Goal: Information Seeking & Learning: Learn about a topic

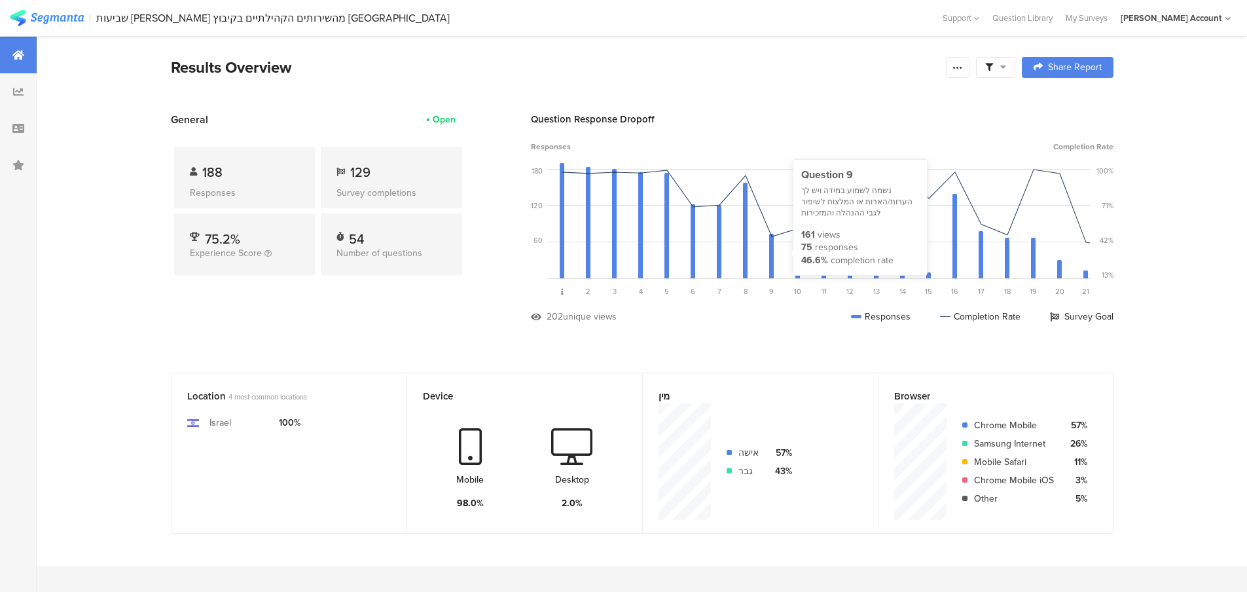
scroll to position [262, 0]
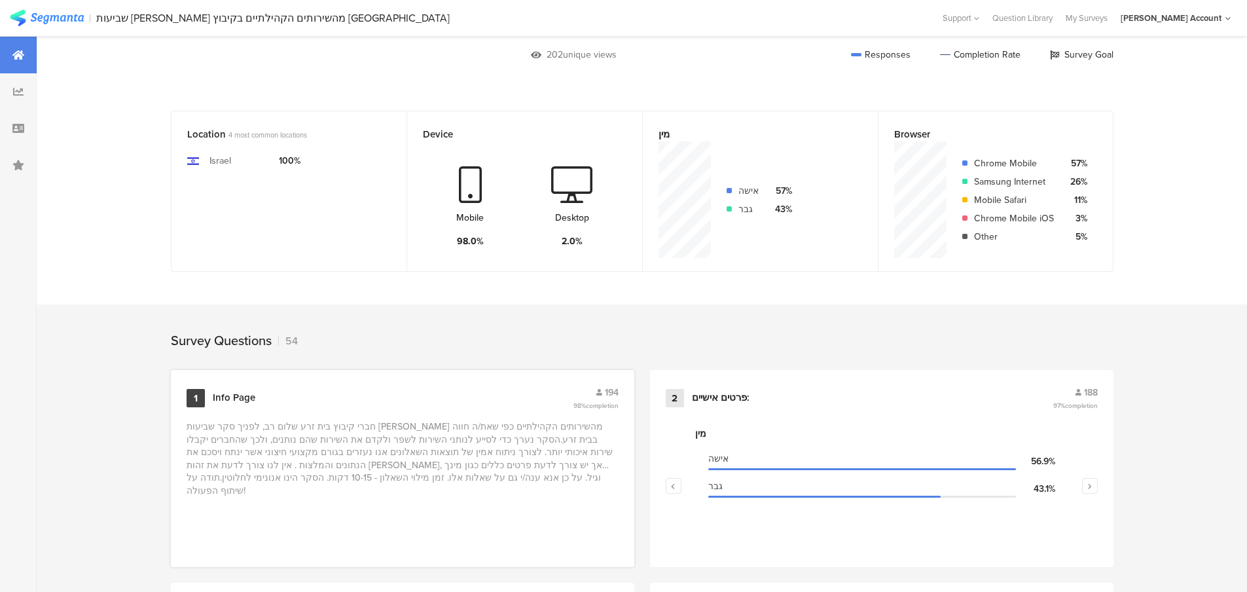
click at [280, 399] on div "Info Page" at bounding box center [391, 397] width 357 height 13
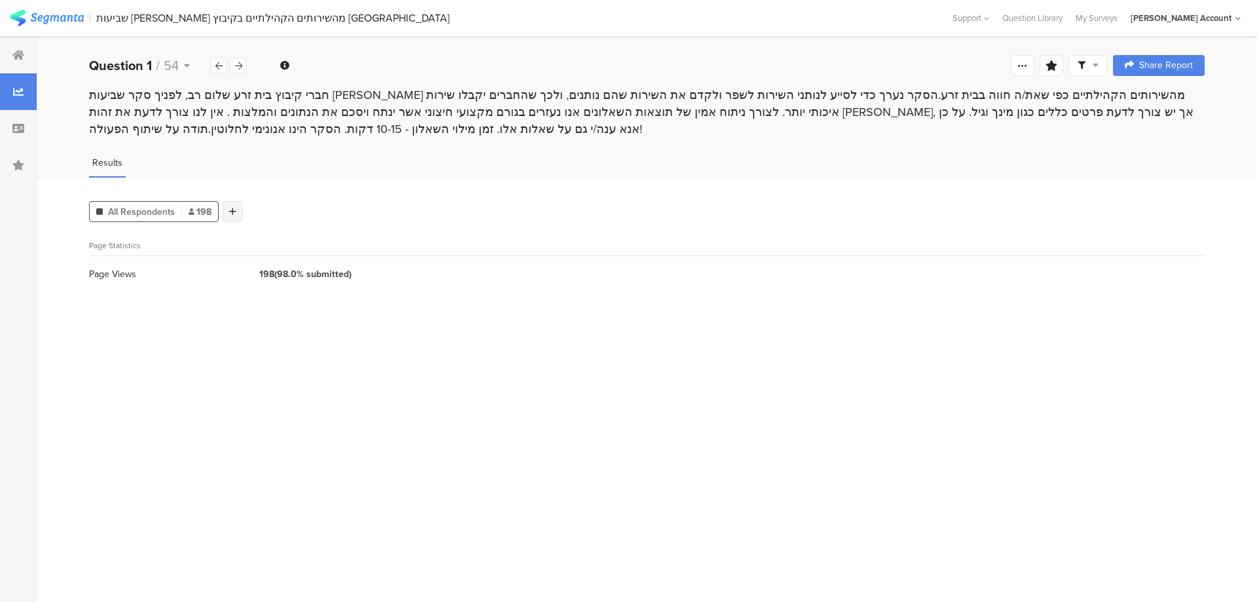
click at [229, 211] on icon at bounding box center [232, 211] width 7 height 9
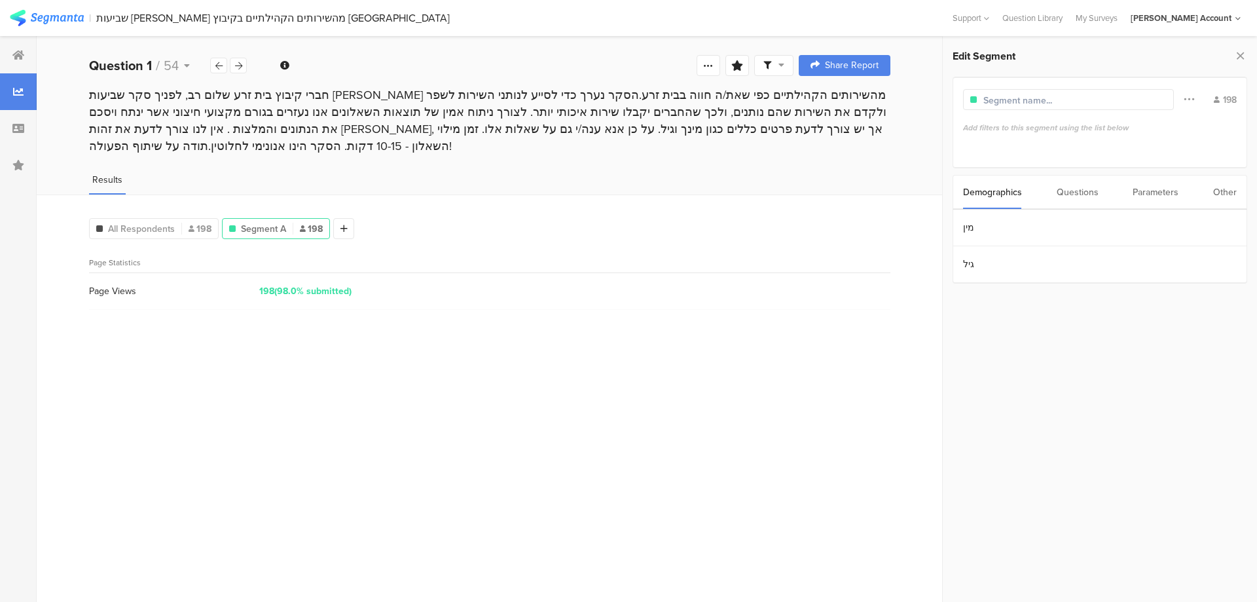
click at [1168, 195] on div "Parameters" at bounding box center [1155, 191] width 46 height 33
click at [1018, 219] on section "ID" at bounding box center [1099, 227] width 293 height 37
click at [1007, 327] on div "201" at bounding box center [1101, 331] width 267 height 12
click at [243, 65] on div at bounding box center [238, 66] width 17 height 16
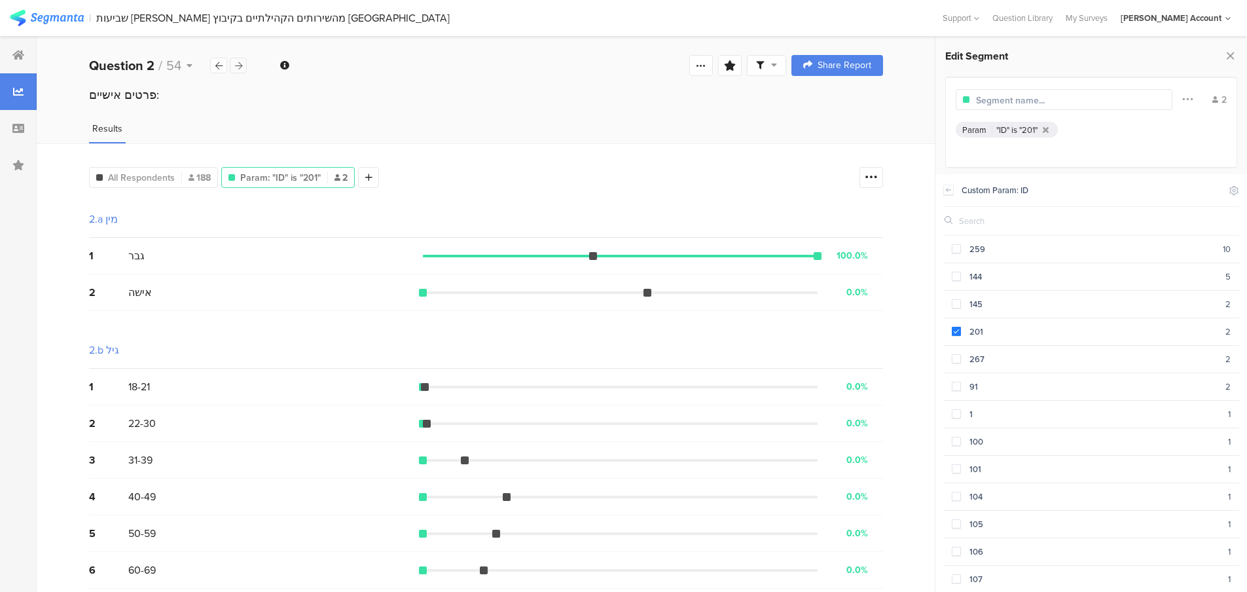
click at [239, 62] on icon at bounding box center [238, 66] width 7 height 9
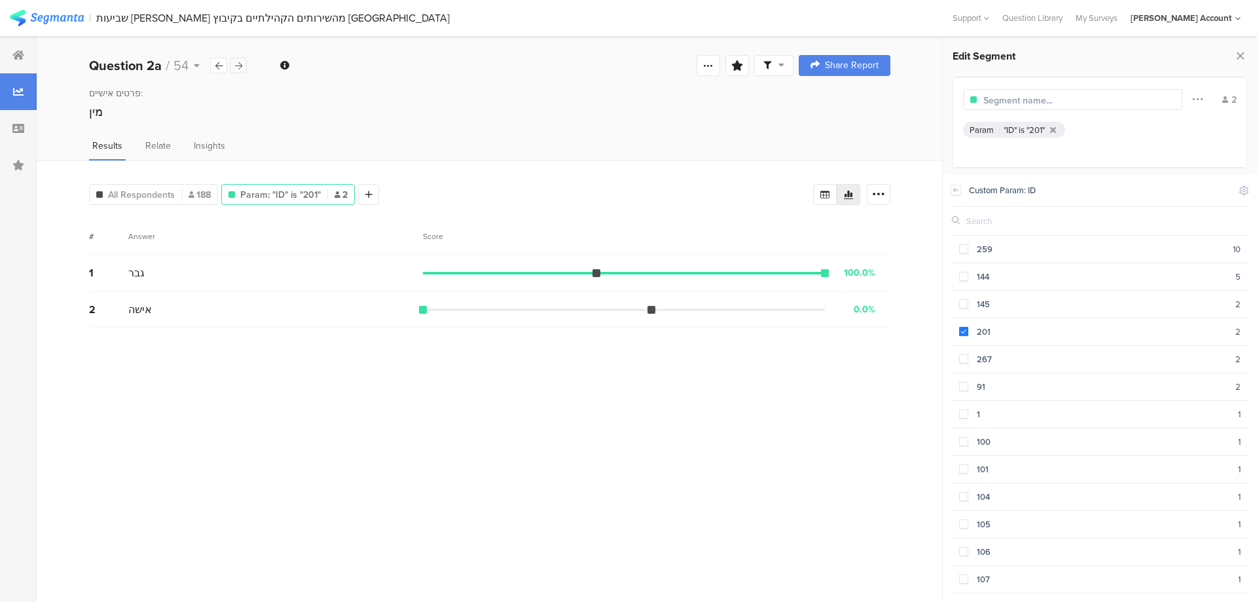
click at [239, 62] on icon at bounding box center [238, 66] width 7 height 9
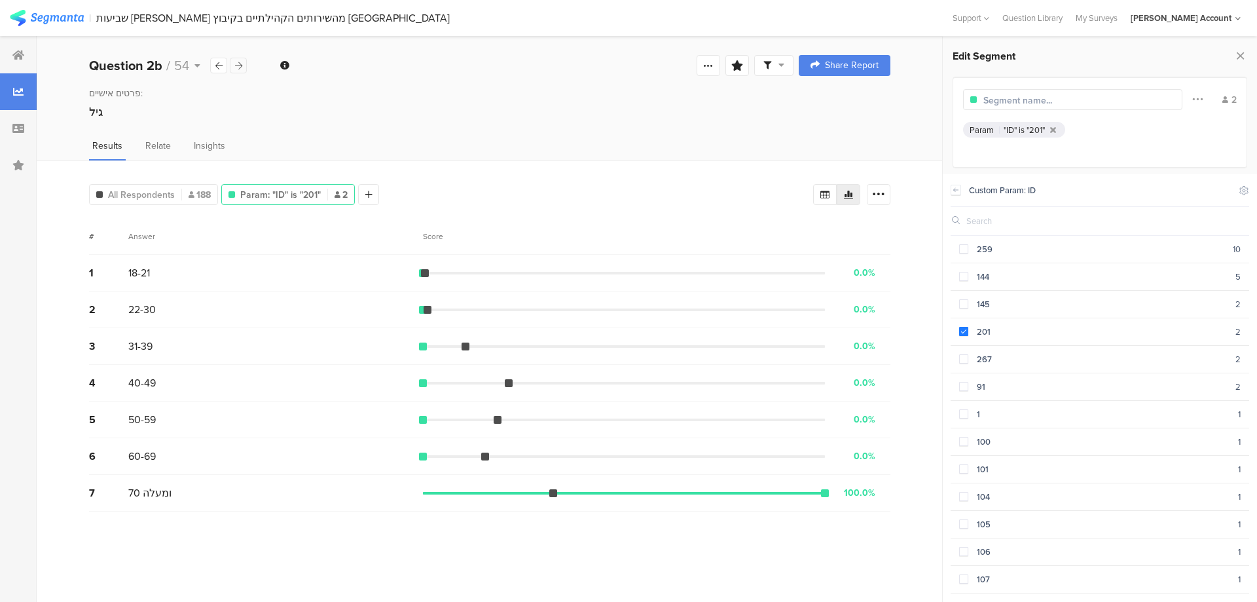
click at [239, 62] on icon at bounding box center [238, 66] width 7 height 9
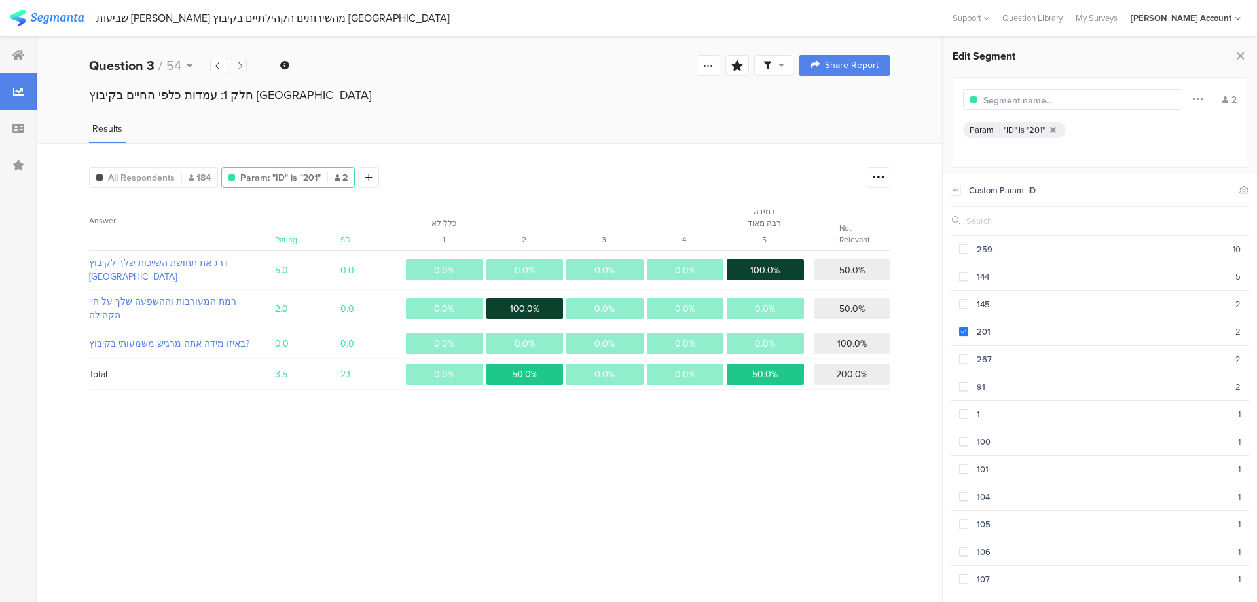
click at [239, 62] on icon at bounding box center [238, 66] width 7 height 9
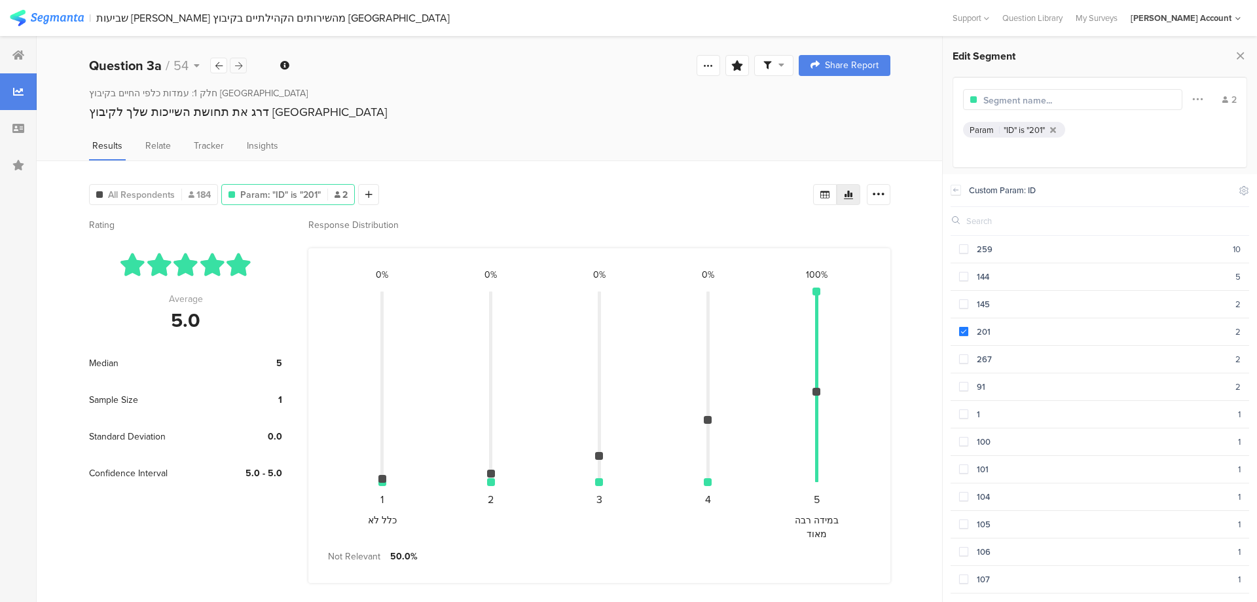
click at [239, 62] on icon at bounding box center [238, 66] width 7 height 9
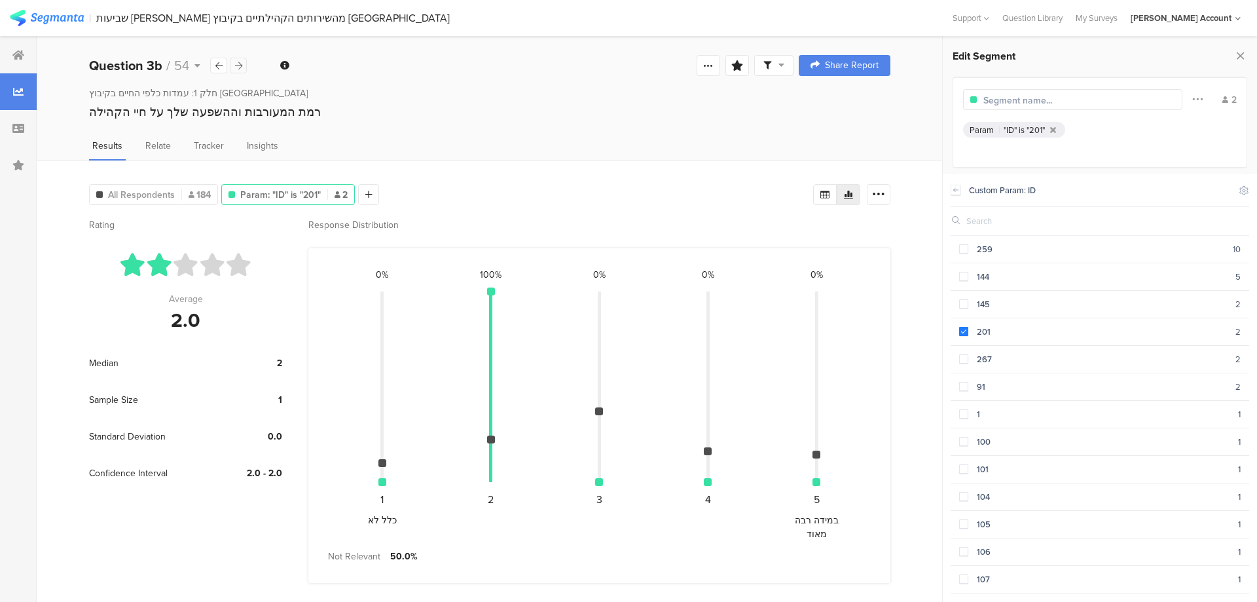
click at [239, 62] on icon at bounding box center [238, 66] width 7 height 9
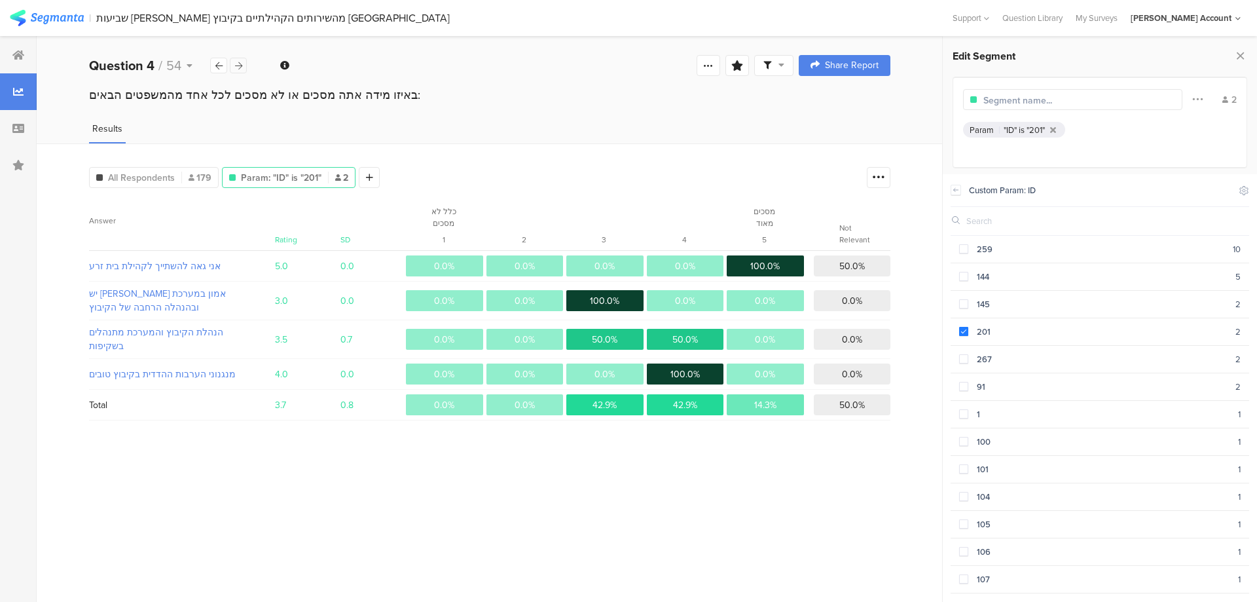
click at [238, 65] on icon at bounding box center [238, 66] width 7 height 9
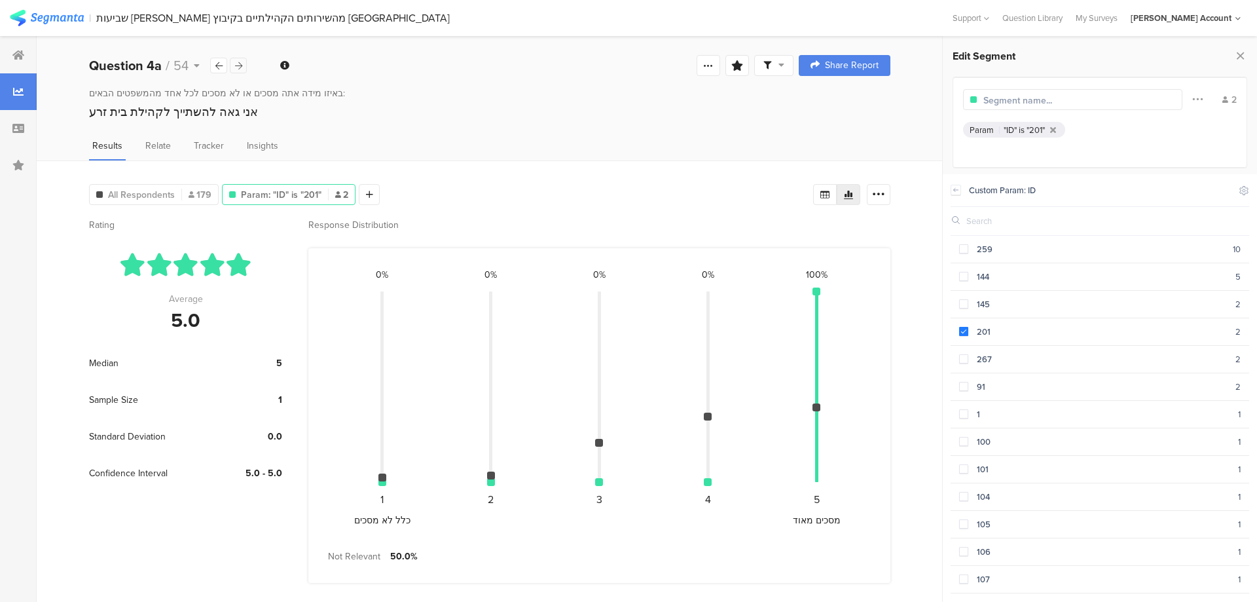
click at [238, 65] on icon at bounding box center [238, 66] width 7 height 9
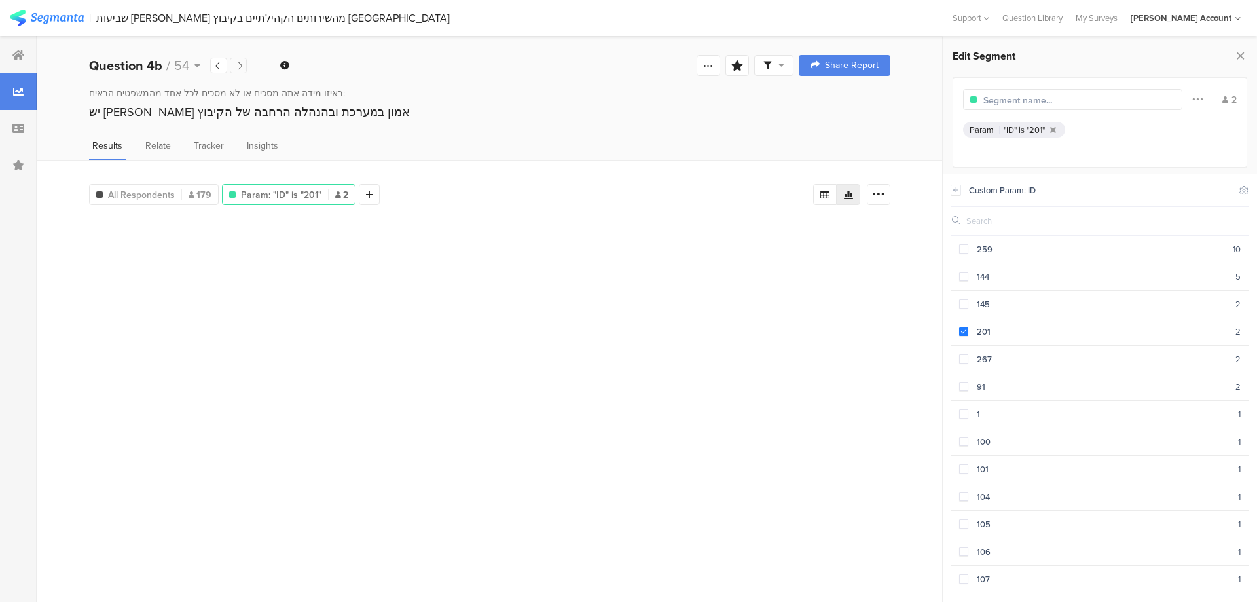
click at [238, 65] on icon at bounding box center [238, 66] width 7 height 9
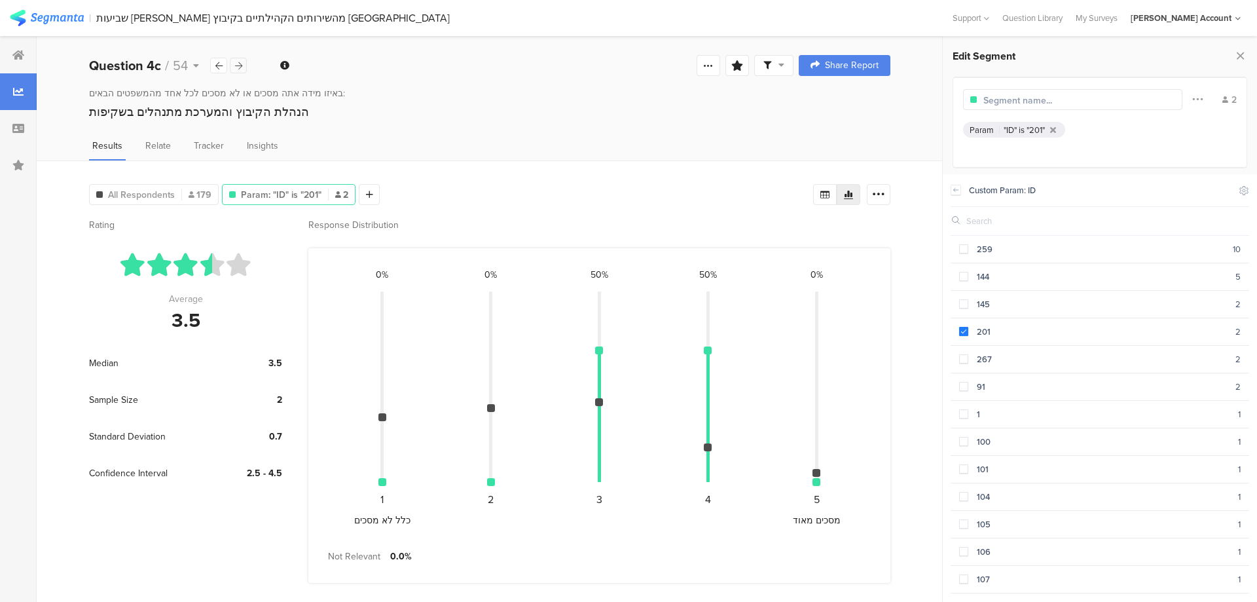
click at [238, 65] on icon at bounding box center [238, 66] width 7 height 9
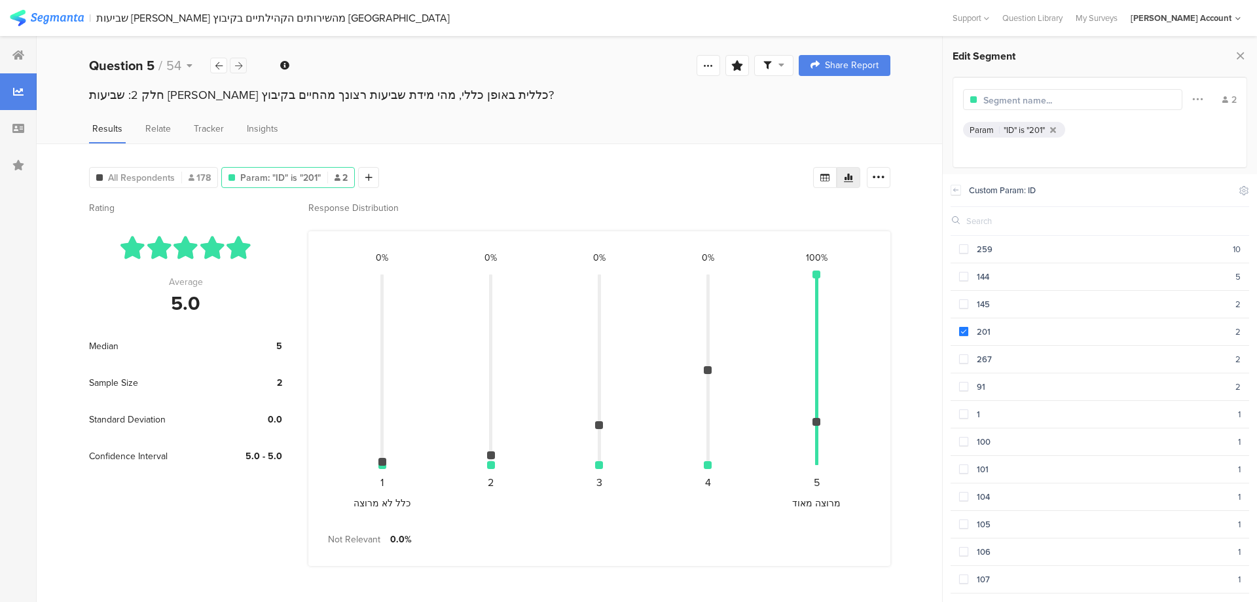
click at [238, 65] on icon at bounding box center [238, 66] width 7 height 9
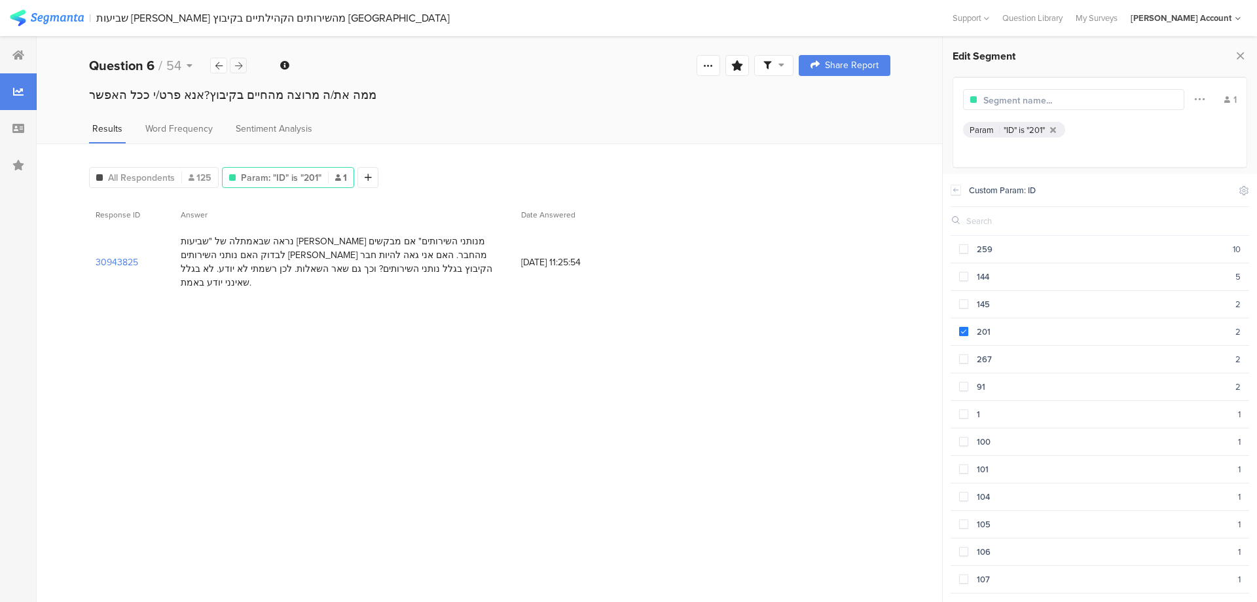
click at [238, 65] on icon at bounding box center [238, 66] width 7 height 9
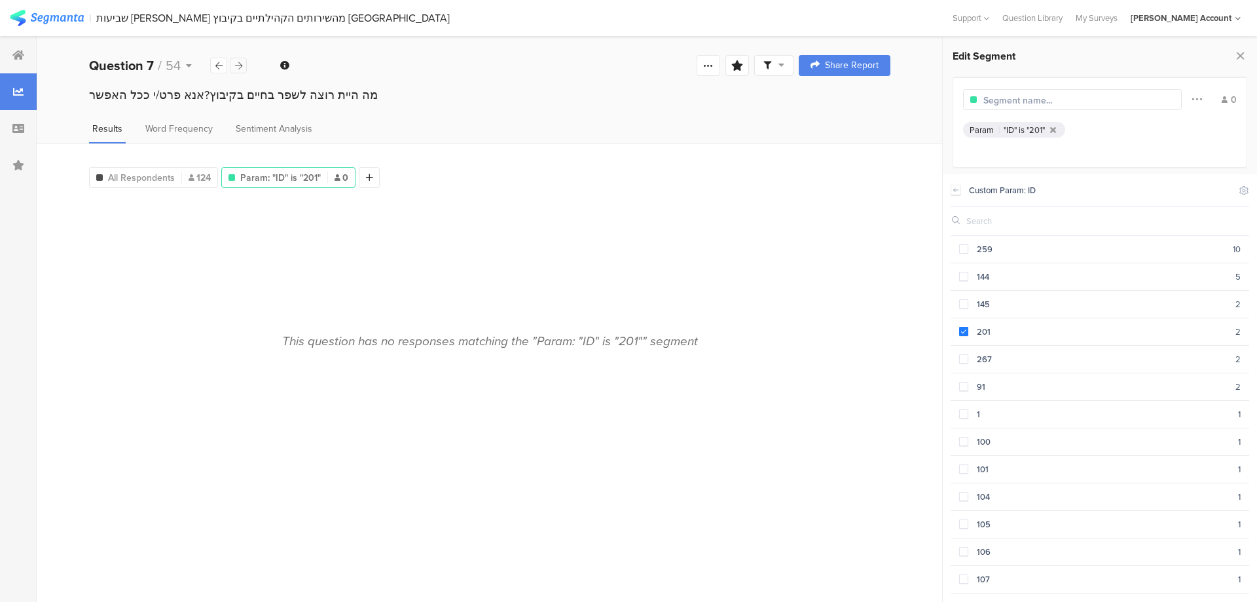
click at [238, 65] on icon at bounding box center [238, 66] width 7 height 9
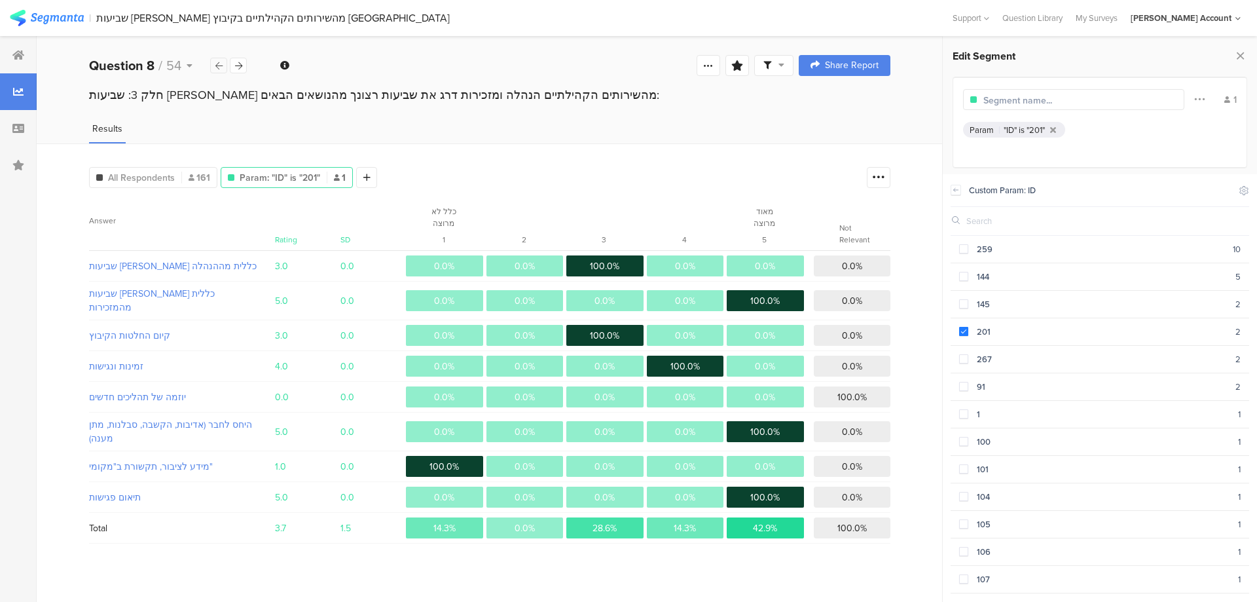
click at [221, 65] on icon at bounding box center [218, 66] width 7 height 9
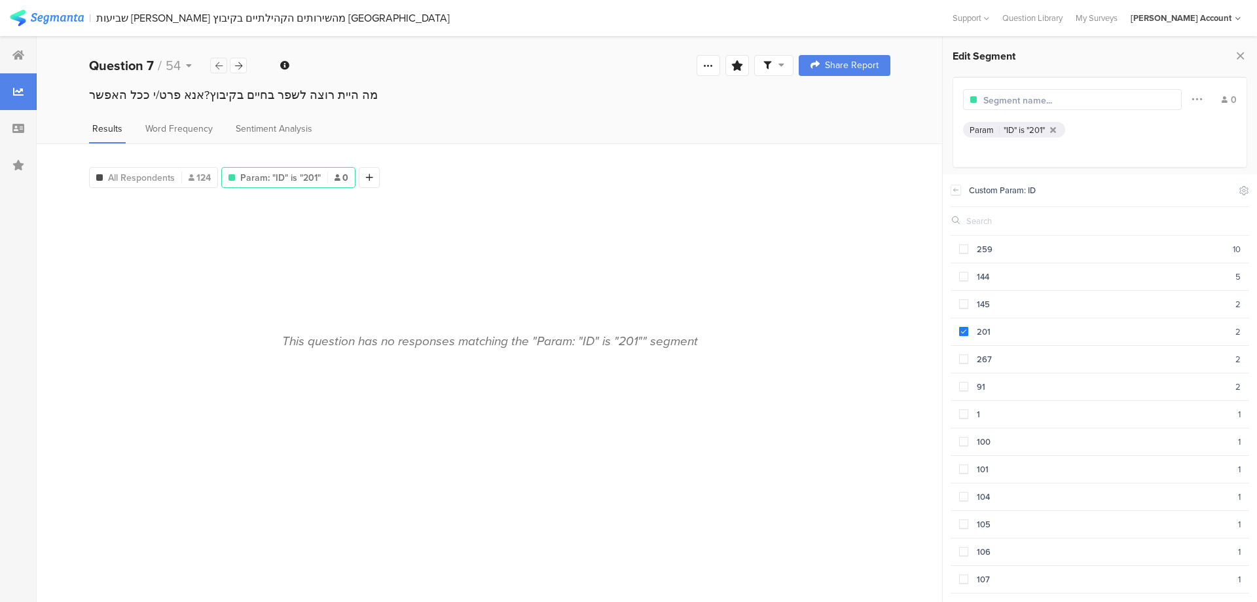
click at [218, 62] on icon at bounding box center [218, 66] width 7 height 9
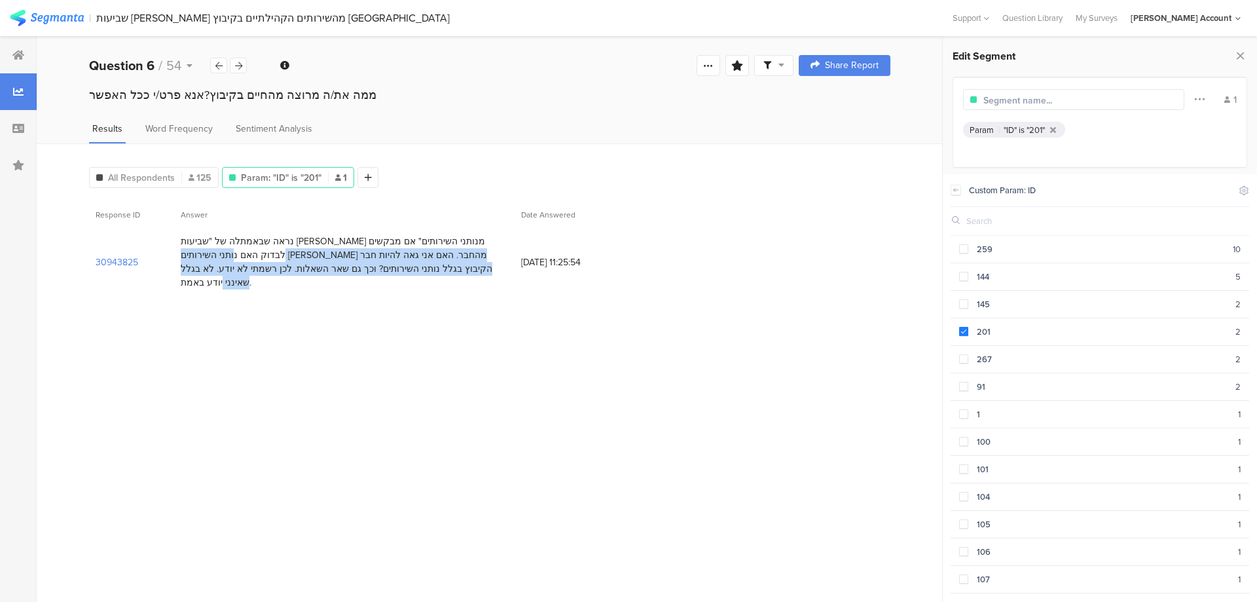
drag, startPoint x: 470, startPoint y: 238, endPoint x: 188, endPoint y: 267, distance: 283.6
click at [188, 267] on div "נראה שבאמתלה של "שביעות רצון מנותני השירותים" אם מבקשים לבדוק האם נותני השירותי…" at bounding box center [344, 261] width 327 height 55
click at [236, 264] on div "נראה שבאמתלה של "שביעות רצון מנותני השירותים" אם מבקשים לבדוק האם נותני השירותי…" at bounding box center [344, 261] width 327 height 55
drag, startPoint x: 471, startPoint y: 243, endPoint x: 183, endPoint y: 268, distance: 288.4
click at [181, 271] on div "נראה שבאמתלה של "שביעות רצון מנותני השירותים" אם מבקשים לבדוק האם נותני השירותי…" at bounding box center [344, 261] width 327 height 55
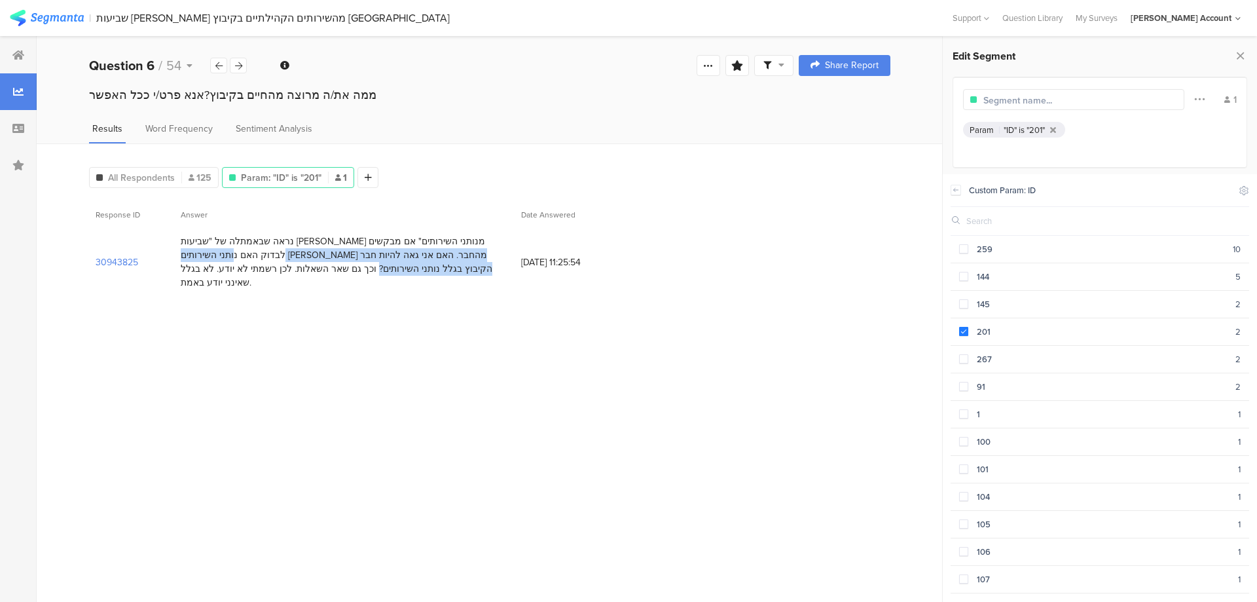
click at [420, 244] on div "נראה שבאמתלה של "שביעות רצון מנותני השירותים" אם מבקשים לבדוק האם נותני השירותי…" at bounding box center [344, 261] width 327 height 55
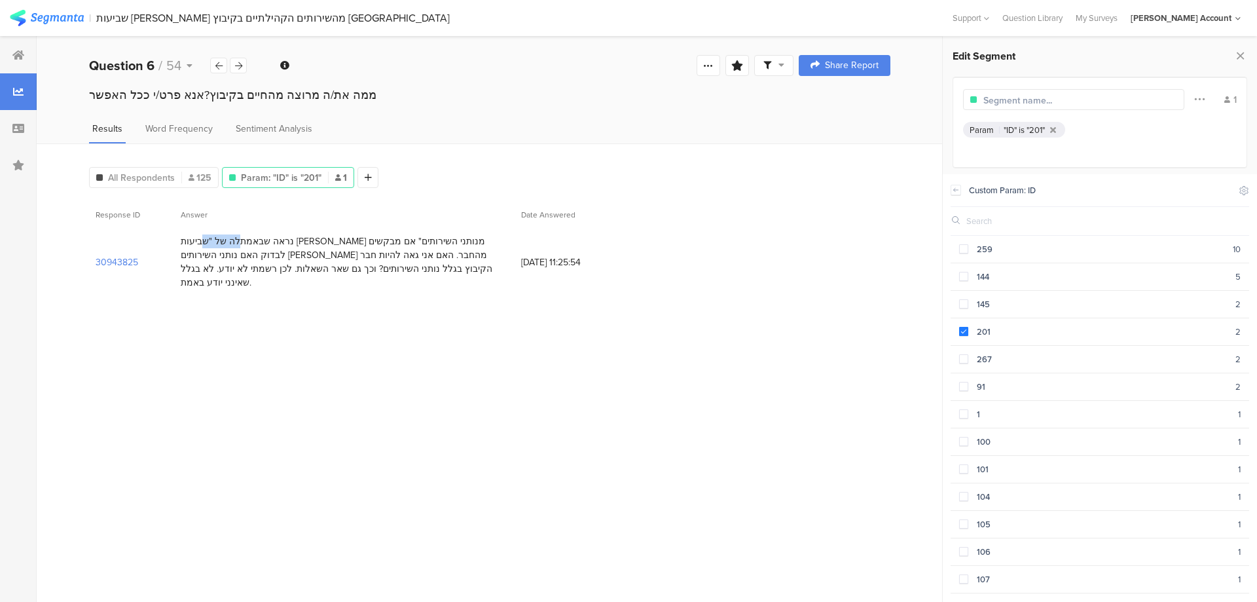
click at [420, 244] on div "נראה שבאמתלה של "שביעות רצון מנותני השירותים" אם מבקשים לבדוק האם נותני השירותי…" at bounding box center [344, 261] width 327 height 55
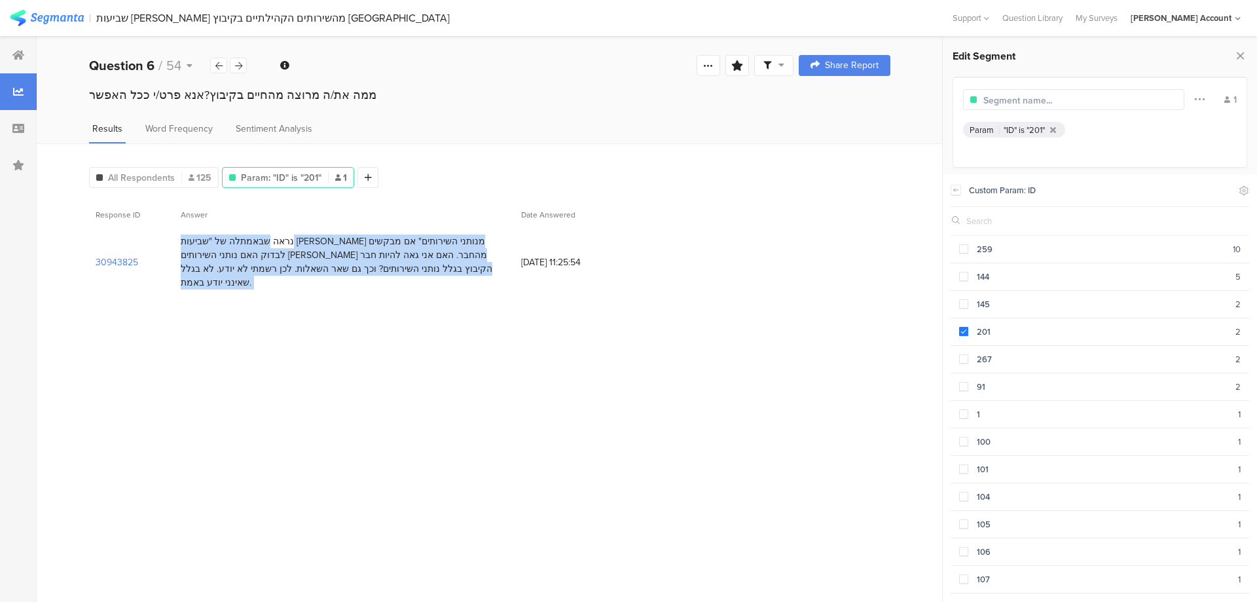
click at [420, 244] on div "נראה שבאמתלה של "שביעות רצון מנותני השירותים" אם מבקשים לבדוק האם נותני השירותי…" at bounding box center [344, 261] width 327 height 55
copy div "נראה שבאמתלה של "שביעות רצון מנותני השירותים" אם מבקשים לבדוק האם נותני השירותי…"
click at [235, 63] on icon at bounding box center [238, 66] width 7 height 9
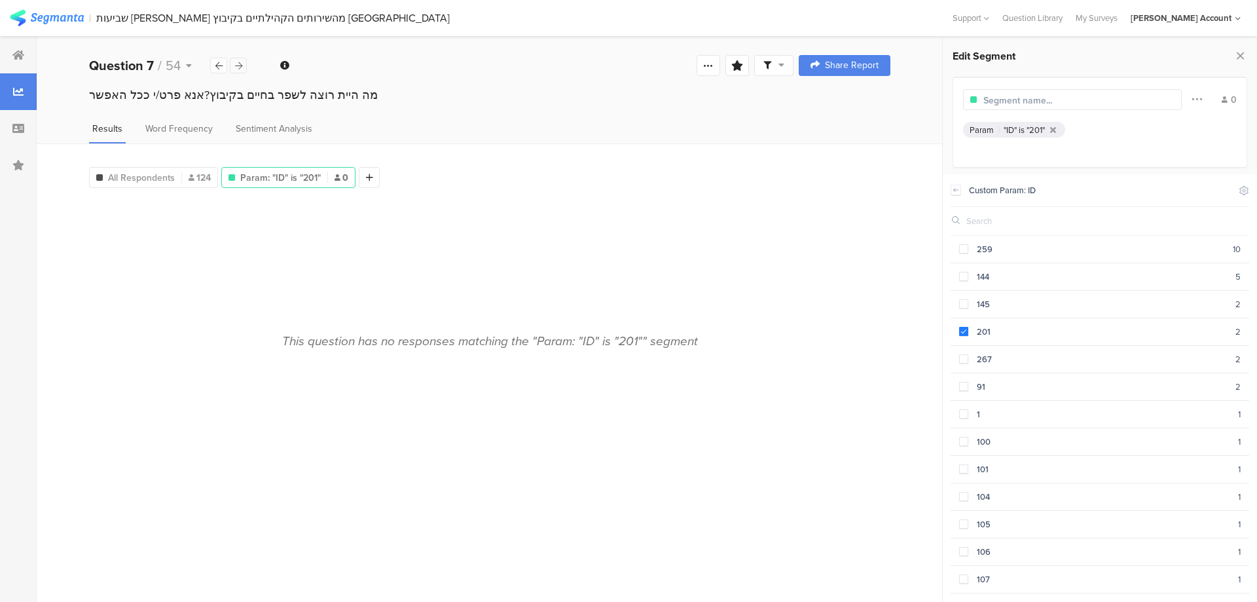
click at [235, 63] on icon at bounding box center [238, 66] width 7 height 9
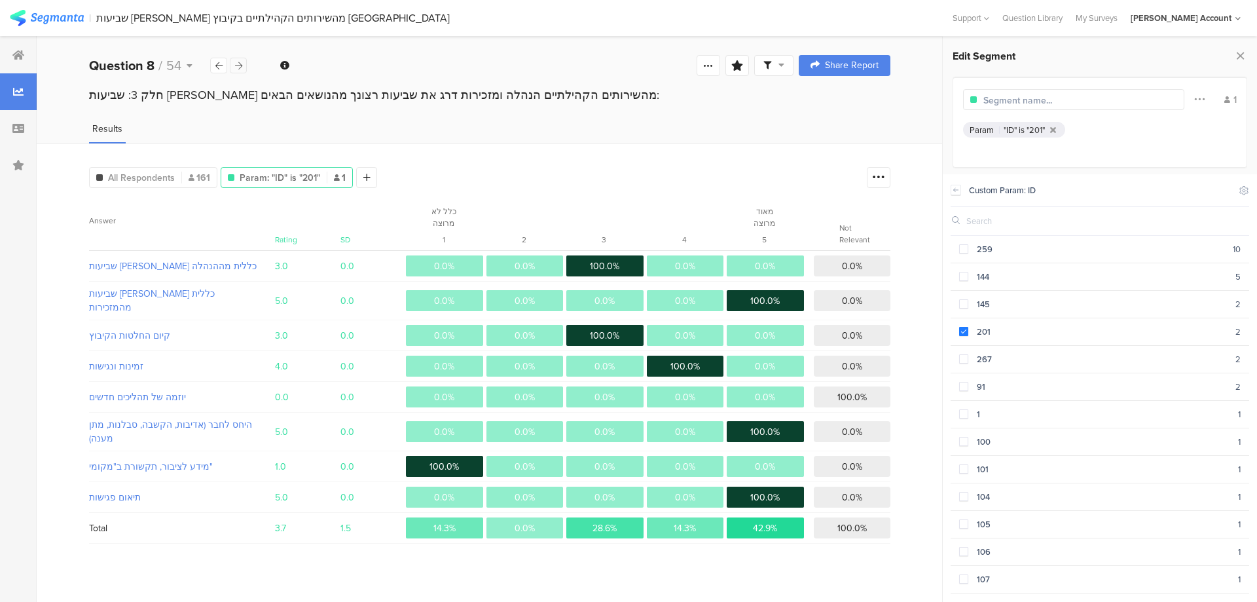
click at [235, 63] on icon at bounding box center [238, 66] width 7 height 9
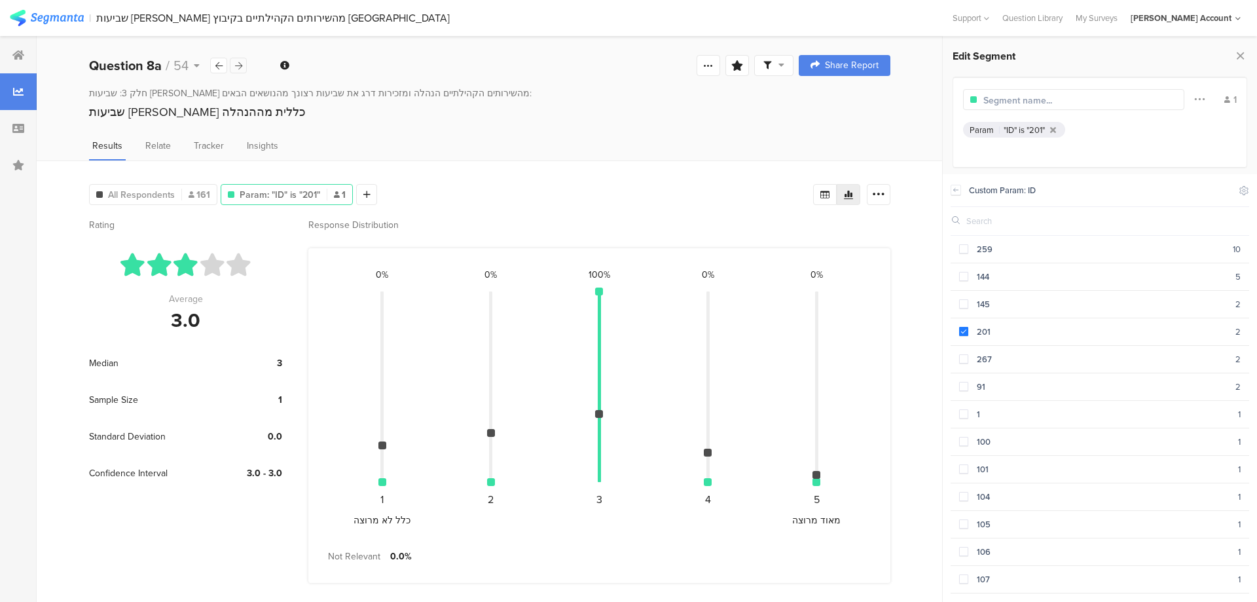
click at [235, 63] on icon at bounding box center [238, 66] width 7 height 9
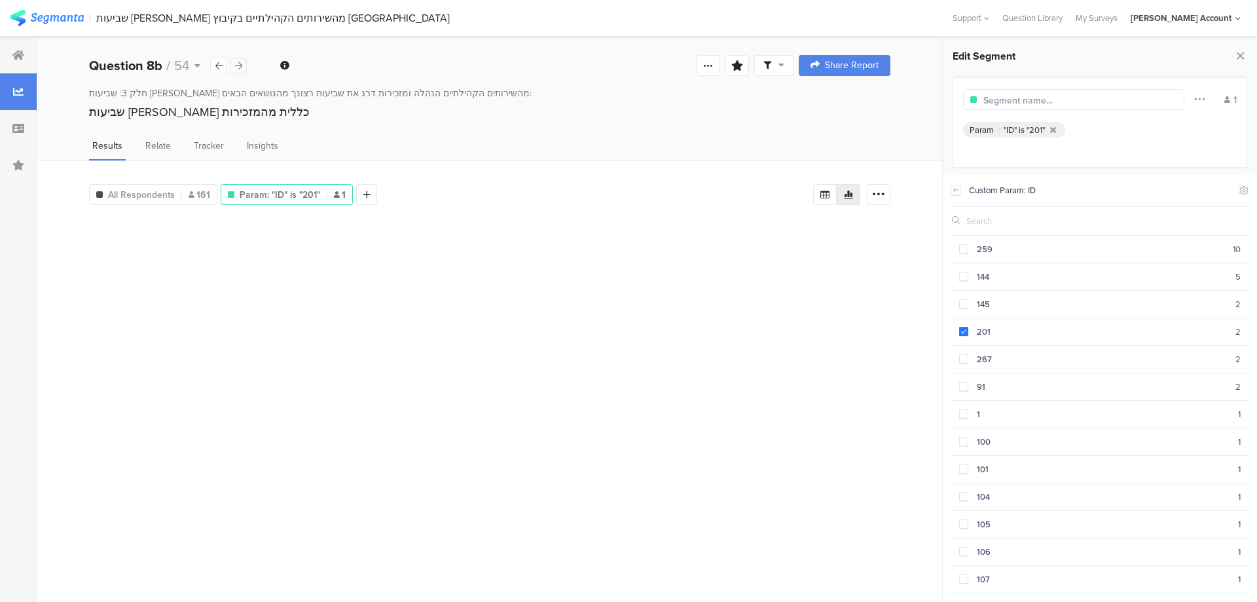
click at [235, 63] on icon at bounding box center [238, 66] width 7 height 9
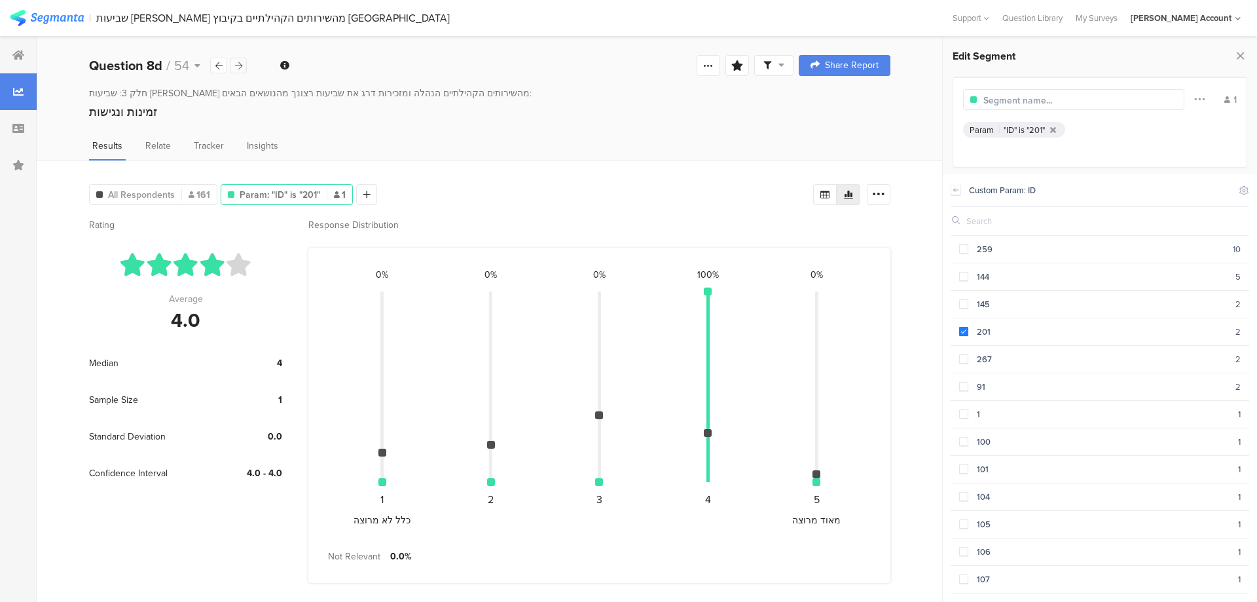
click at [235, 63] on icon at bounding box center [238, 66] width 7 height 9
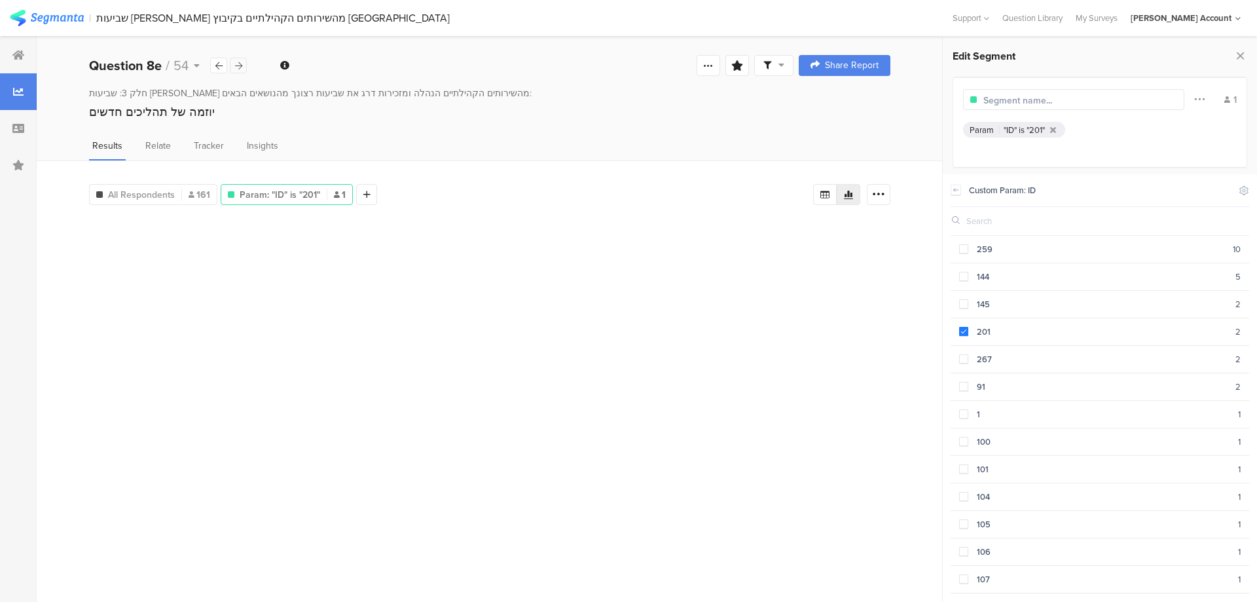
click at [235, 63] on icon at bounding box center [238, 66] width 7 height 9
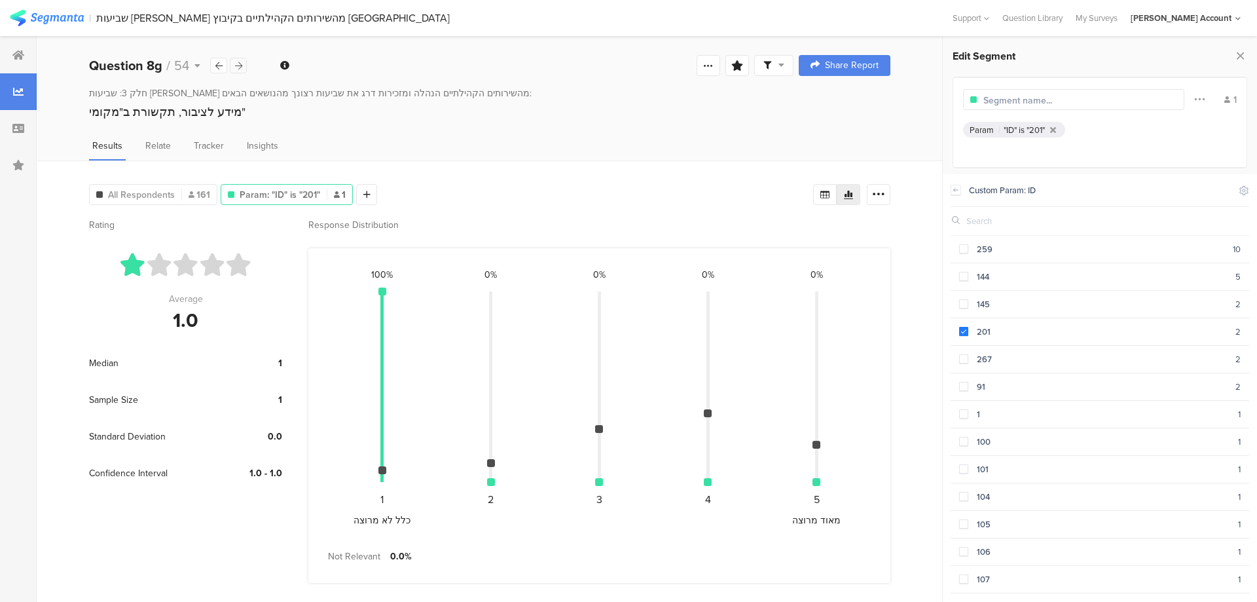
click at [235, 63] on icon at bounding box center [238, 66] width 7 height 9
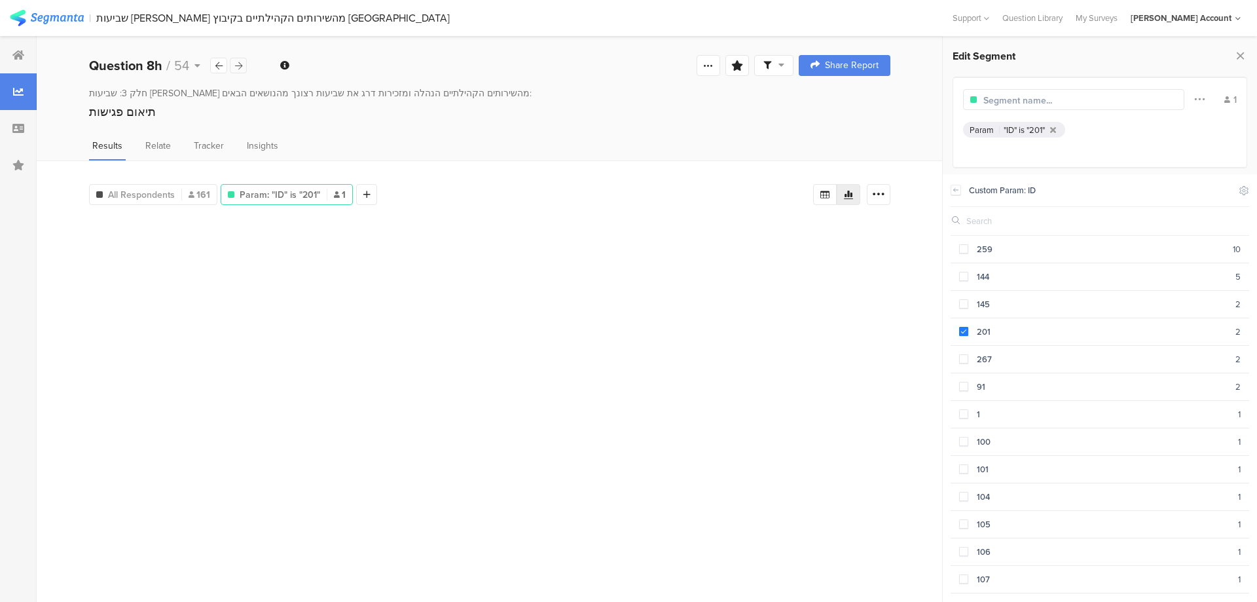
click at [235, 63] on icon at bounding box center [238, 66] width 7 height 9
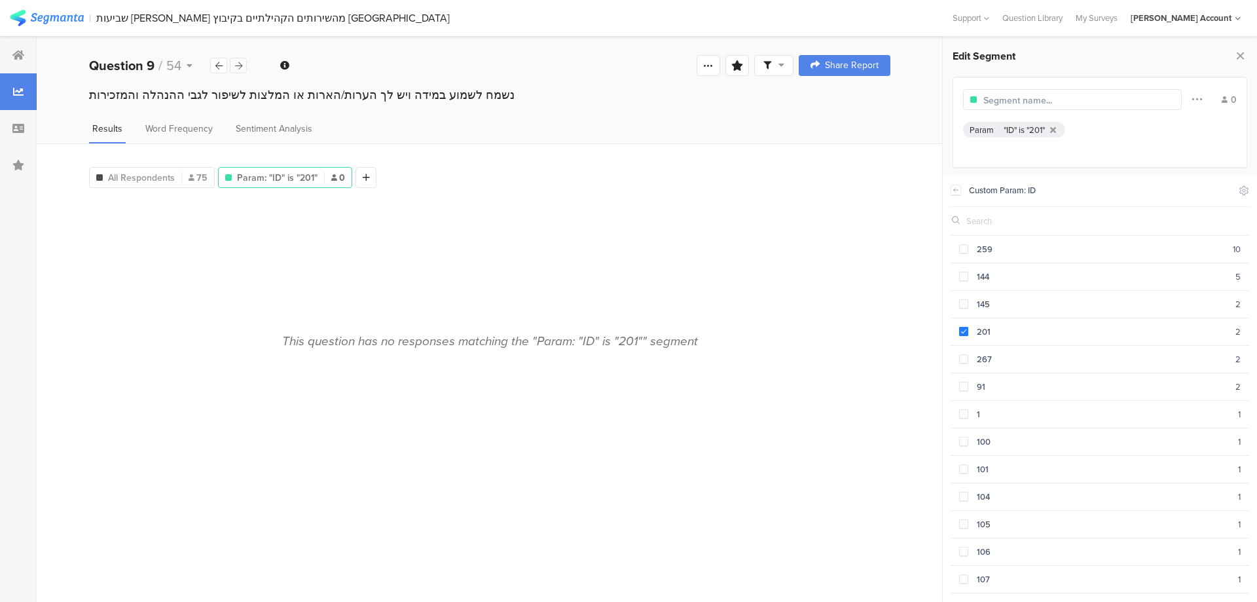
click at [235, 63] on icon at bounding box center [238, 66] width 7 height 9
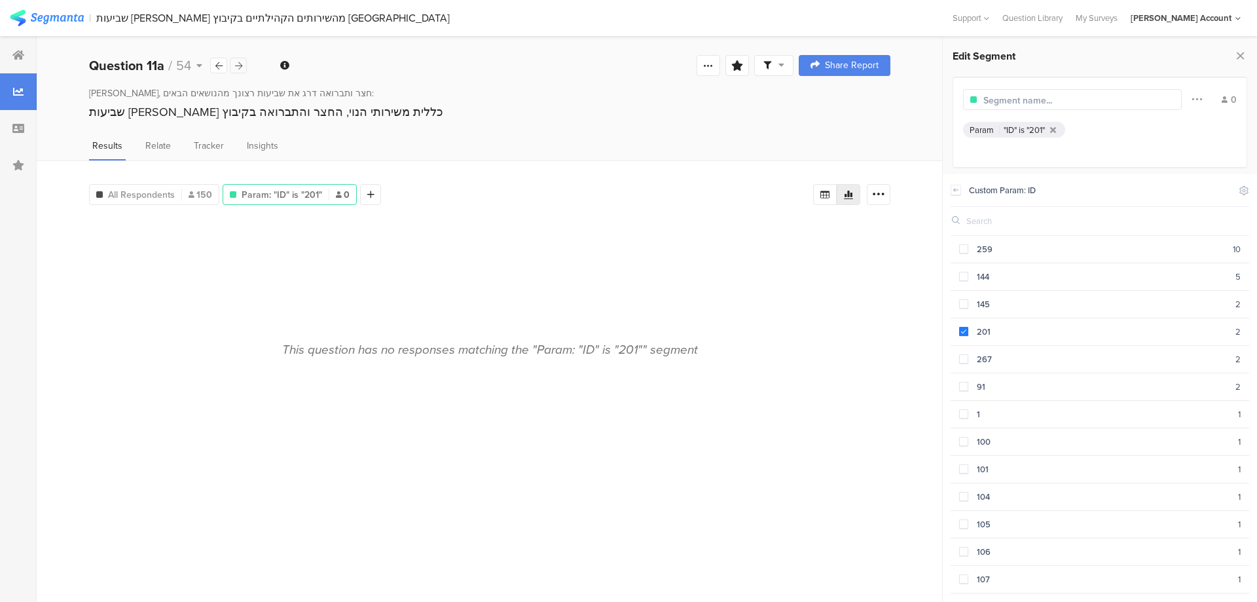
click at [235, 63] on icon at bounding box center [238, 66] width 7 height 9
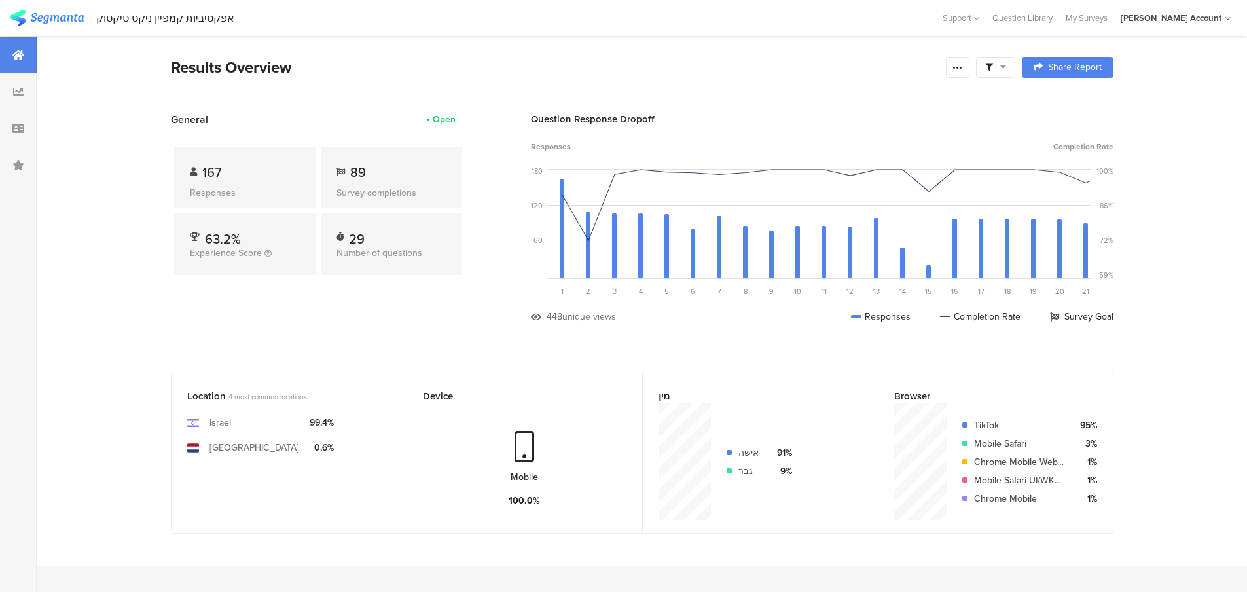
click at [993, 63] on icon at bounding box center [989, 67] width 8 height 8
click at [1061, 103] on span at bounding box center [1062, 104] width 20 height 10
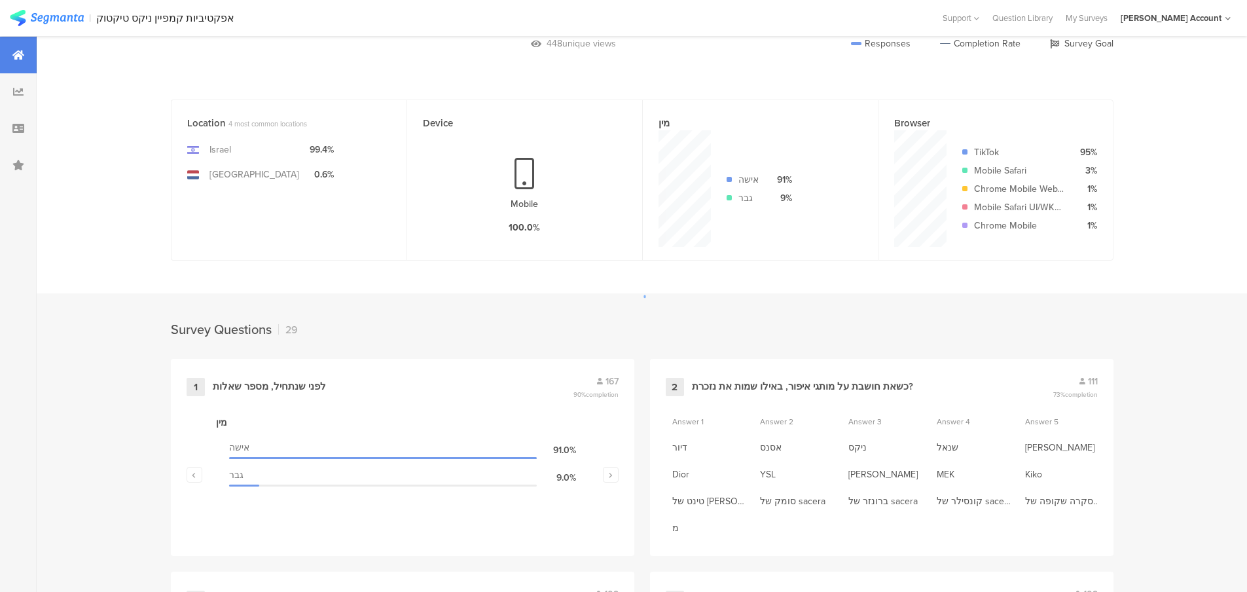
scroll to position [349, 0]
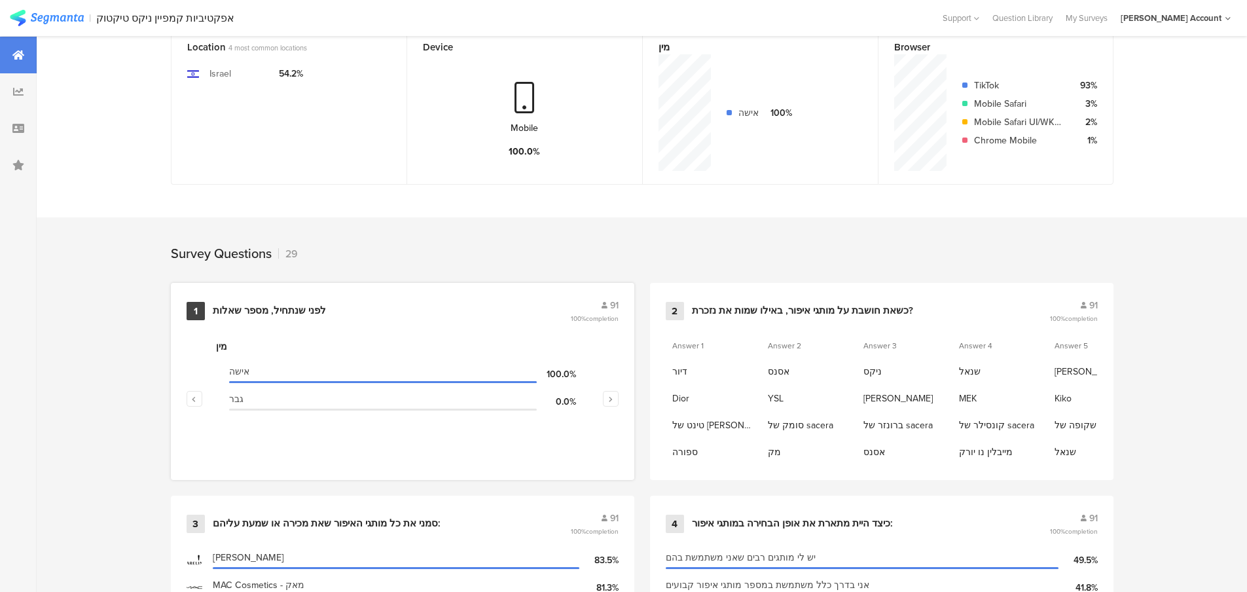
click at [285, 314] on div "לפני שנתחיל, מספר שאלות" at bounding box center [269, 310] width 113 height 13
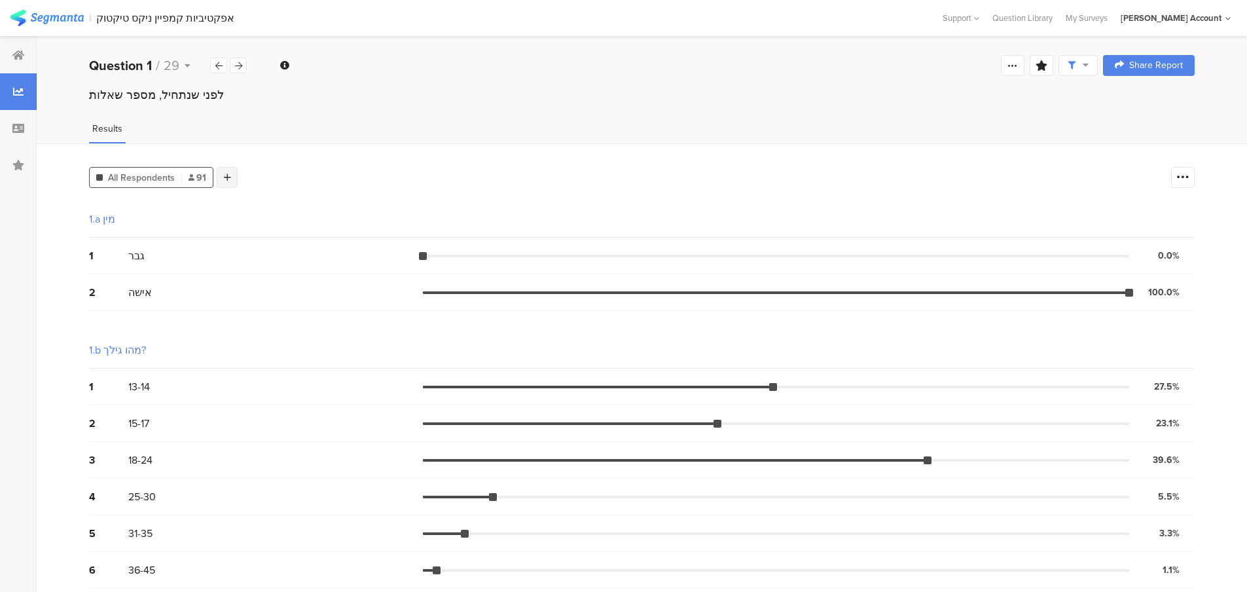
click at [232, 179] on div at bounding box center [227, 177] width 21 height 21
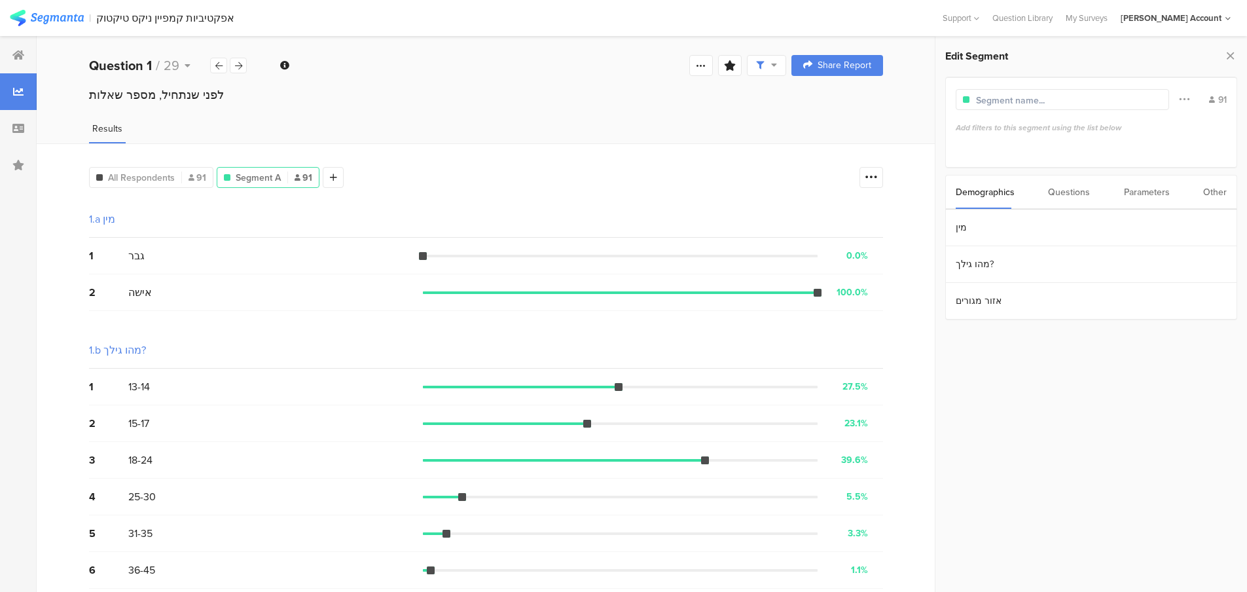
click at [1151, 192] on div "Parameters" at bounding box center [1147, 191] width 46 height 33
click at [1218, 192] on div "Other" at bounding box center [1215, 191] width 24 height 33
click at [1078, 227] on section "Time Range" at bounding box center [1091, 227] width 291 height 37
click at [1149, 226] on input "[DATE] 00:00" at bounding box center [1163, 226] width 131 height 18
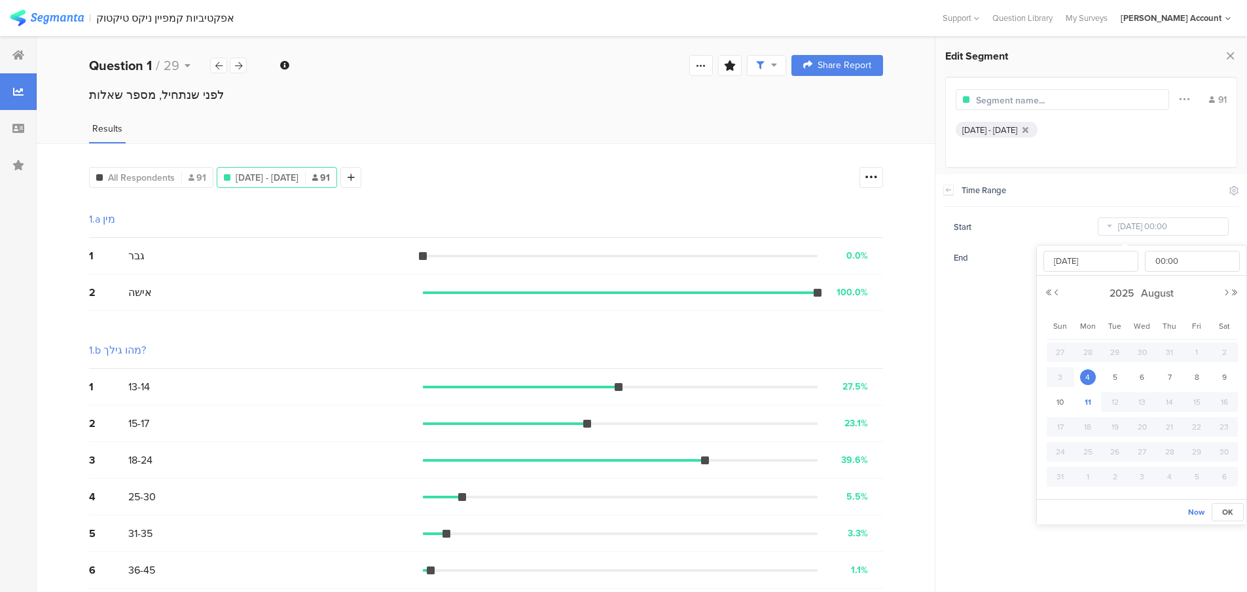
click at [1091, 374] on span "4" at bounding box center [1088, 377] width 16 height 16
click at [1177, 251] on input "00:00" at bounding box center [1192, 261] width 95 height 21
click at [1146, 215] on section "Time Range Include Respondents Start [DATE] 00:00 End [DATE] 23:59" at bounding box center [1091, 221] width 296 height 94
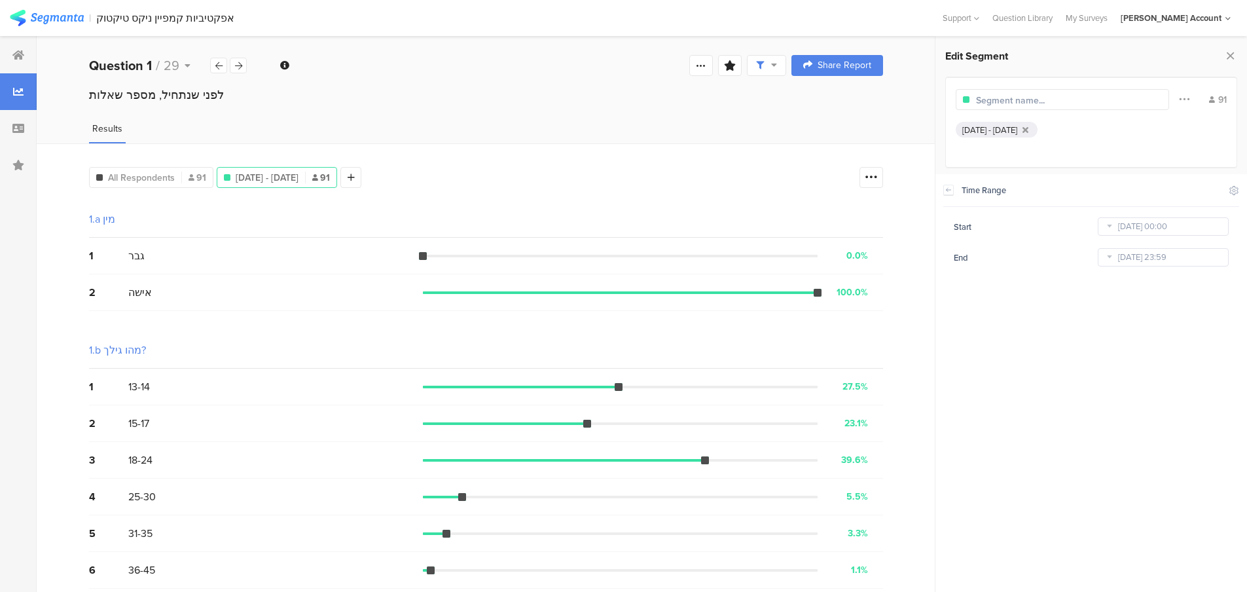
click at [1111, 260] on icon at bounding box center [1109, 257] width 16 height 21
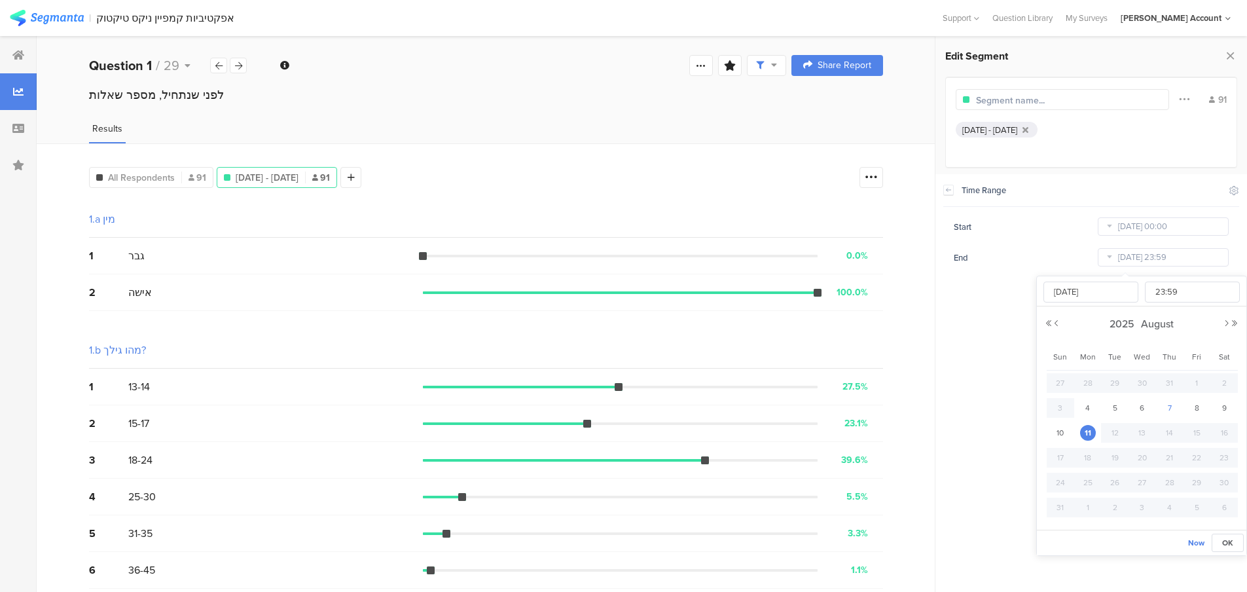
click at [1171, 407] on span "7" at bounding box center [1170, 408] width 16 height 16
type input "[DATE] 23:59"
type input "[DATE]"
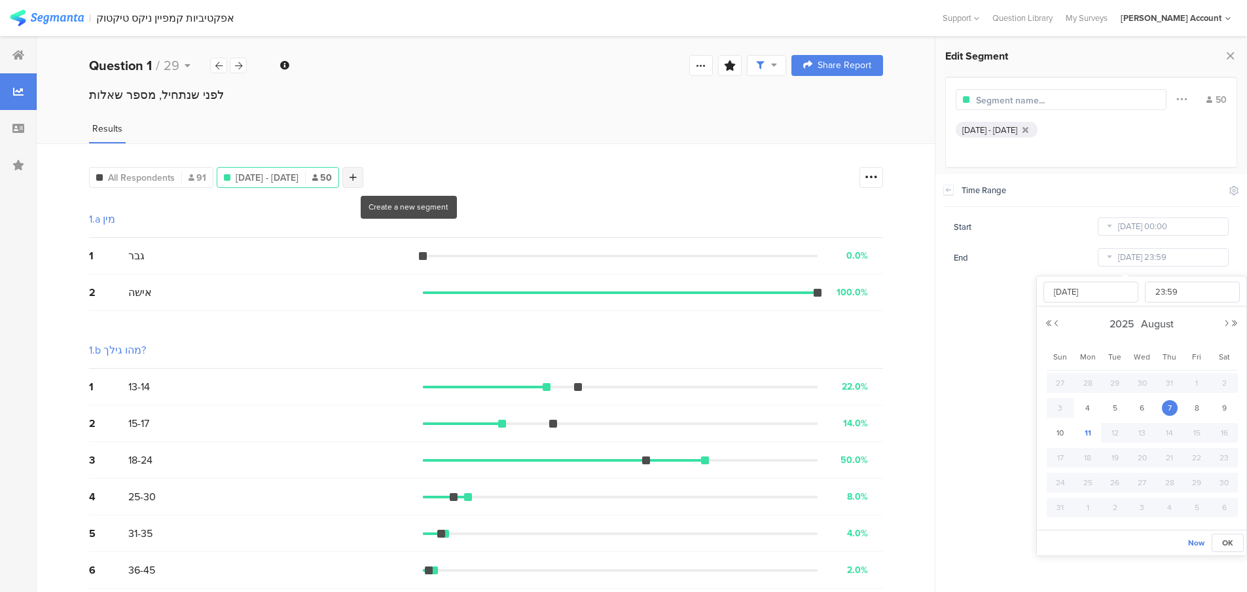
click at [363, 180] on div at bounding box center [352, 177] width 21 height 21
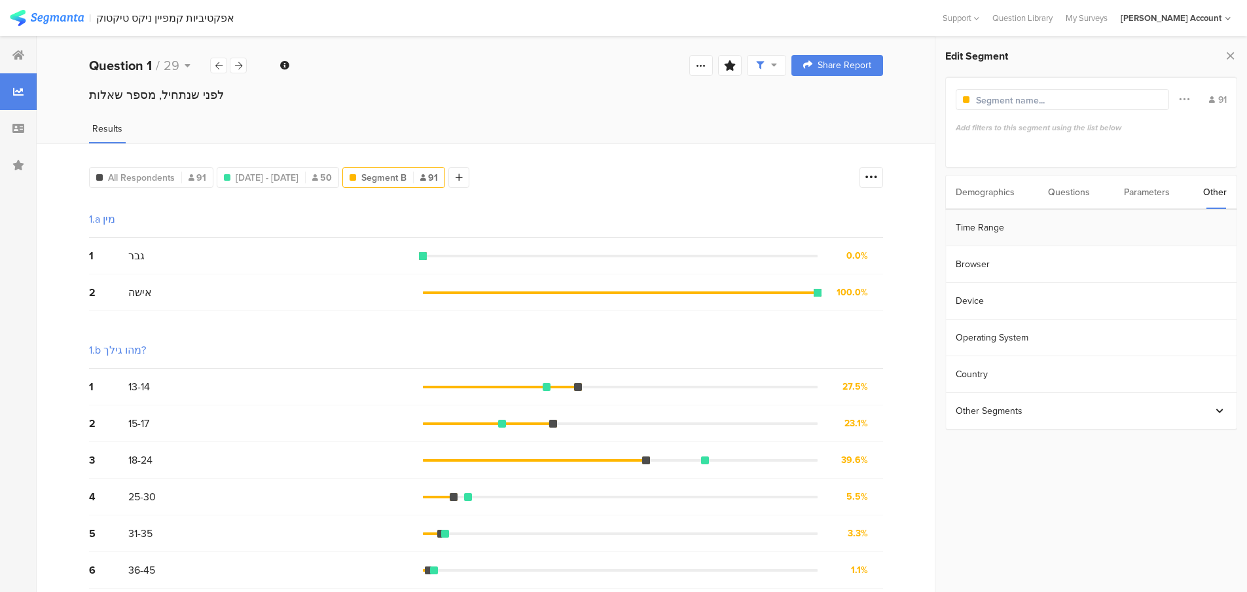
click at [995, 233] on section "Time Range" at bounding box center [1091, 227] width 291 height 37
click at [1159, 238] on div "Start [DATE] 00:00 End [DATE] 23:59" at bounding box center [1091, 242] width 296 height 52
click at [1157, 232] on input "[DATE] 00:00" at bounding box center [1163, 226] width 131 height 18
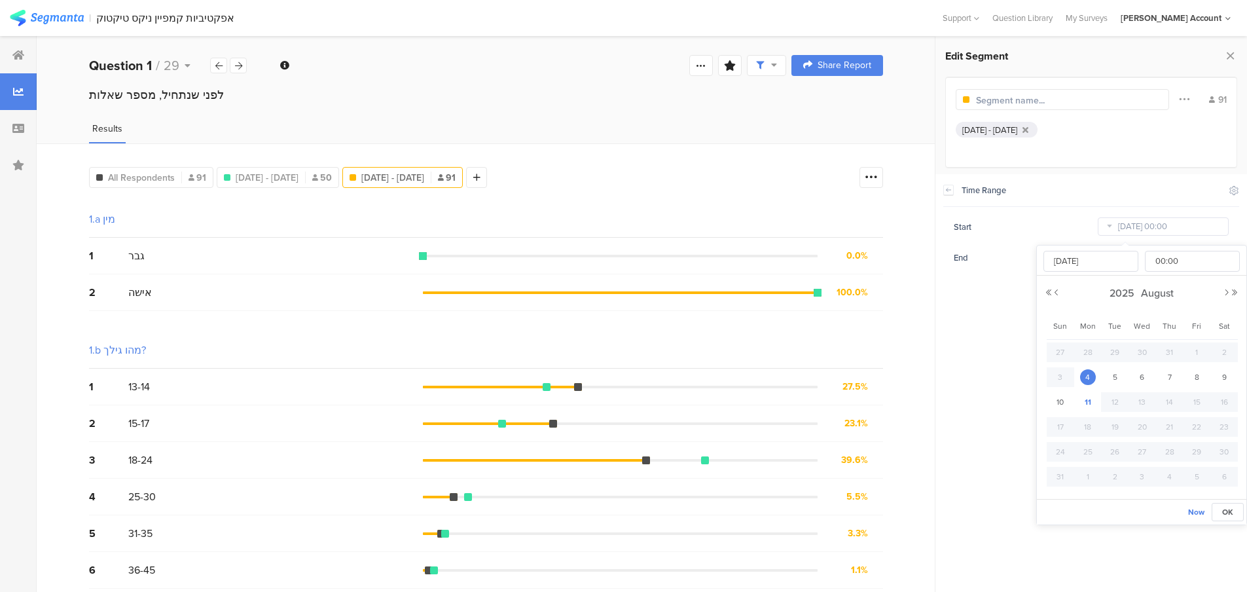
click at [1080, 399] on span "11" at bounding box center [1088, 402] width 16 height 16
type input "[DATE] 00:00"
type input "[DATE]"
click at [238, 62] on icon at bounding box center [238, 66] width 7 height 9
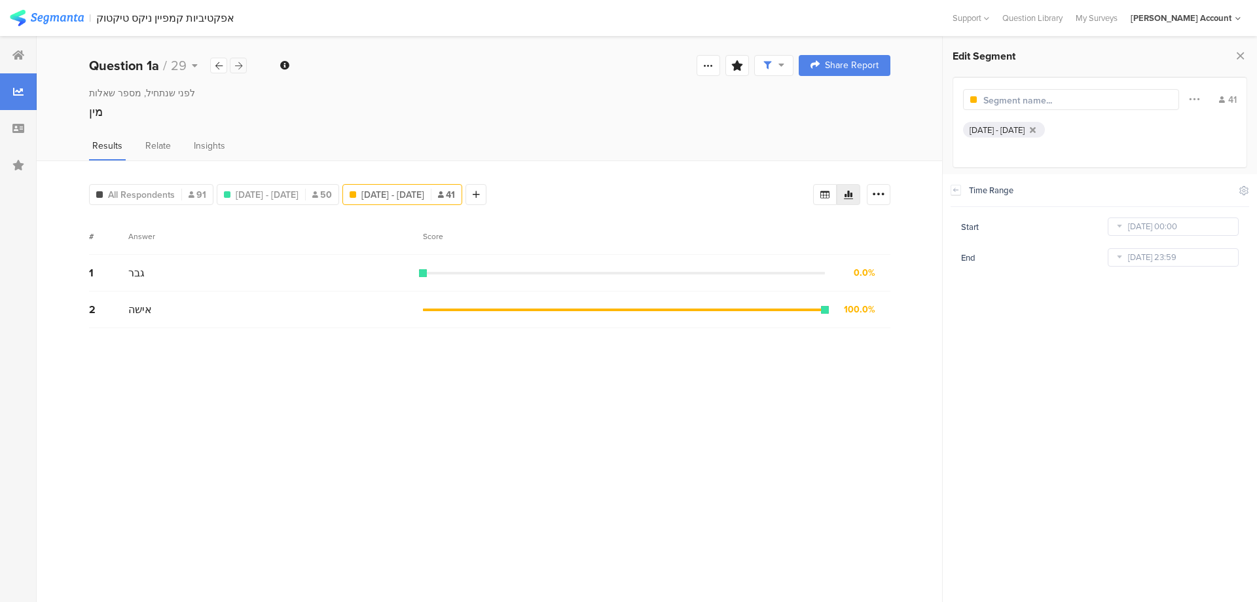
click at [238, 65] on icon at bounding box center [238, 66] width 7 height 9
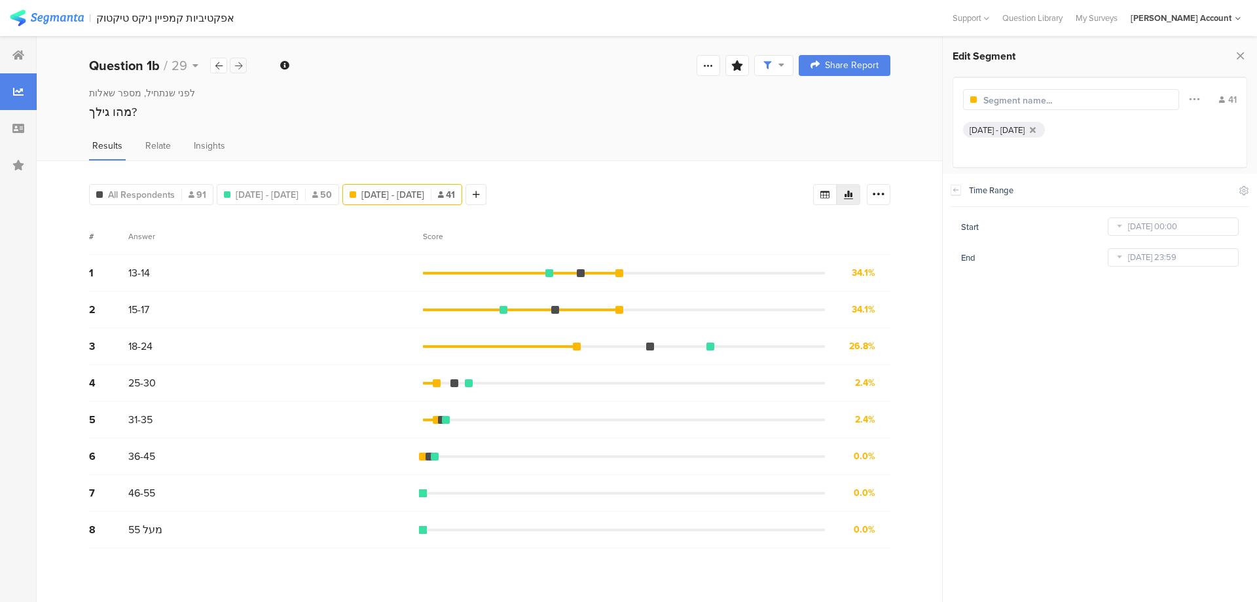
click at [238, 65] on icon at bounding box center [238, 66] width 7 height 9
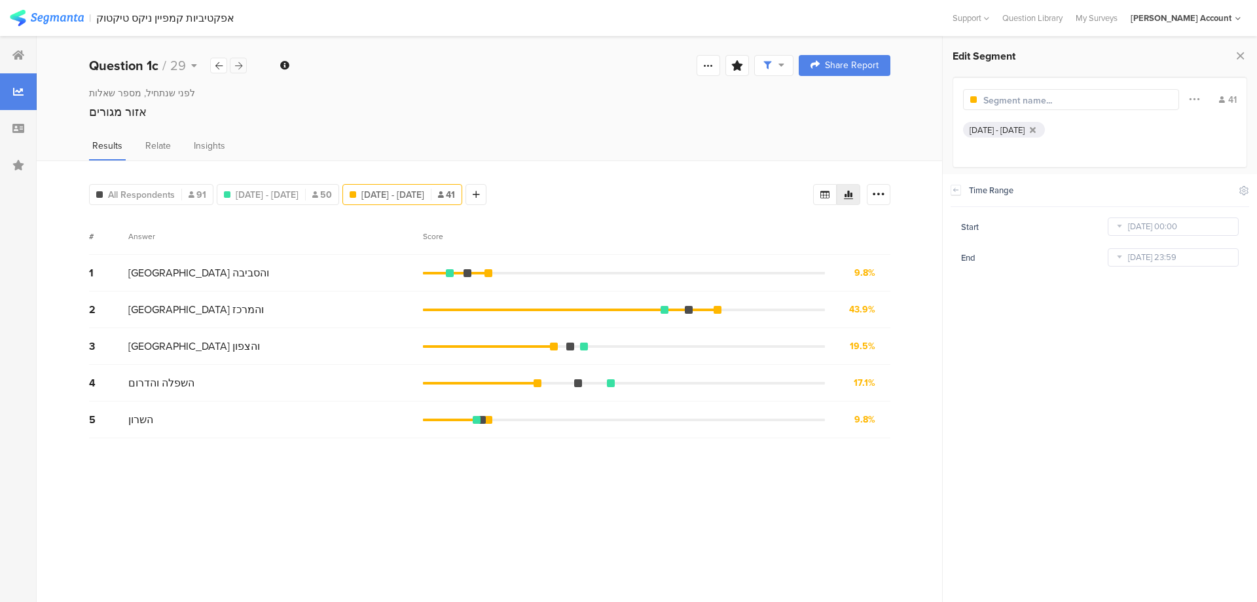
click at [238, 65] on icon at bounding box center [238, 66] width 7 height 9
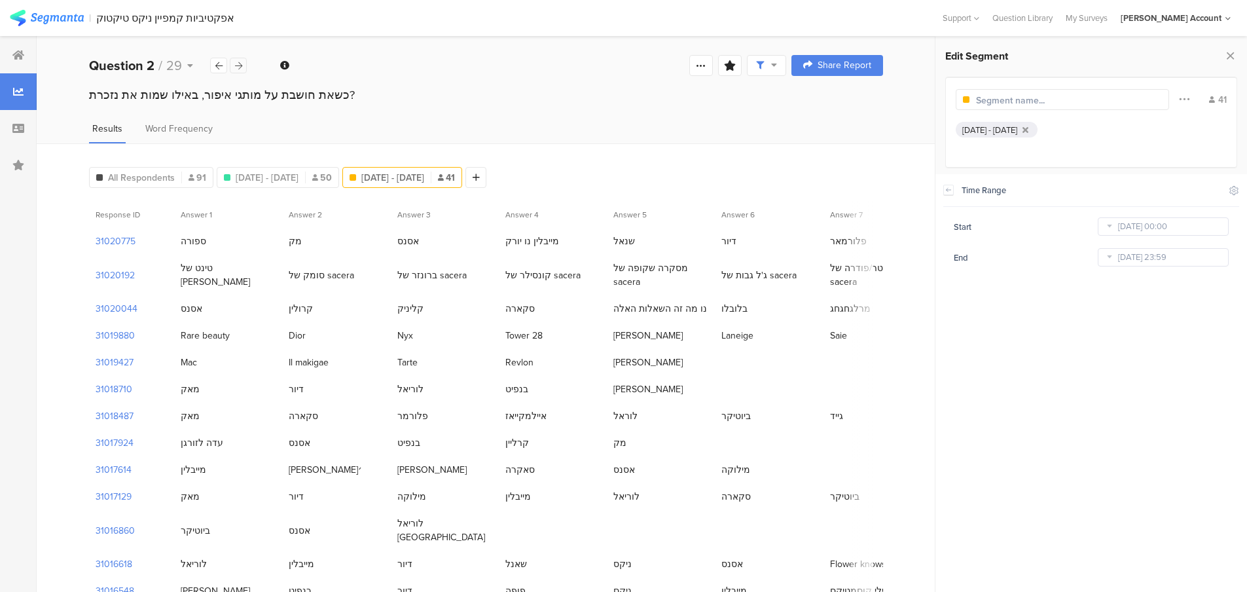
click at [238, 65] on icon at bounding box center [238, 66] width 7 height 9
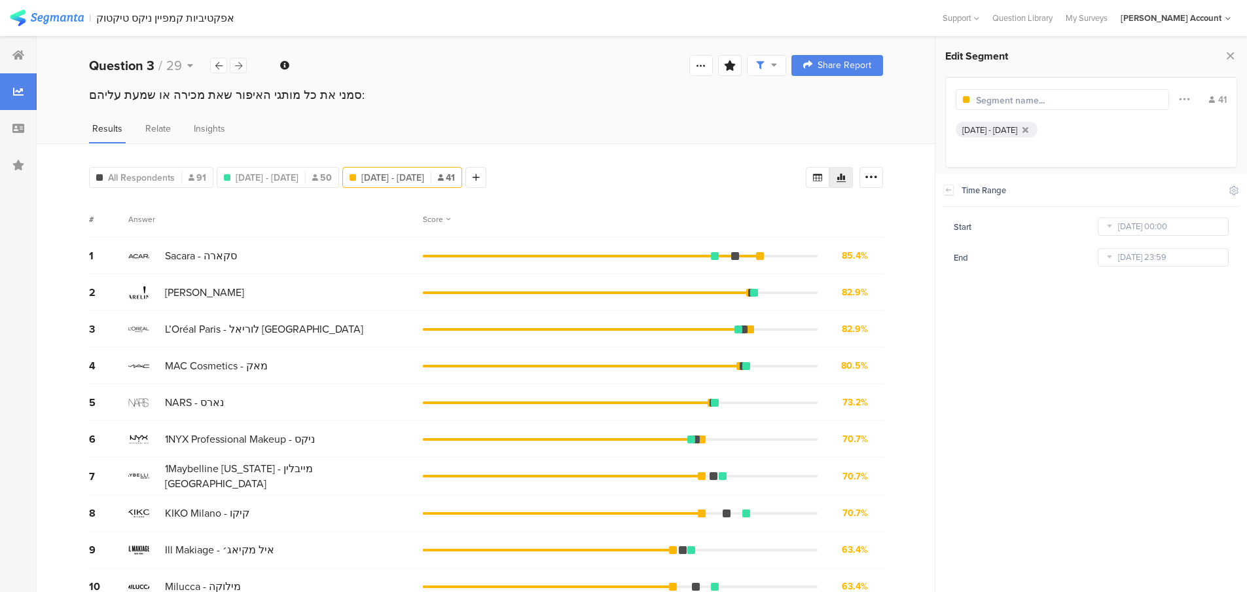
click at [235, 68] on icon at bounding box center [238, 66] width 7 height 9
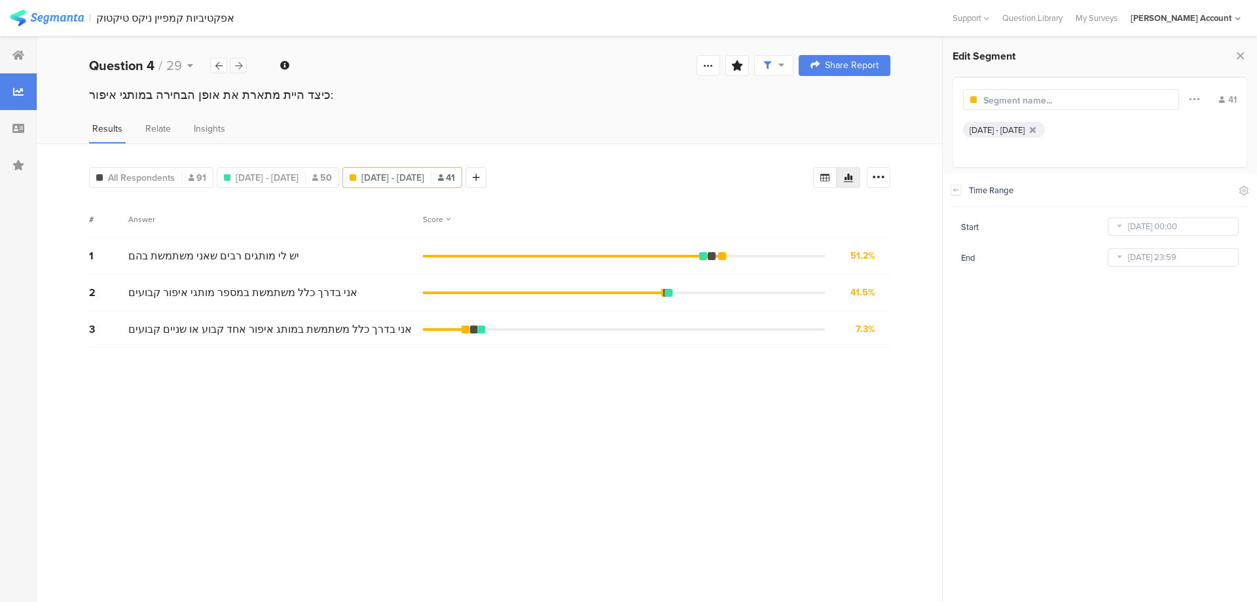
click at [237, 67] on icon at bounding box center [238, 66] width 7 height 9
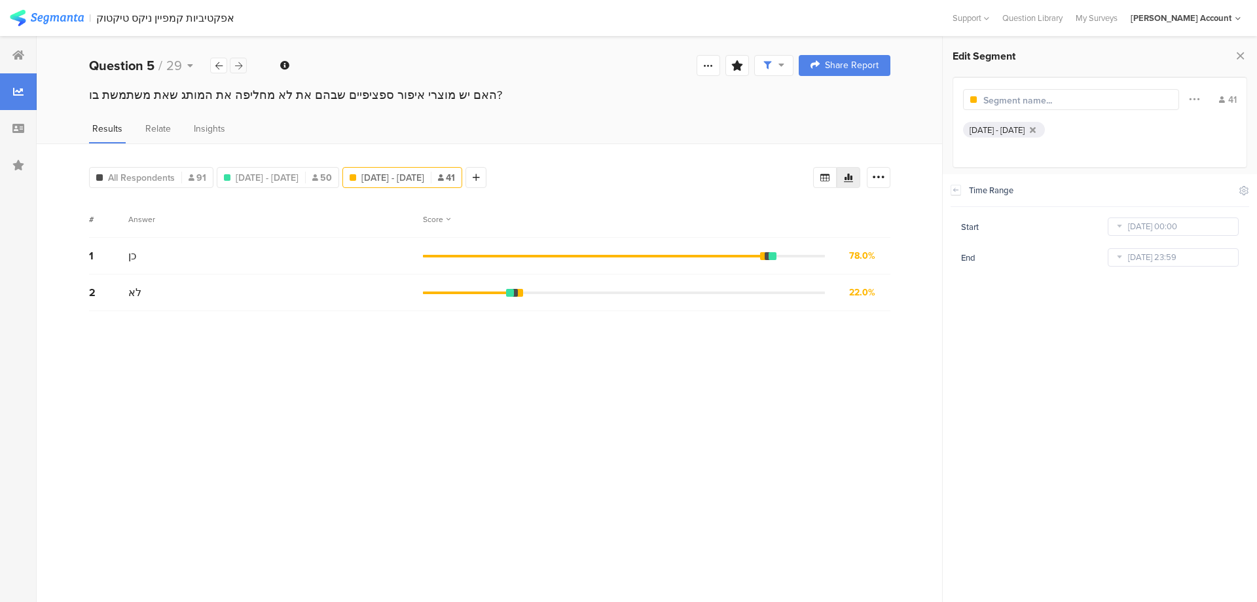
click at [237, 67] on icon at bounding box center [238, 66] width 7 height 9
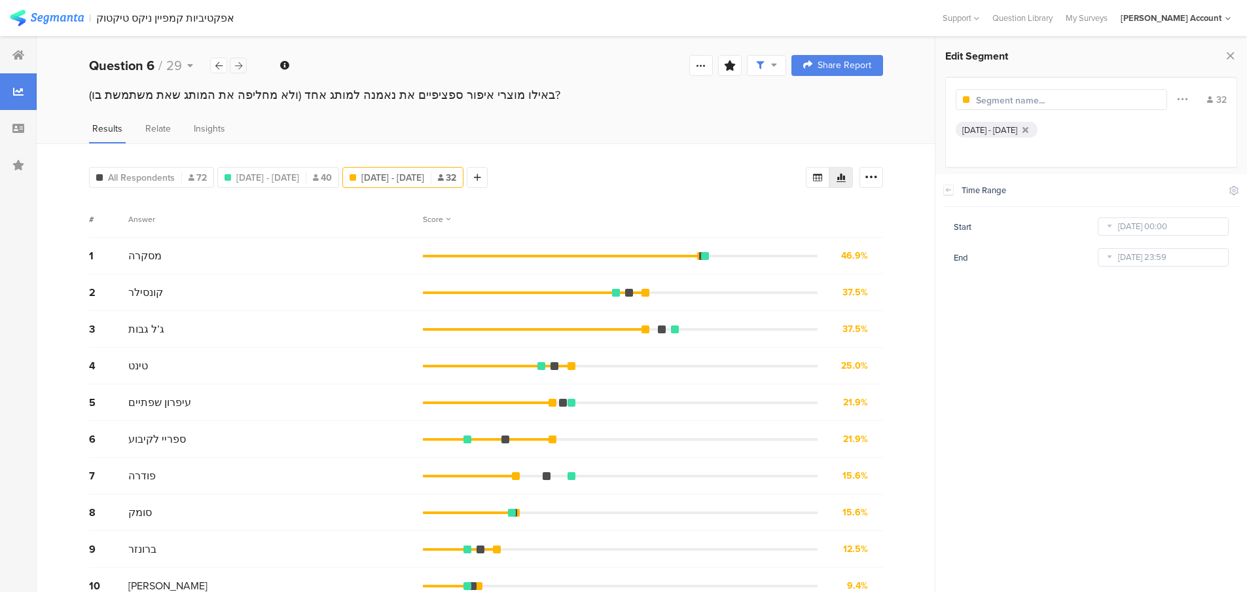
click at [237, 67] on icon at bounding box center [238, 66] width 7 height 9
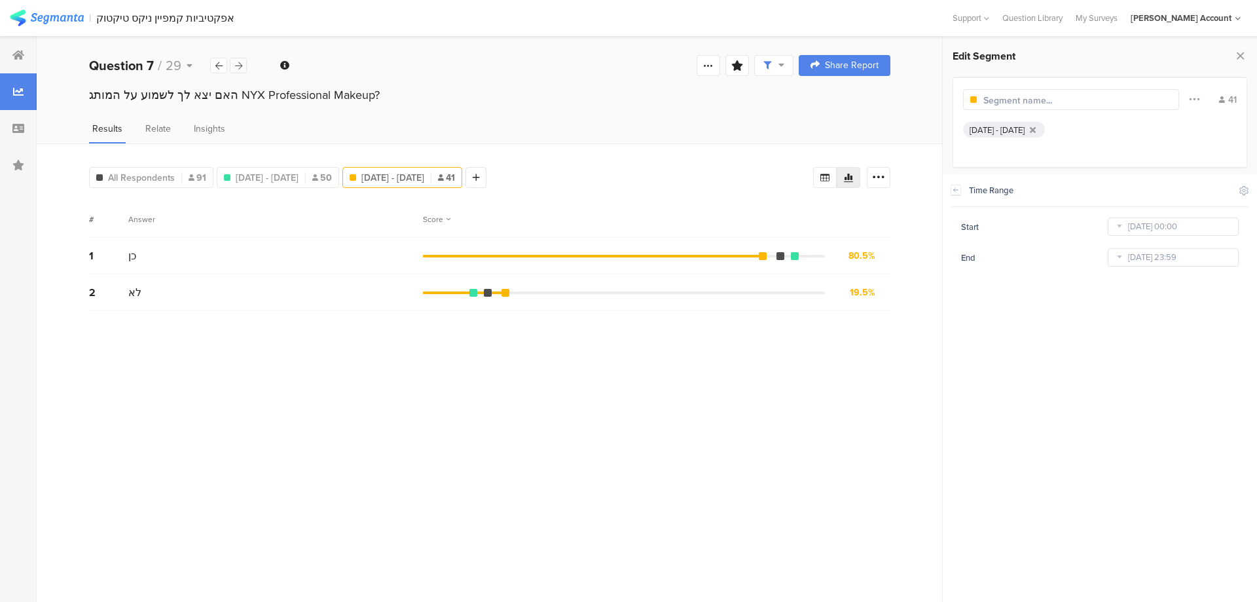
click at [236, 66] on icon at bounding box center [238, 66] width 7 height 9
click at [240, 68] on icon at bounding box center [238, 66] width 7 height 9
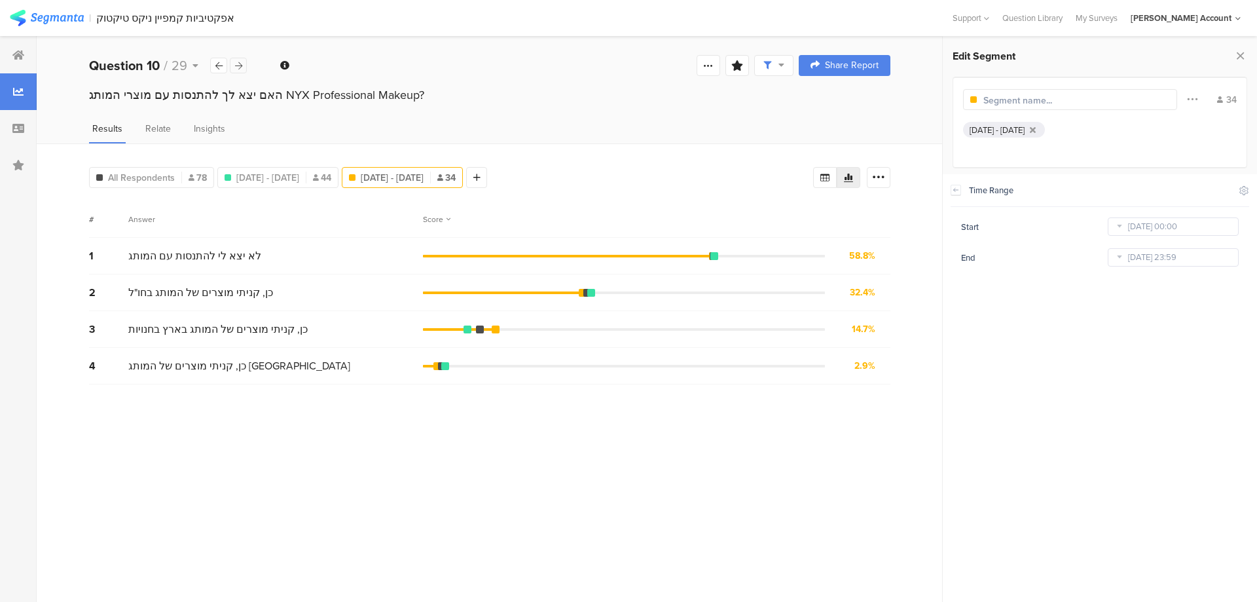
click at [237, 67] on icon at bounding box center [238, 66] width 7 height 9
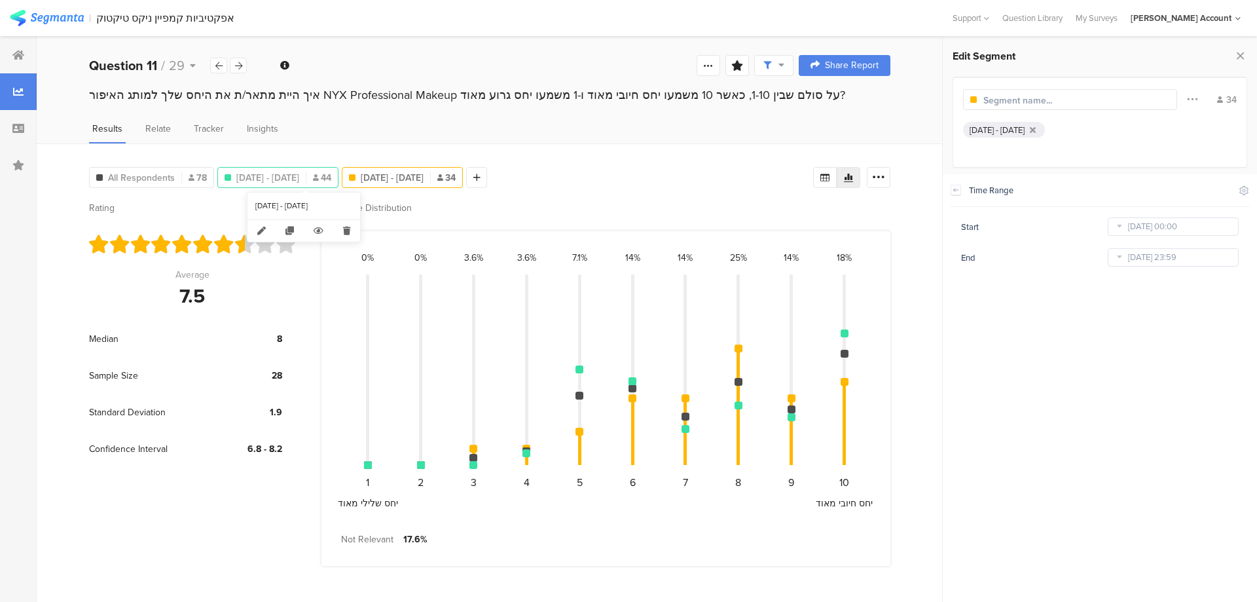
click at [293, 175] on span "[DATE] - [DATE]" at bounding box center [267, 178] width 63 height 14
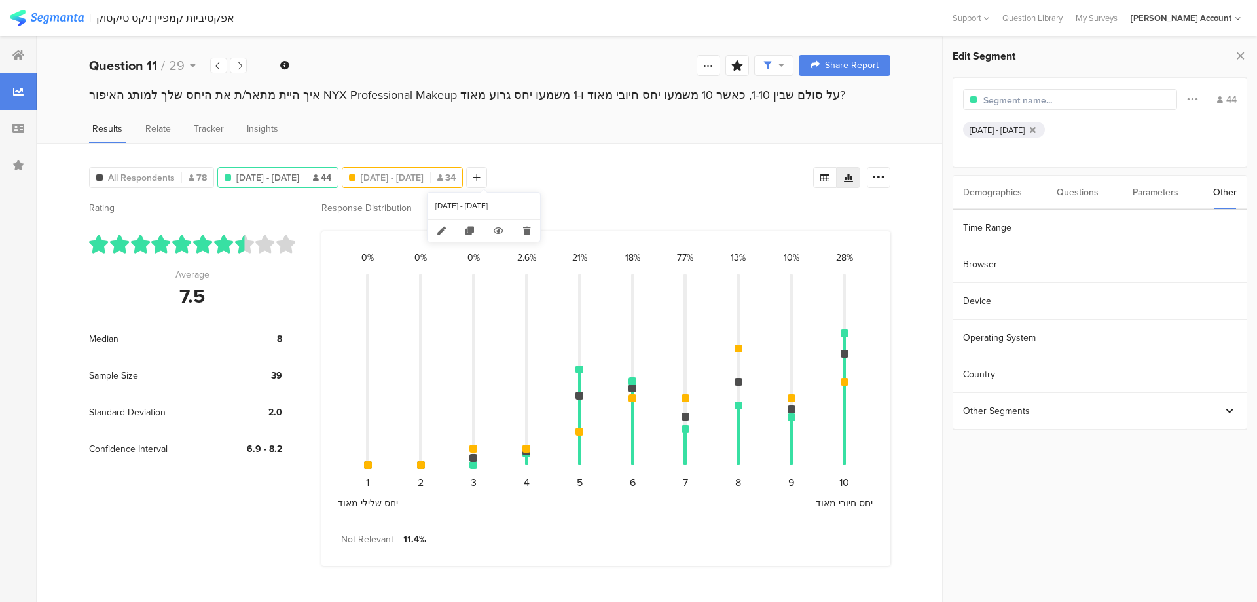
click at [423, 173] on span "[DATE] - [DATE]" at bounding box center [392, 178] width 63 height 14
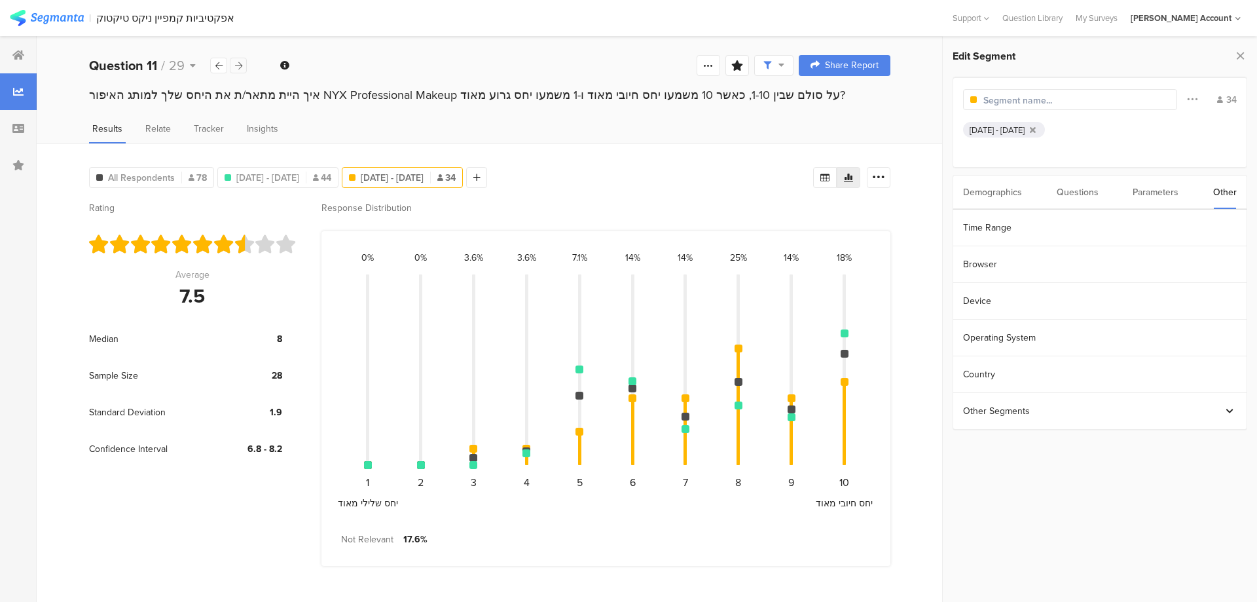
click at [240, 60] on div at bounding box center [238, 66] width 17 height 16
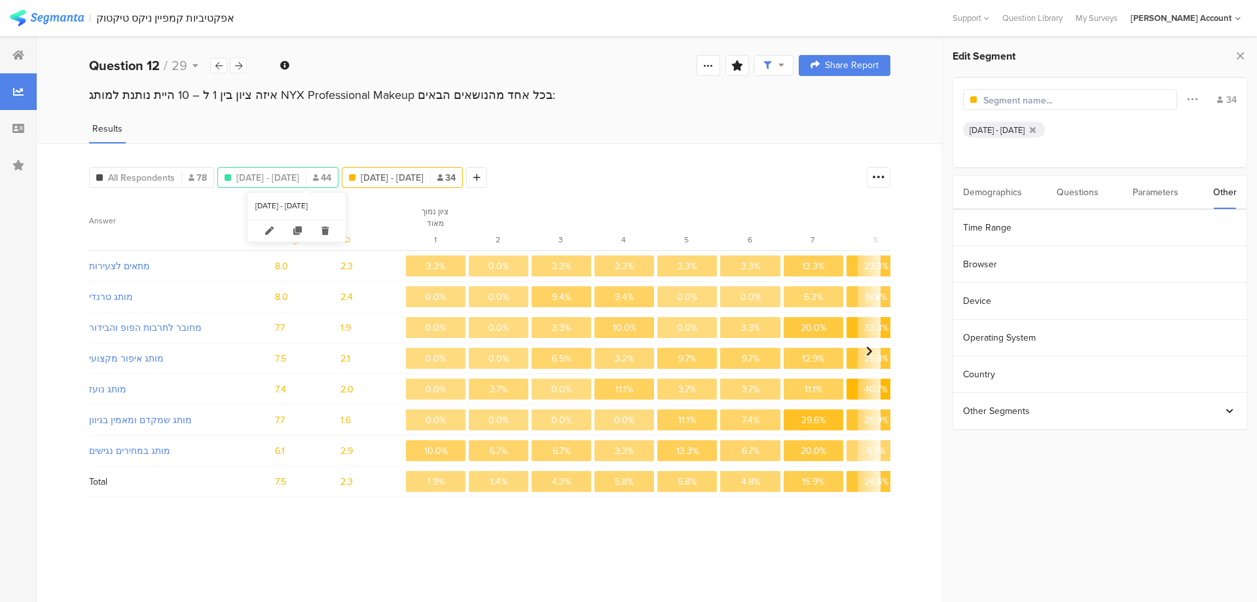
click at [281, 171] on span "[DATE] - [DATE]" at bounding box center [267, 178] width 63 height 14
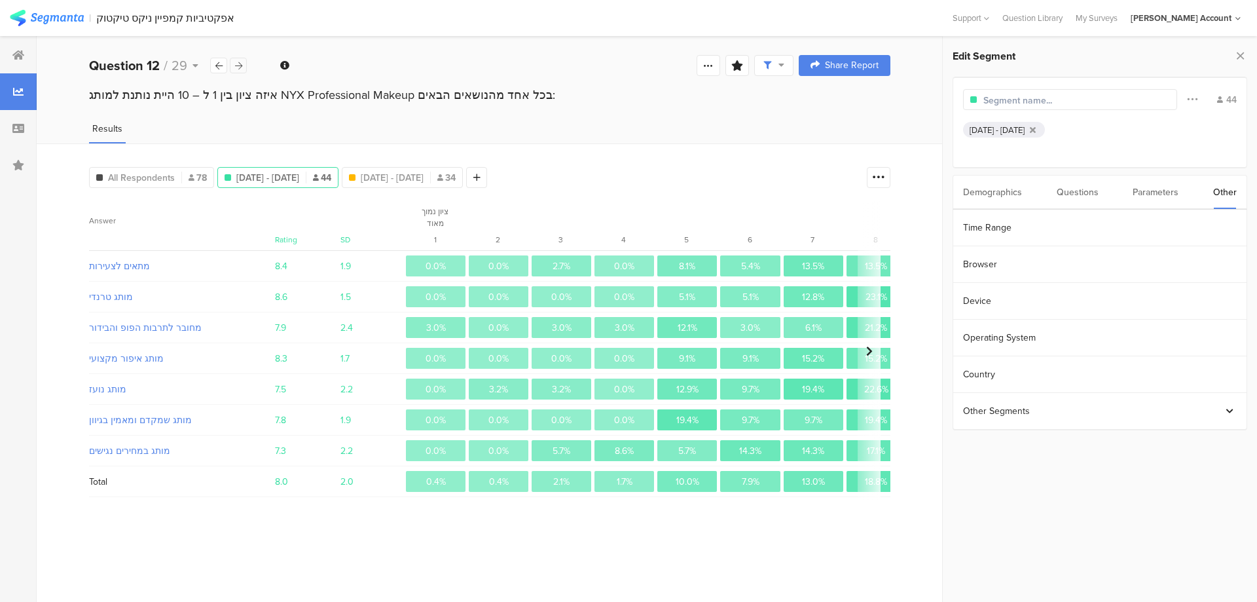
click at [231, 60] on div at bounding box center [238, 66] width 17 height 16
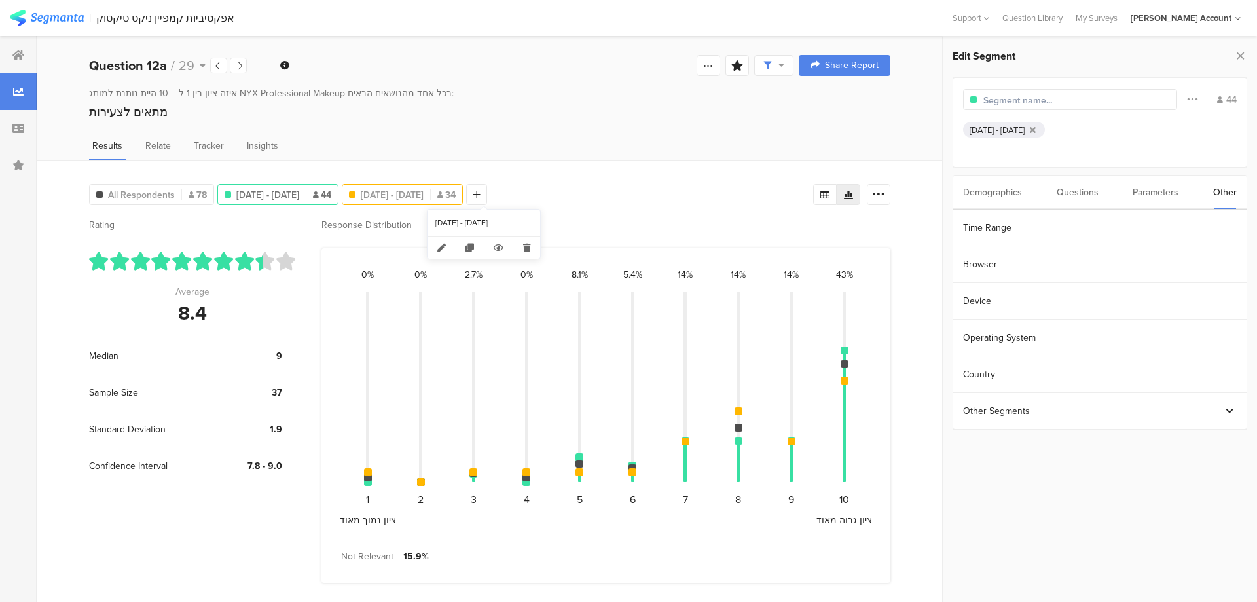
click at [423, 196] on span "[DATE] - [DATE]" at bounding box center [392, 195] width 63 height 14
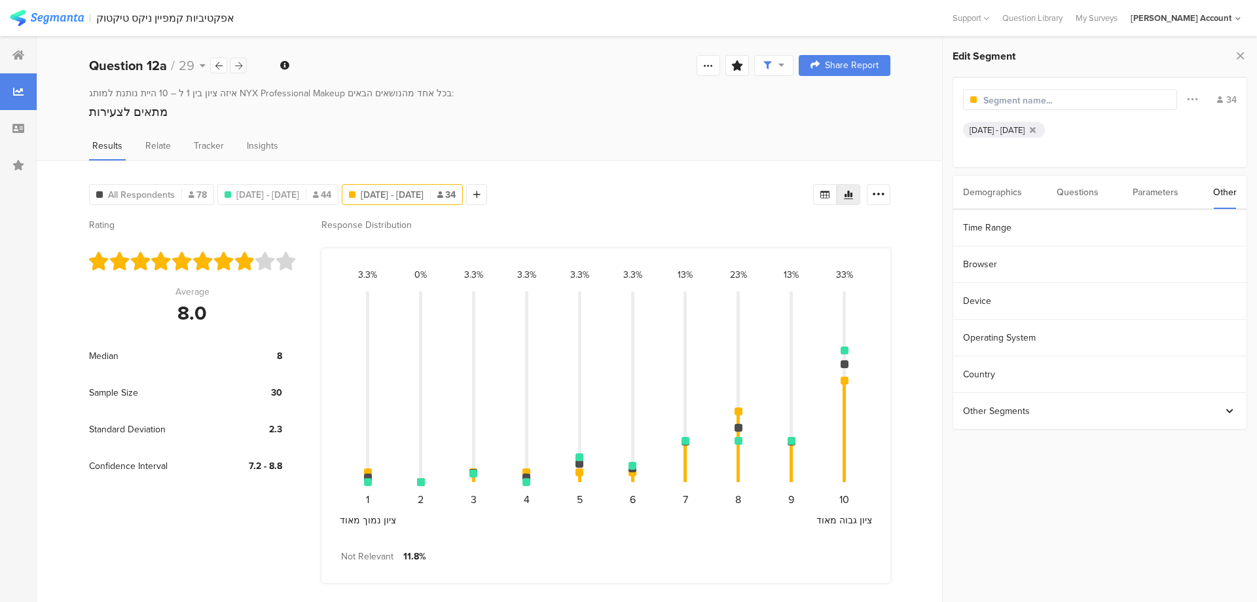
click at [231, 67] on div at bounding box center [238, 66] width 17 height 16
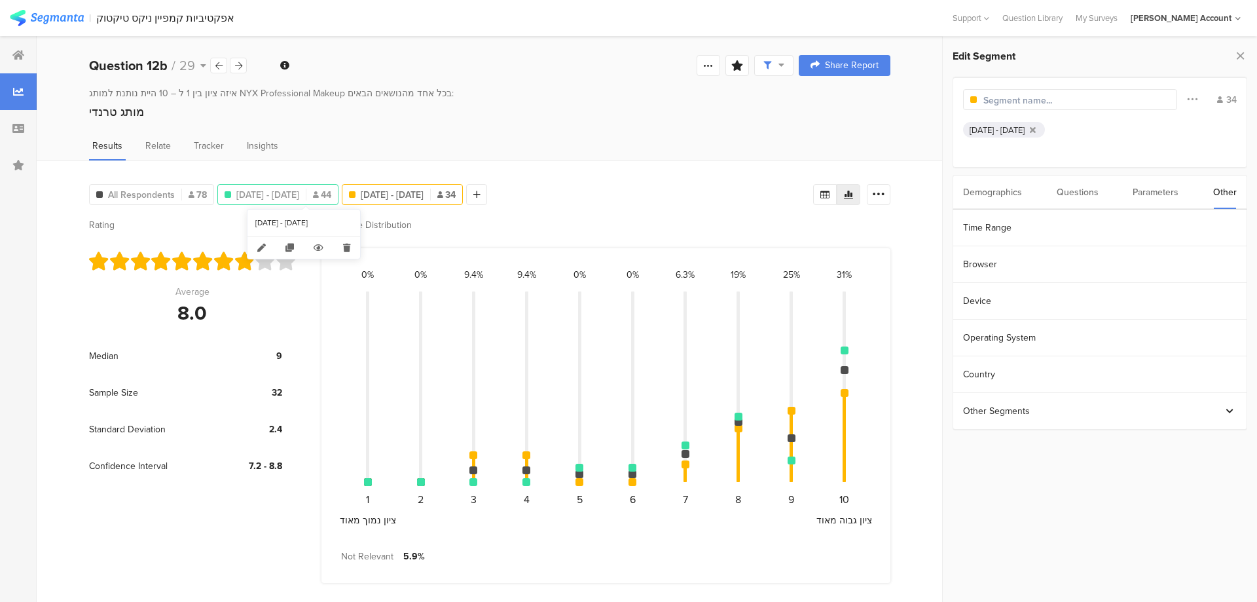
click at [299, 192] on span "[DATE] - [DATE]" at bounding box center [267, 195] width 63 height 14
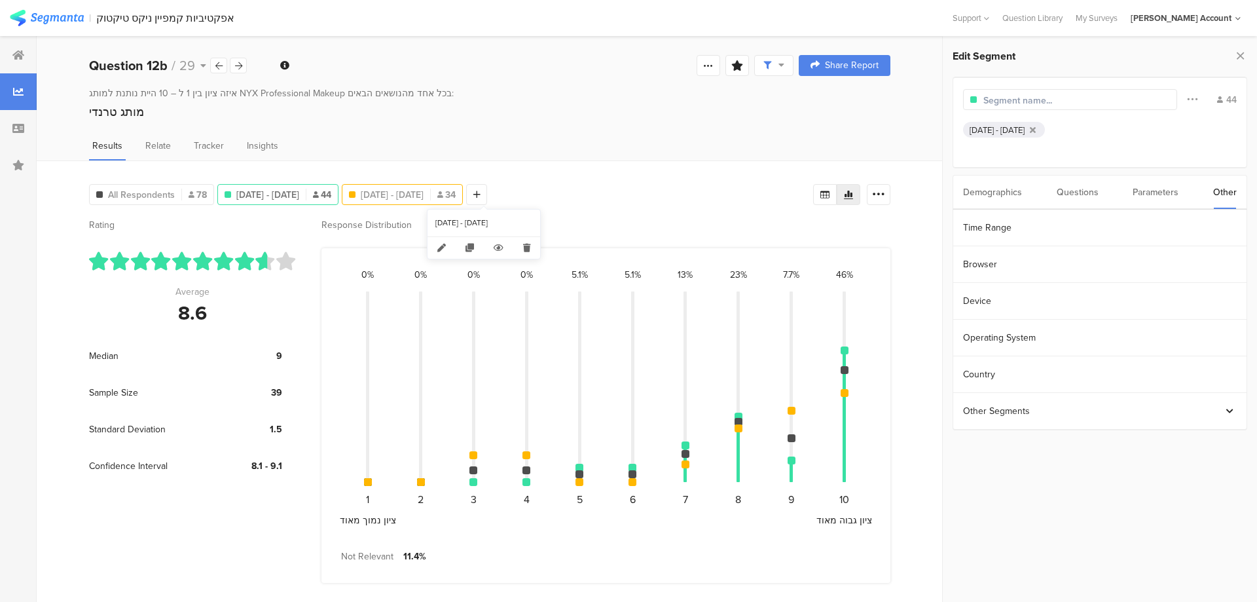
click at [423, 196] on span "[DATE] - [DATE]" at bounding box center [392, 195] width 63 height 14
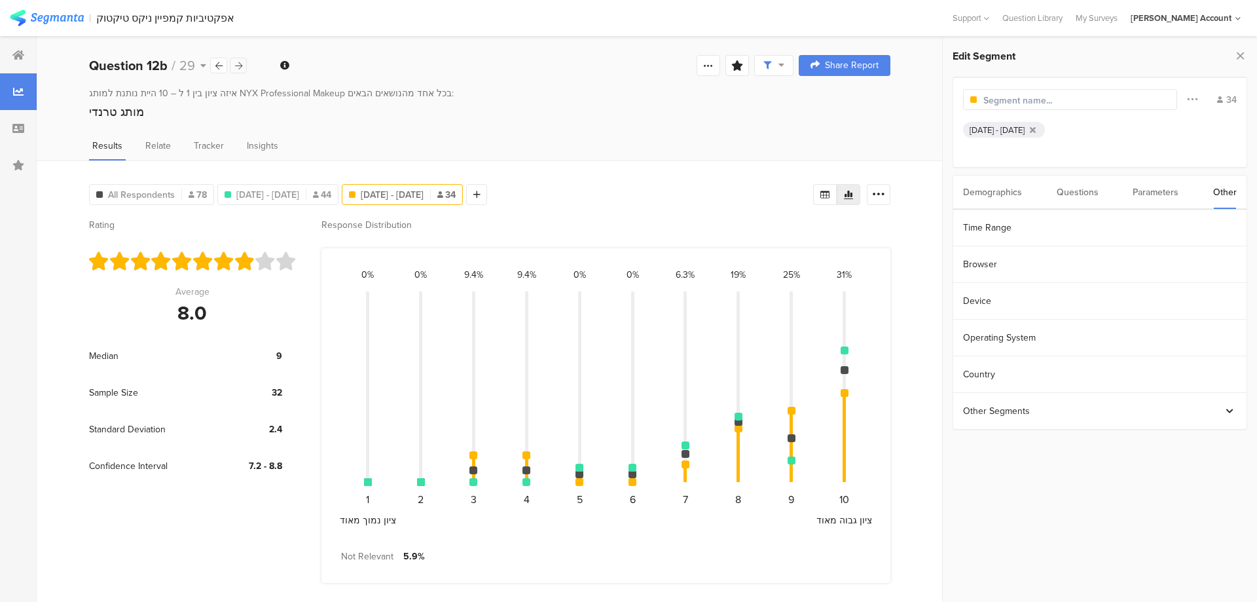
click at [237, 59] on div at bounding box center [238, 66] width 17 height 16
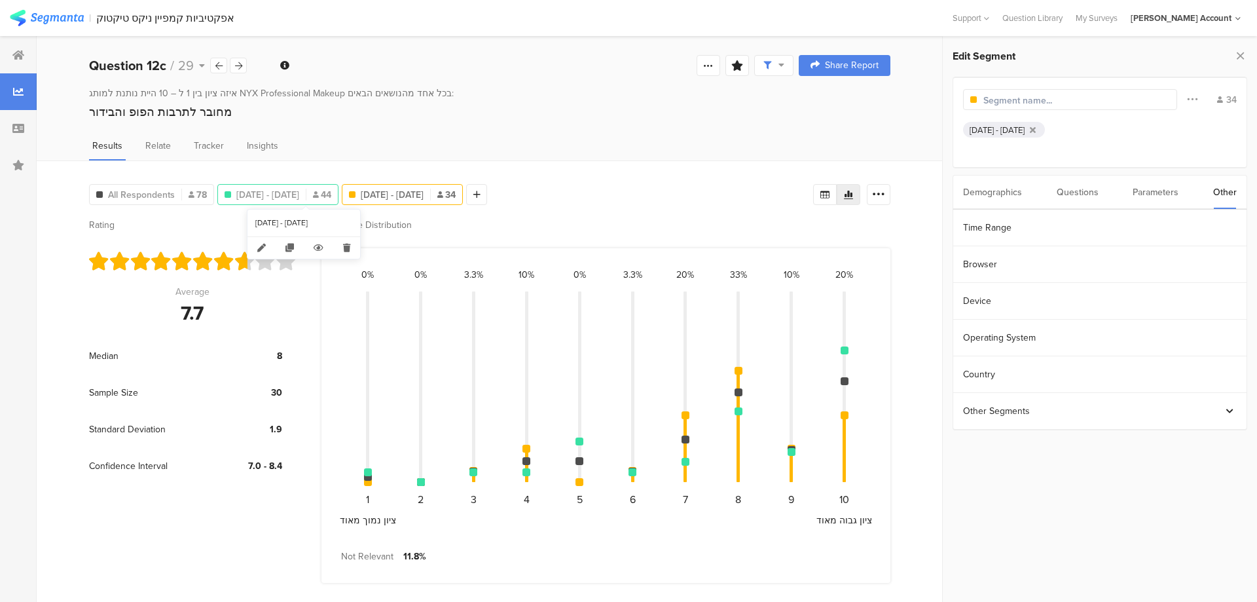
click at [299, 188] on span "[DATE] - [DATE]" at bounding box center [267, 195] width 63 height 14
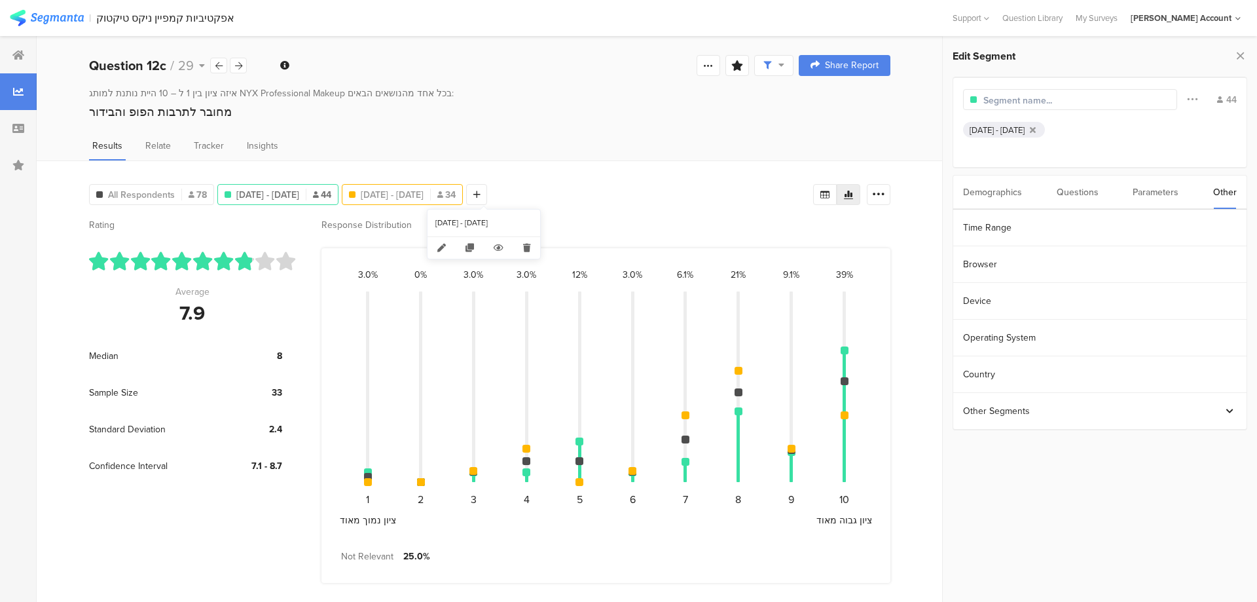
click at [423, 189] on span "Aug 11, 2025 - Aug 11, 2025" at bounding box center [392, 195] width 63 height 14
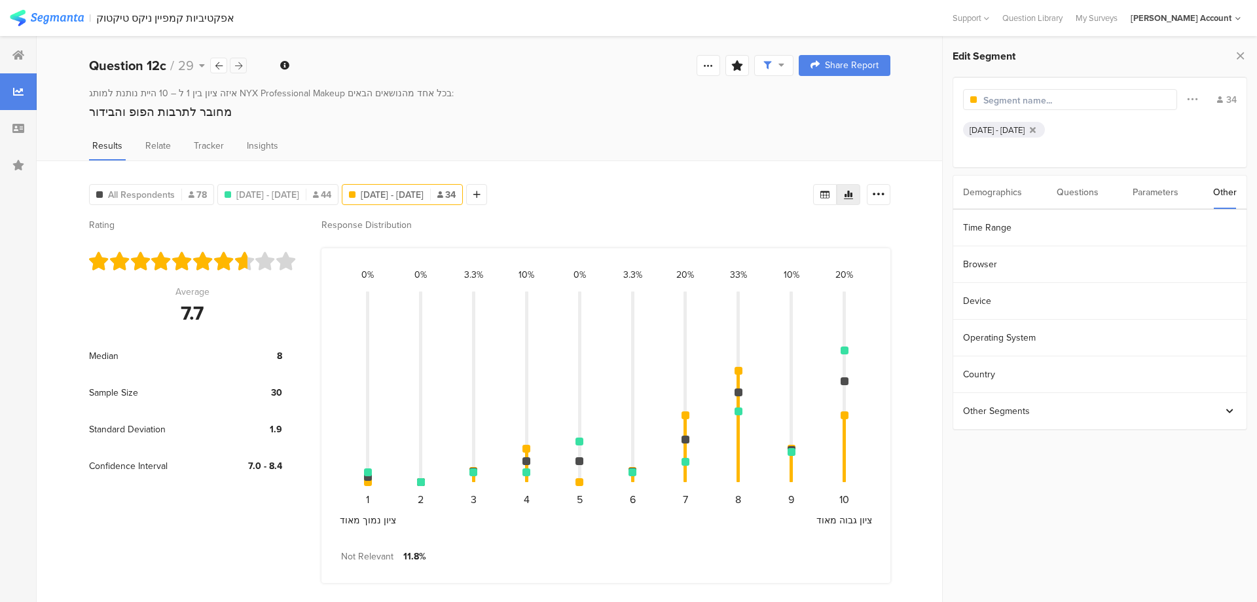
click at [238, 66] on icon at bounding box center [238, 66] width 7 height 9
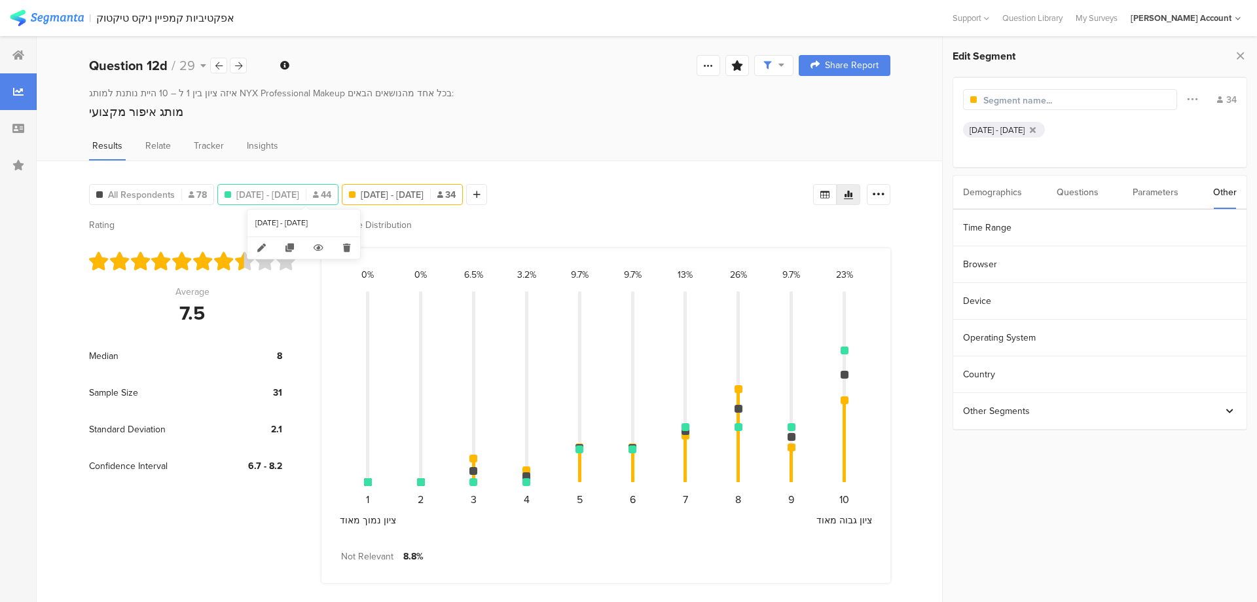
click at [299, 188] on span "Aug 04, 2025 - Aug 07, 2025" at bounding box center [267, 195] width 63 height 14
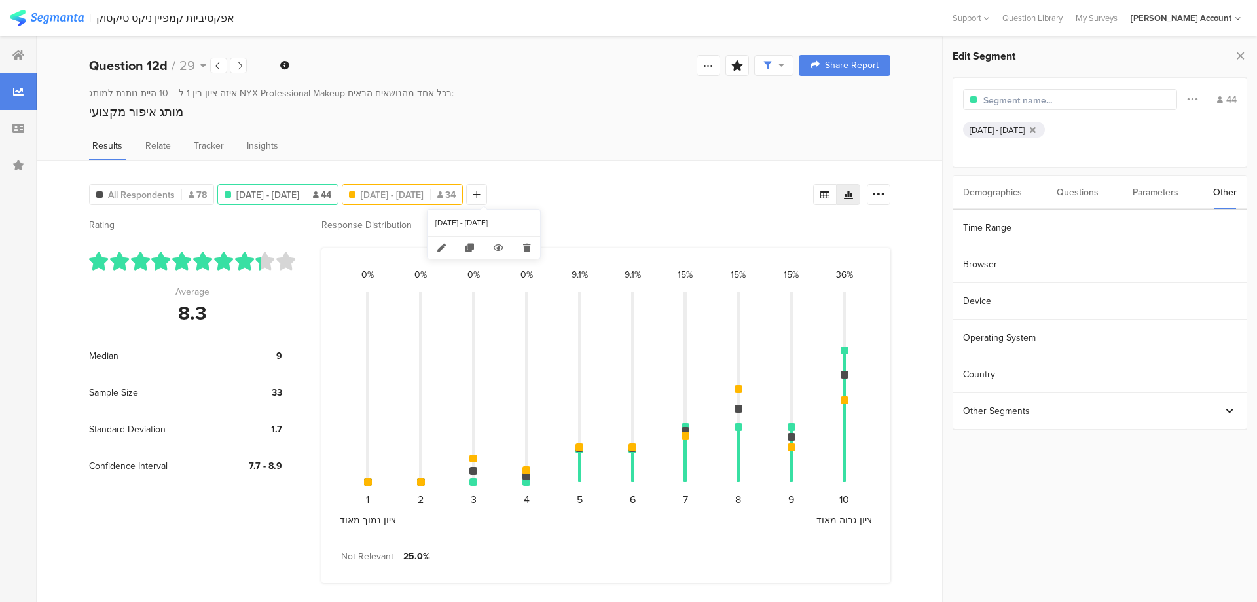
click at [423, 190] on span "Aug 11, 2025 - Aug 11, 2025" at bounding box center [392, 195] width 63 height 14
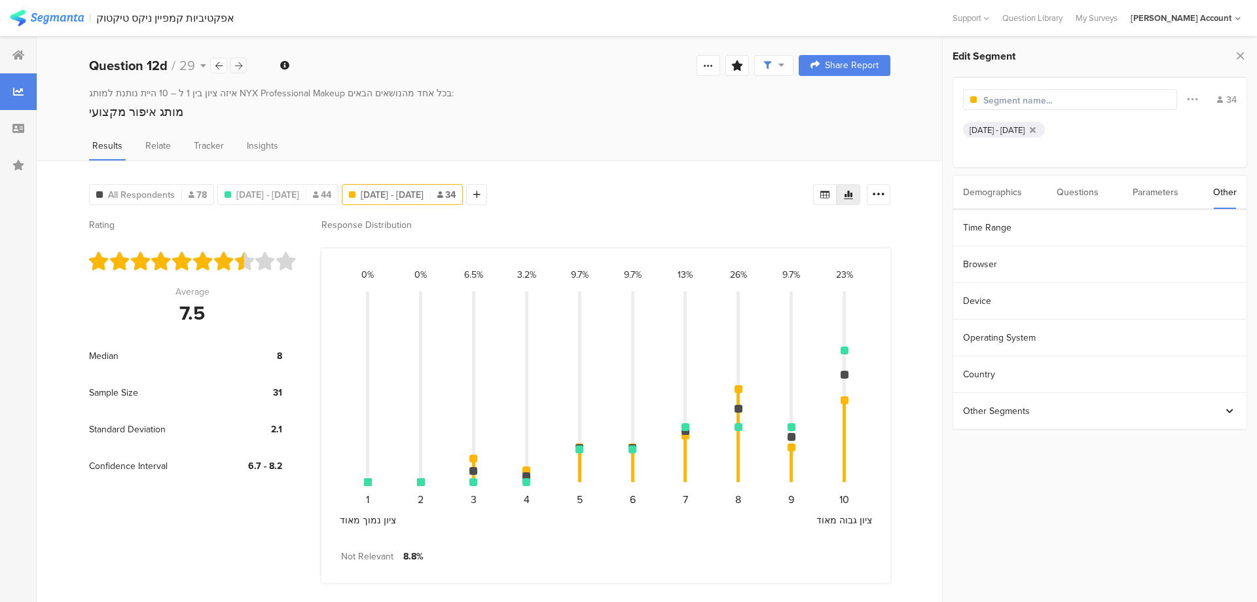
click at [236, 66] on icon at bounding box center [238, 66] width 7 height 9
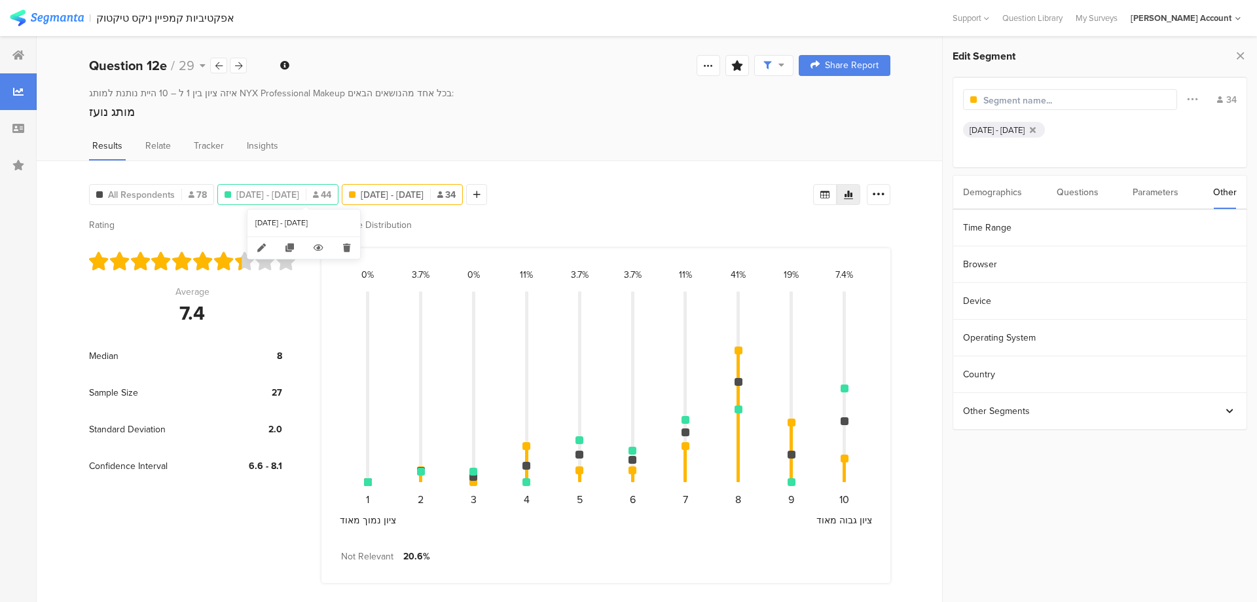
click at [299, 188] on span "Aug 04, 2025 - Aug 07, 2025" at bounding box center [267, 195] width 63 height 14
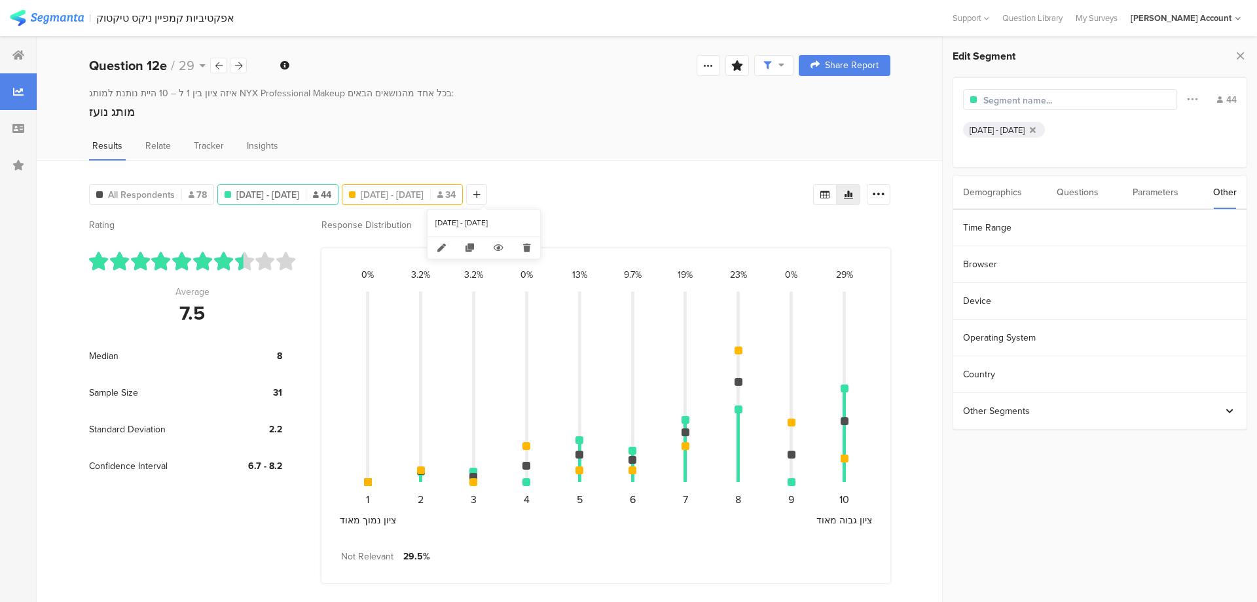
click at [423, 192] on span "Aug 11, 2025 - Aug 11, 2025" at bounding box center [392, 195] width 63 height 14
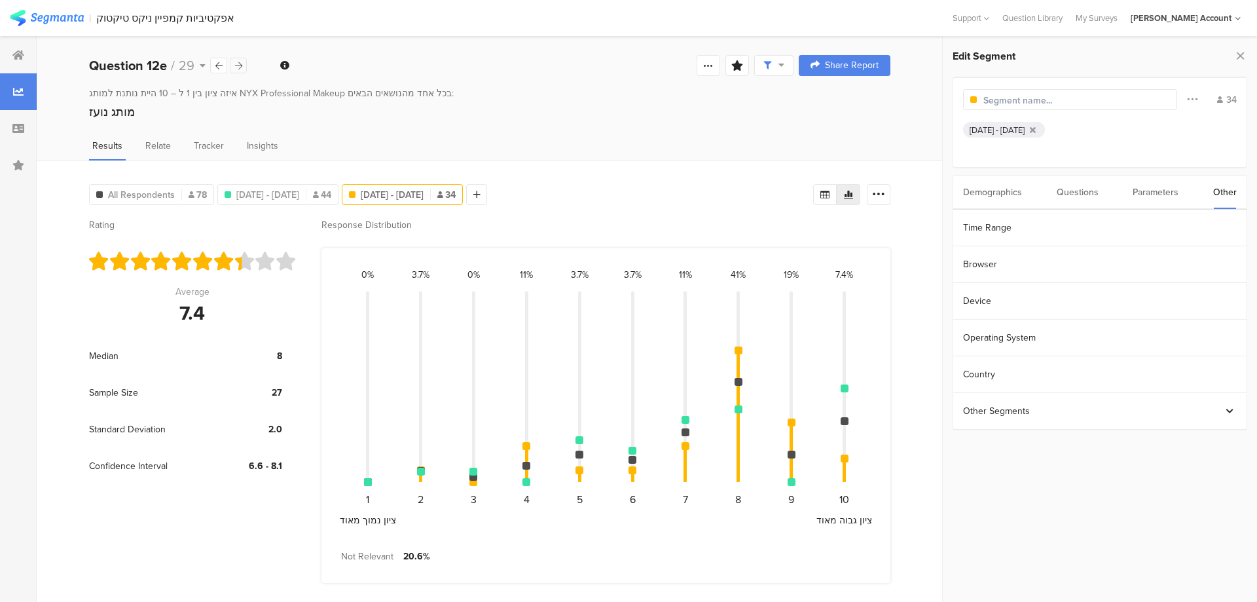
click at [236, 65] on icon at bounding box center [238, 66] width 7 height 9
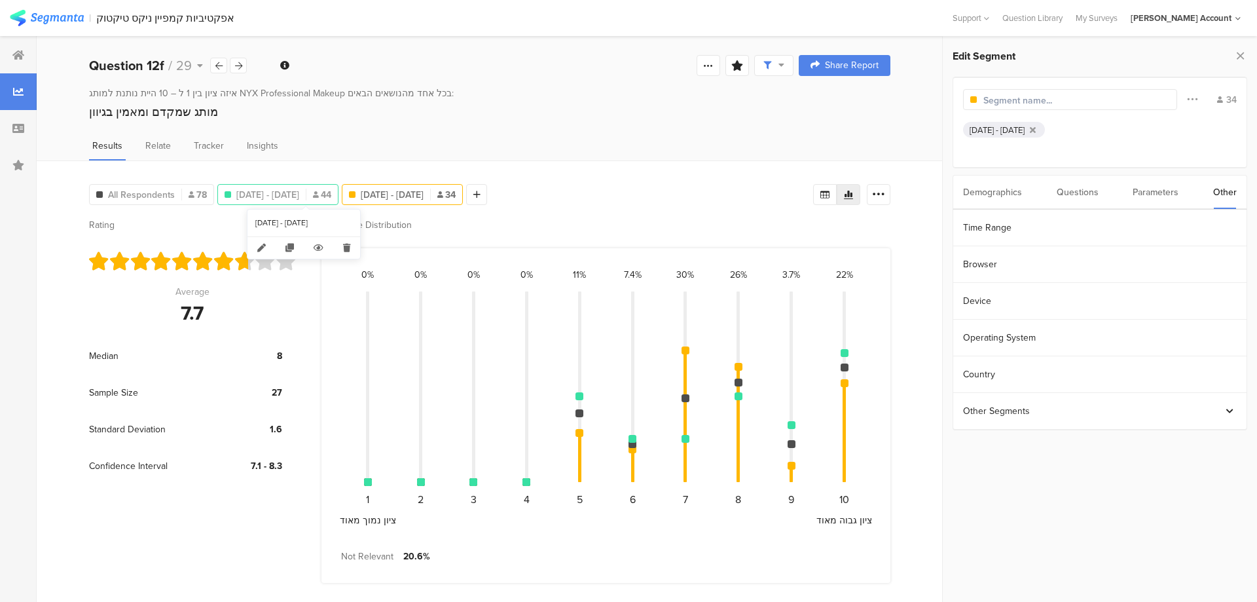
click at [299, 192] on span "Aug 04, 2025 - Aug 07, 2025" at bounding box center [267, 195] width 63 height 14
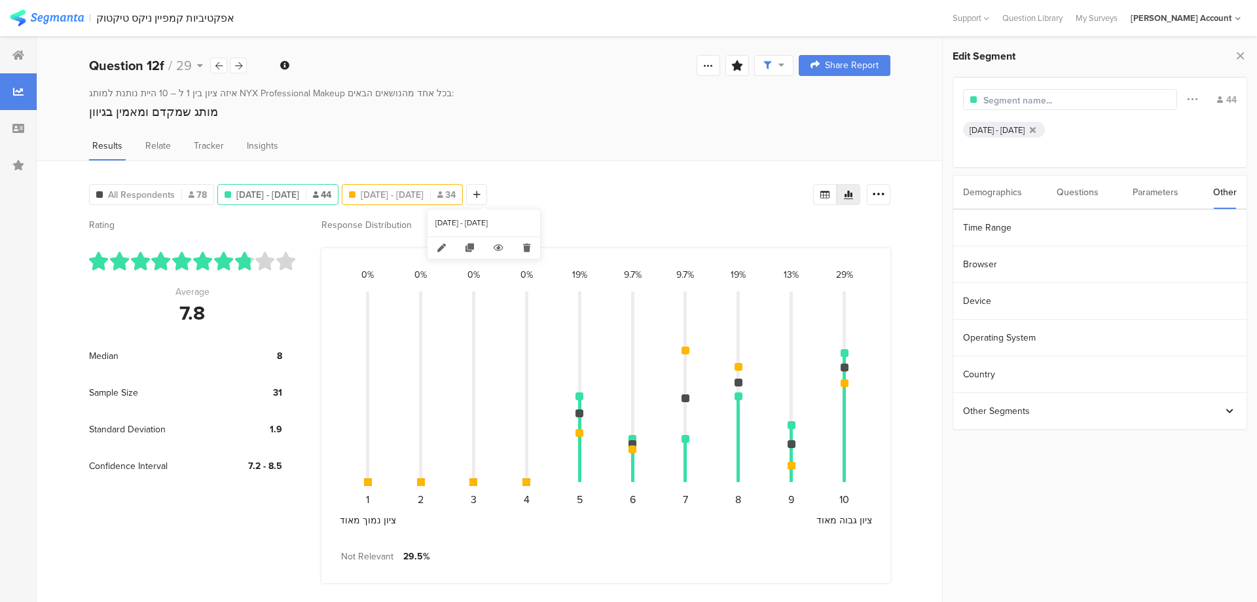
click at [423, 196] on span "Aug 11, 2025 - Aug 11, 2025" at bounding box center [392, 195] width 63 height 14
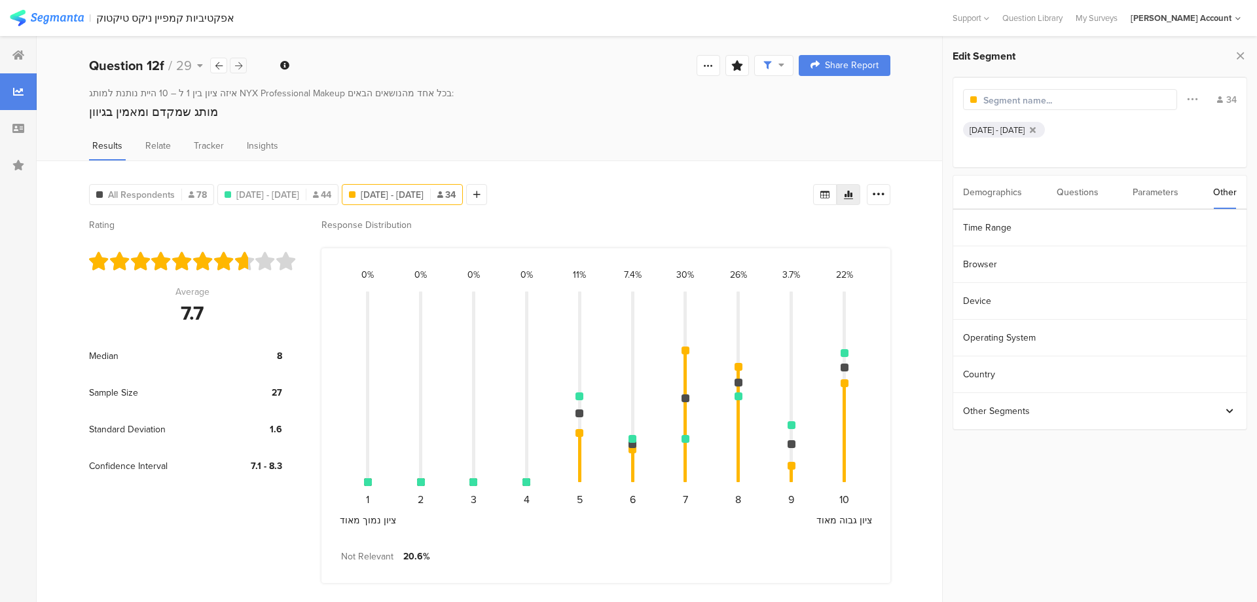
click at [234, 63] on div at bounding box center [238, 66] width 17 height 16
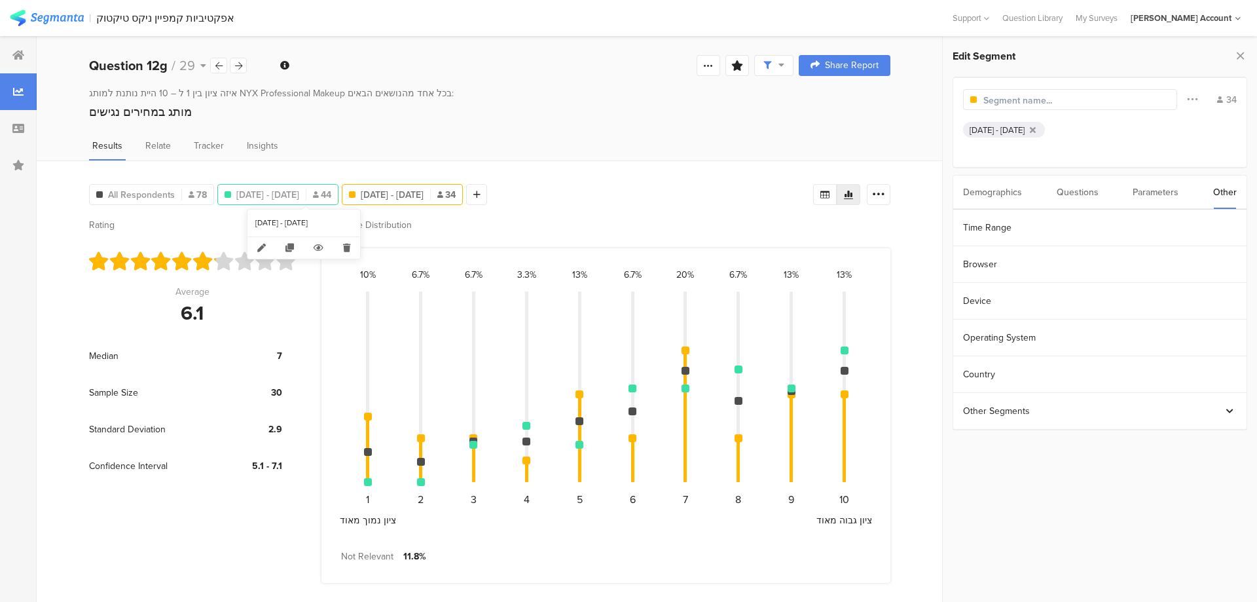
click at [299, 190] on span "Aug 04, 2025 - Aug 07, 2025" at bounding box center [267, 195] width 63 height 14
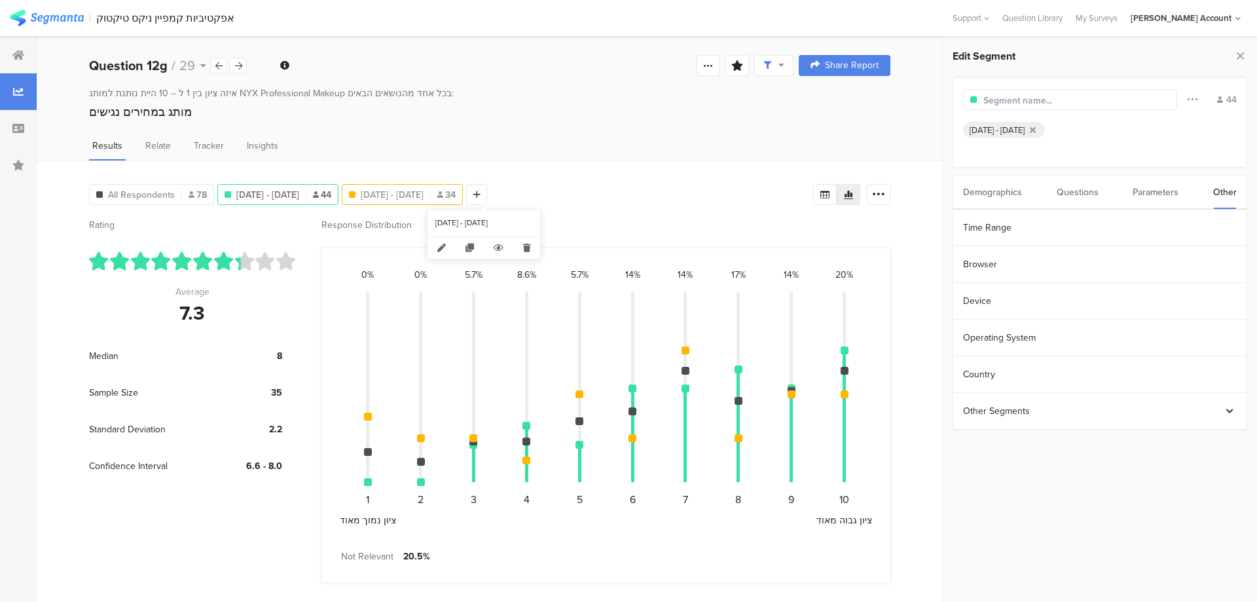
click at [423, 193] on span "Aug 11, 2025 - Aug 11, 2025" at bounding box center [392, 195] width 63 height 14
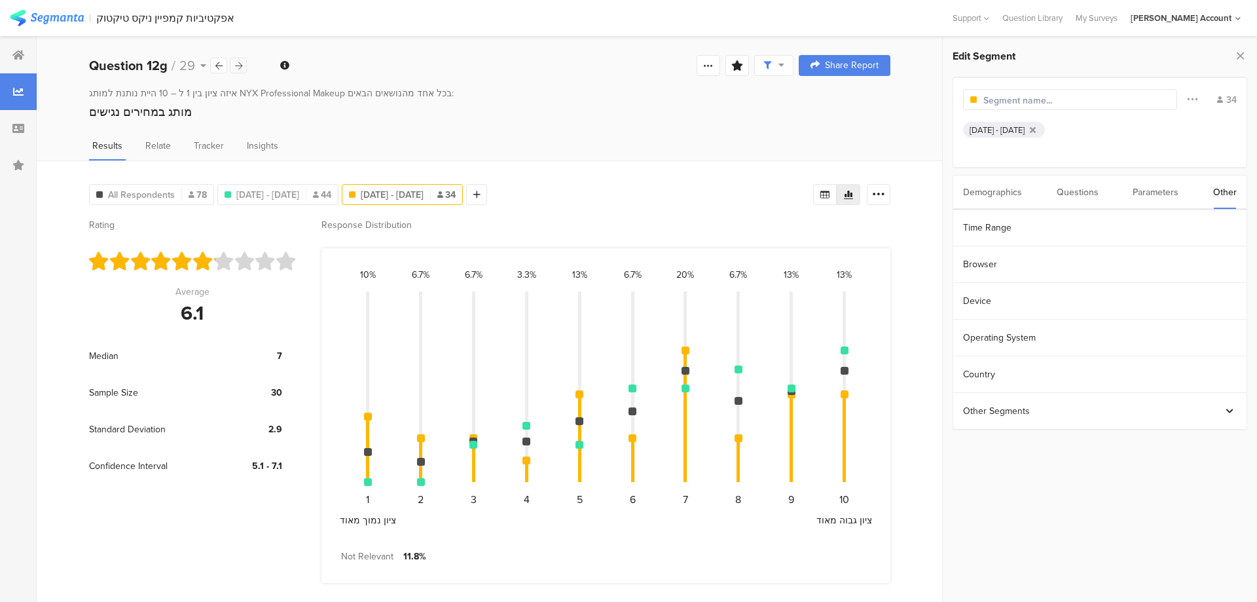
click at [236, 63] on icon at bounding box center [238, 66] width 7 height 9
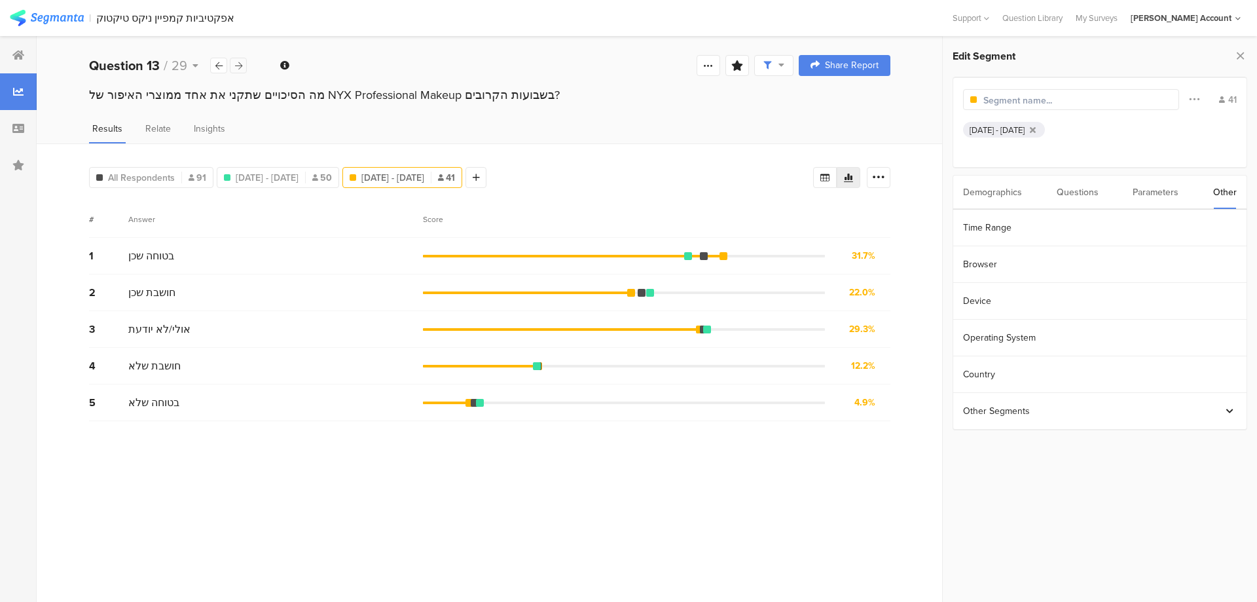
click at [234, 67] on div at bounding box center [238, 66] width 17 height 16
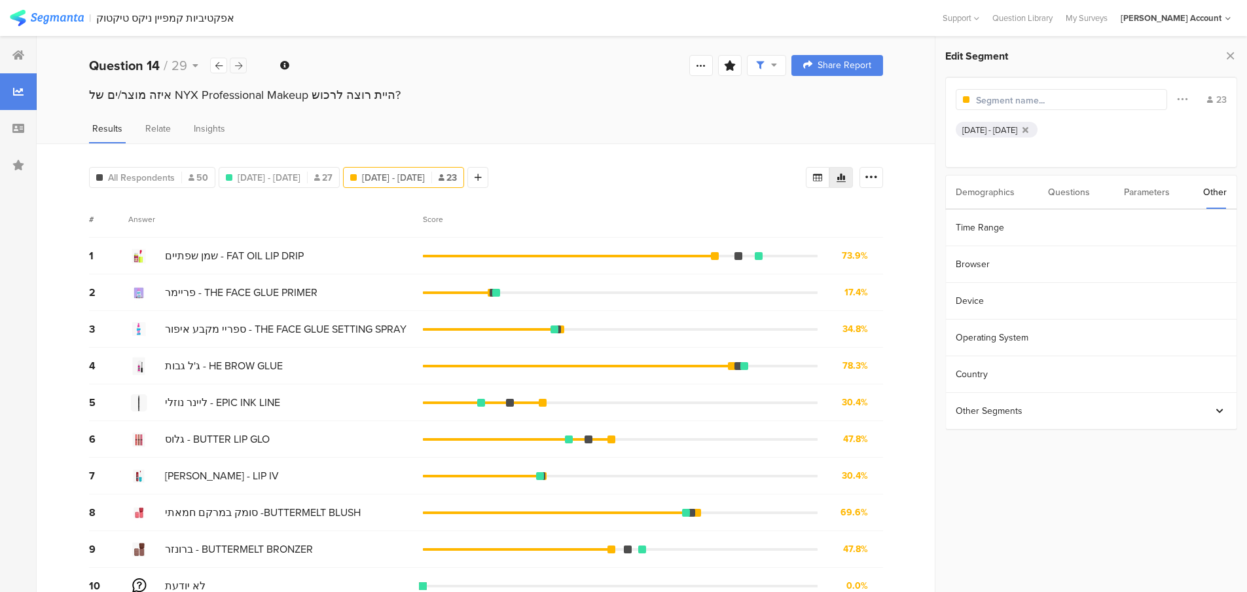
click at [234, 67] on div at bounding box center [238, 66] width 17 height 16
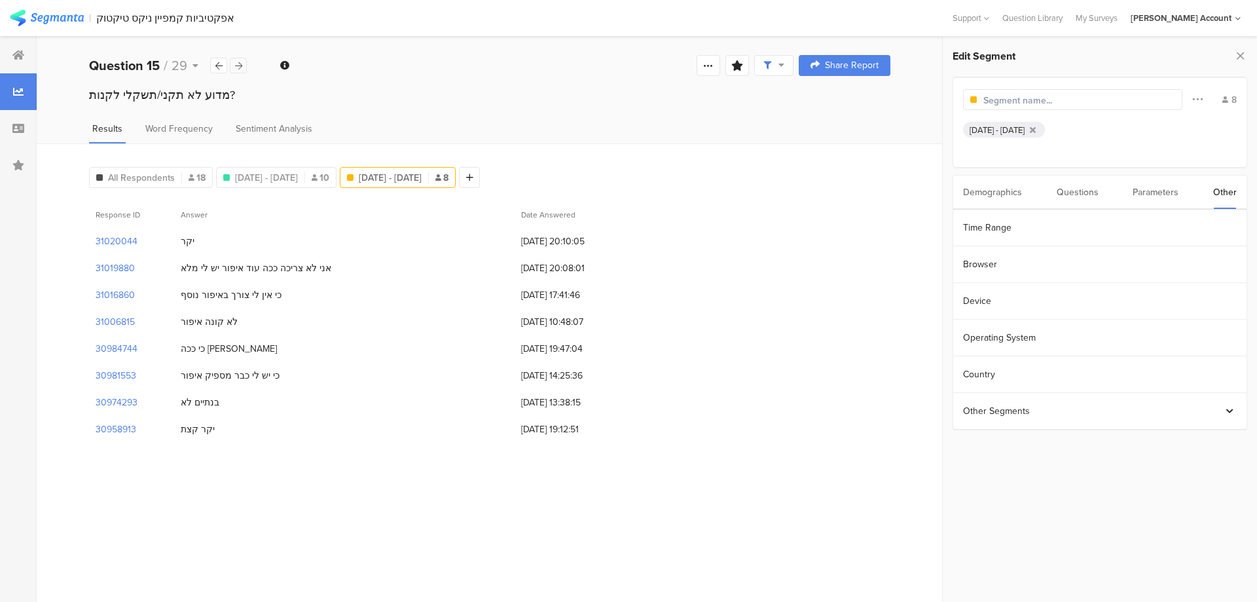
click at [234, 67] on div at bounding box center [238, 66] width 17 height 16
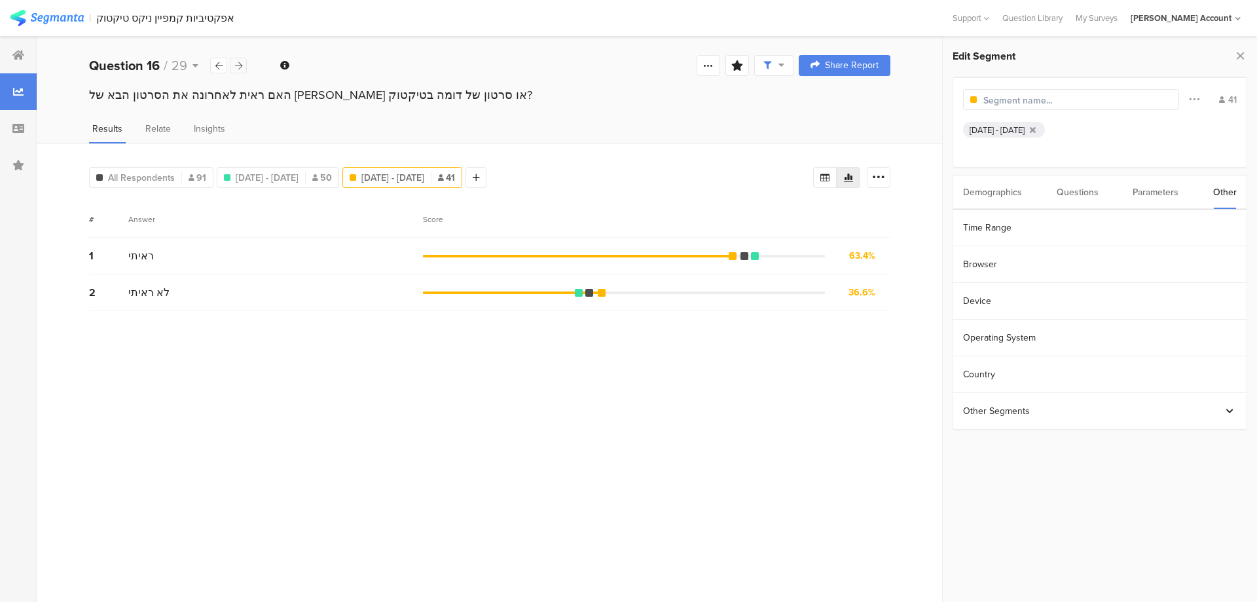
click at [234, 67] on div at bounding box center [238, 66] width 17 height 16
click at [235, 64] on icon at bounding box center [238, 66] width 7 height 9
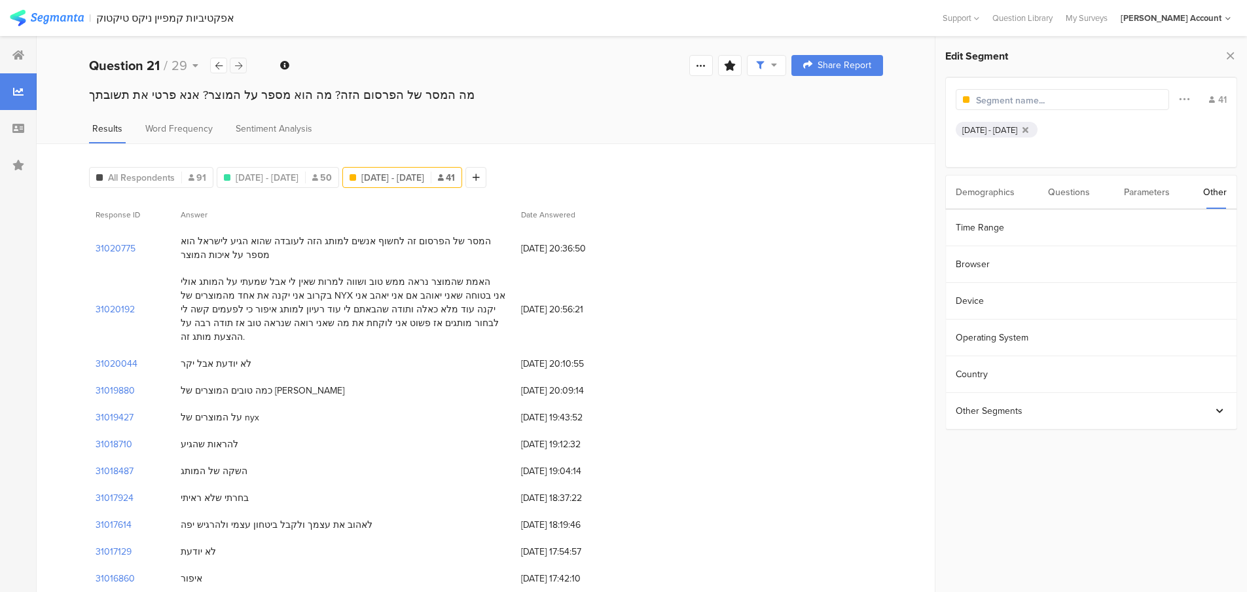
click at [235, 64] on icon at bounding box center [238, 66] width 7 height 9
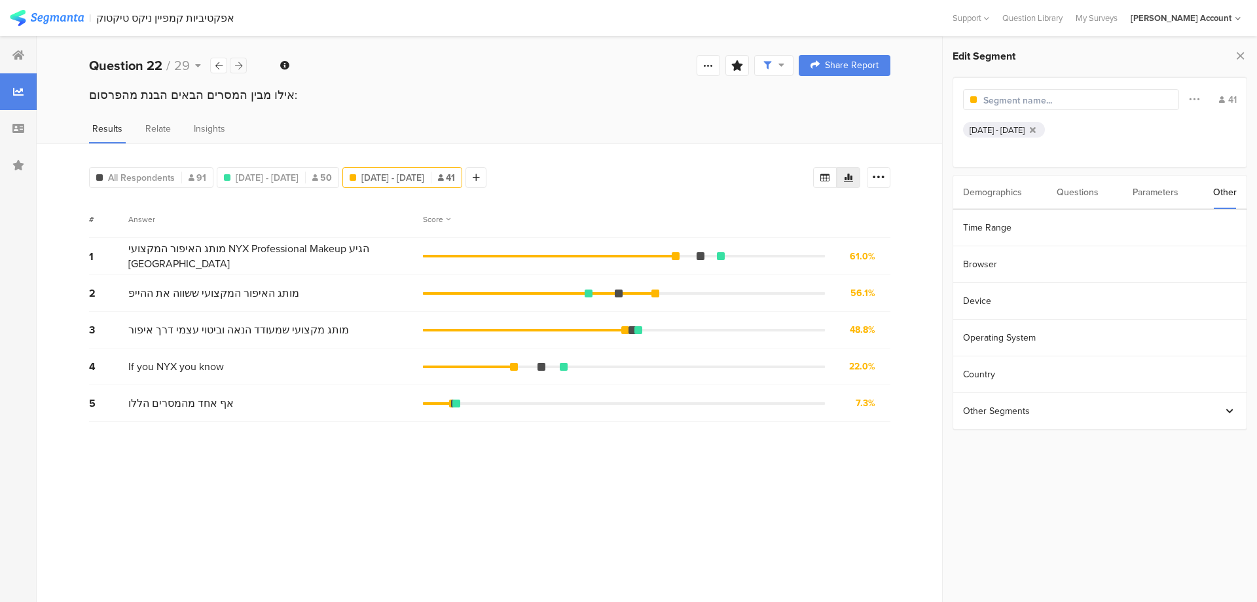
click at [235, 64] on icon at bounding box center [238, 66] width 7 height 9
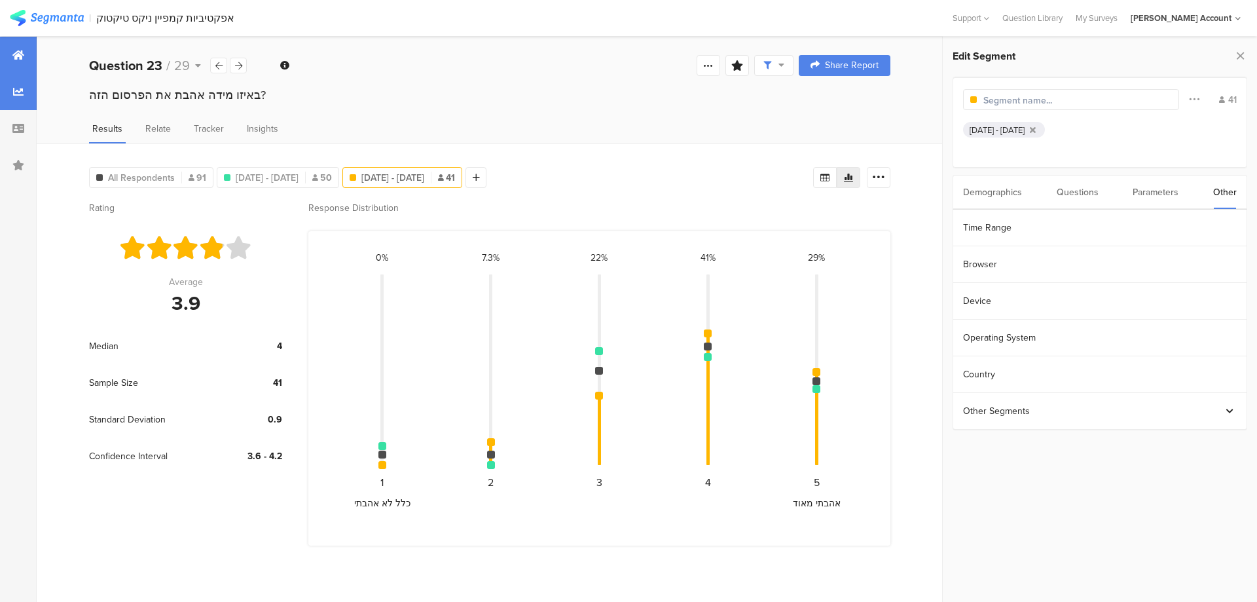
click at [22, 58] on icon at bounding box center [18, 55] width 12 height 10
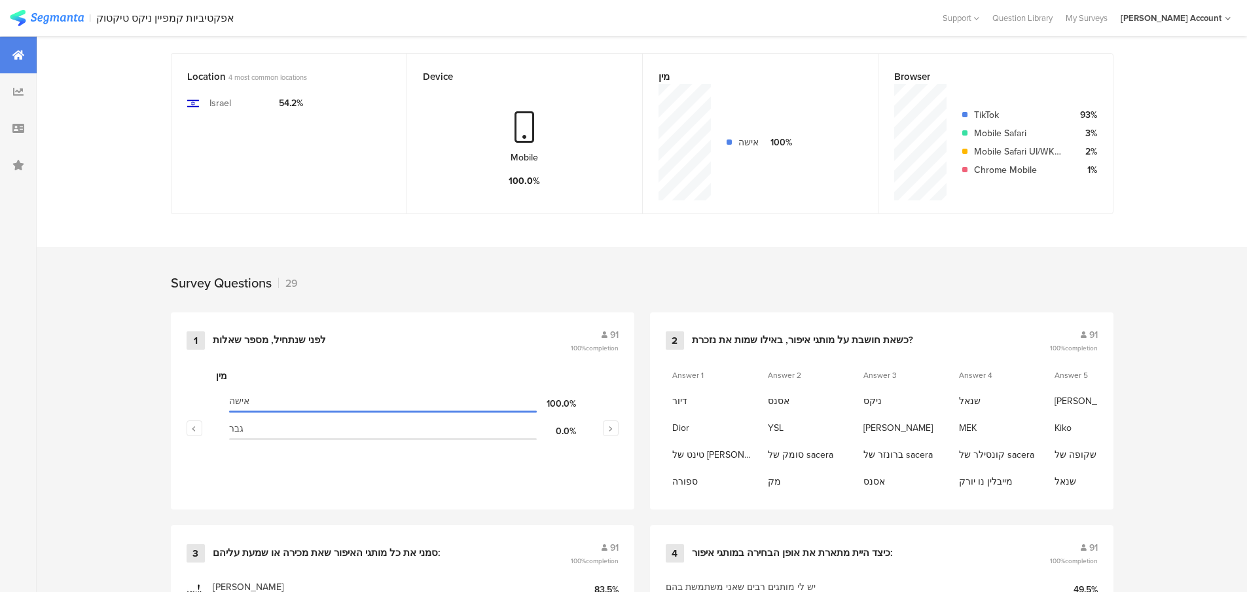
scroll to position [524, 0]
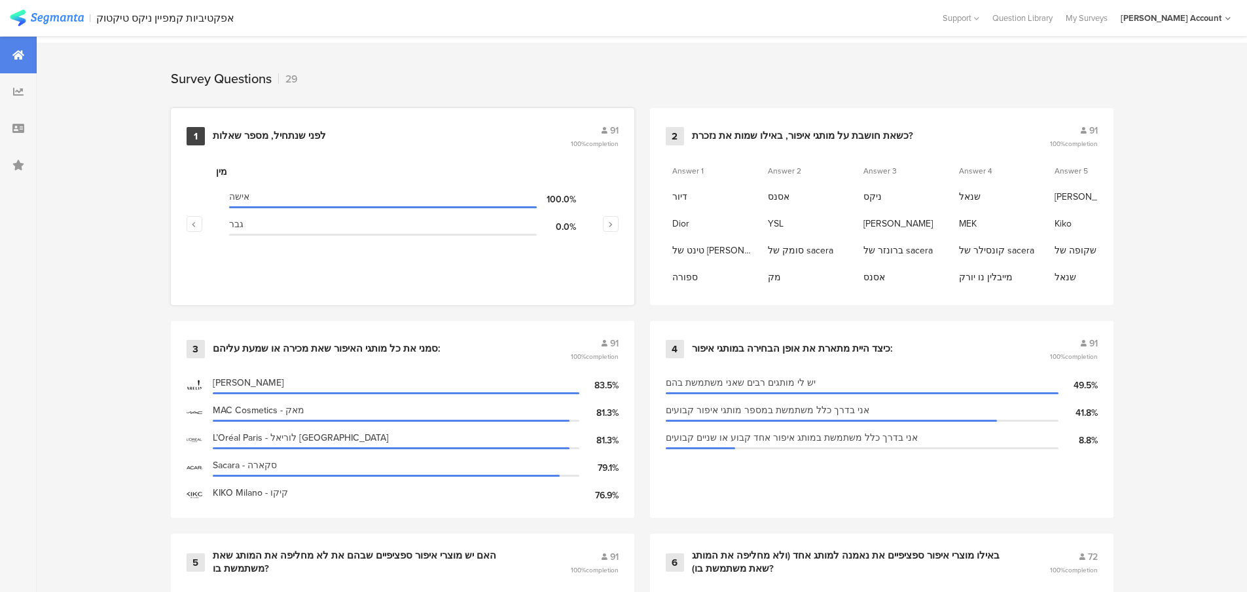
click at [266, 130] on div "לפני שנתחיל, מספר שאלות" at bounding box center [269, 136] width 113 height 13
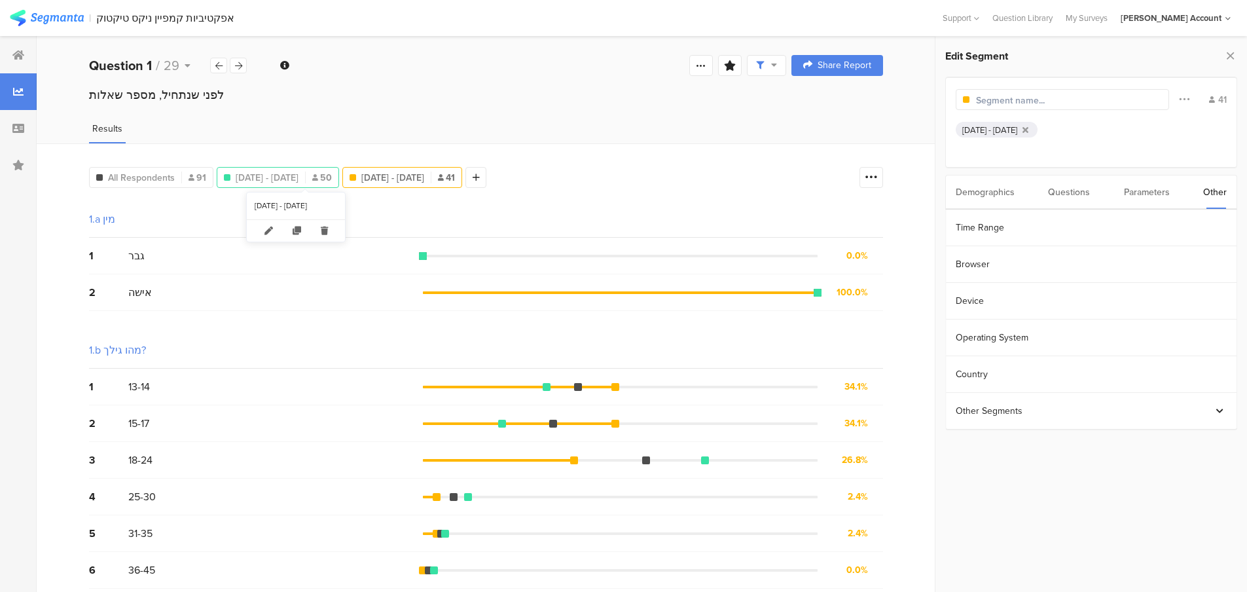
click at [298, 176] on span "Aug 04, 2025 - Aug 07, 2025" at bounding box center [267, 178] width 63 height 14
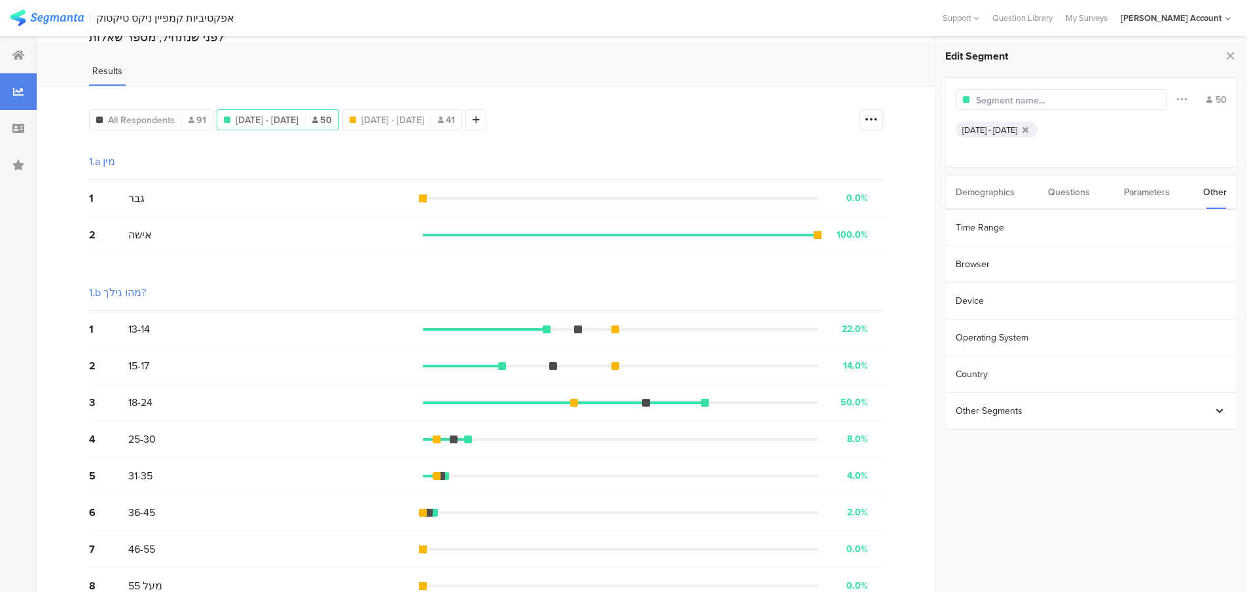
scroll to position [87, 0]
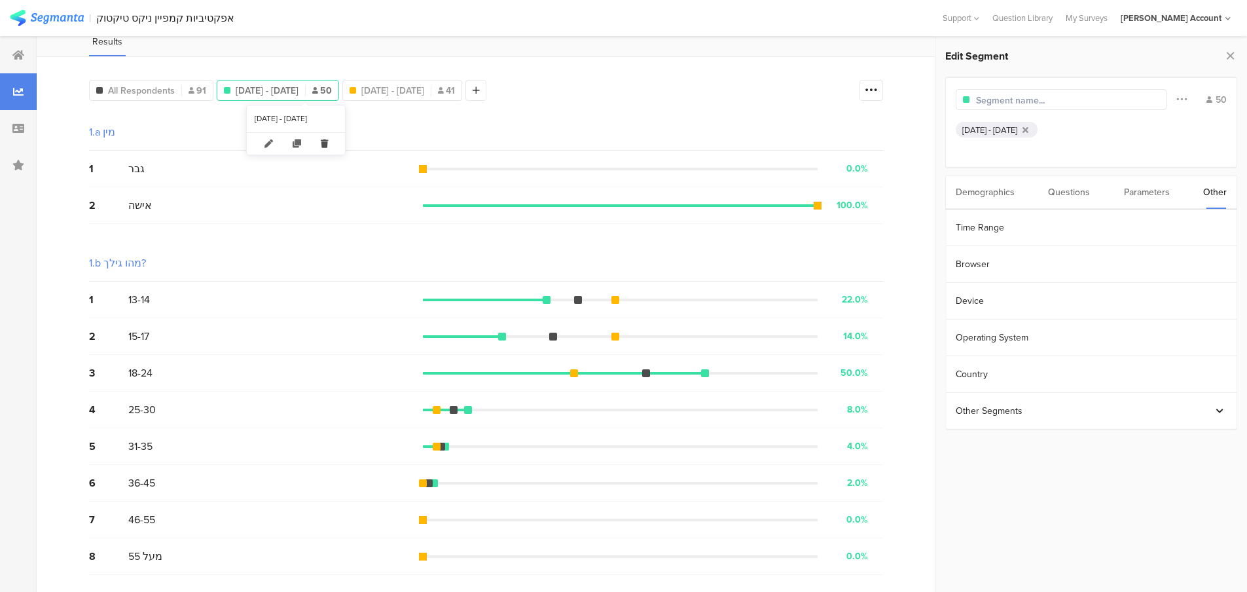
click at [338, 146] on icon at bounding box center [324, 144] width 27 height 22
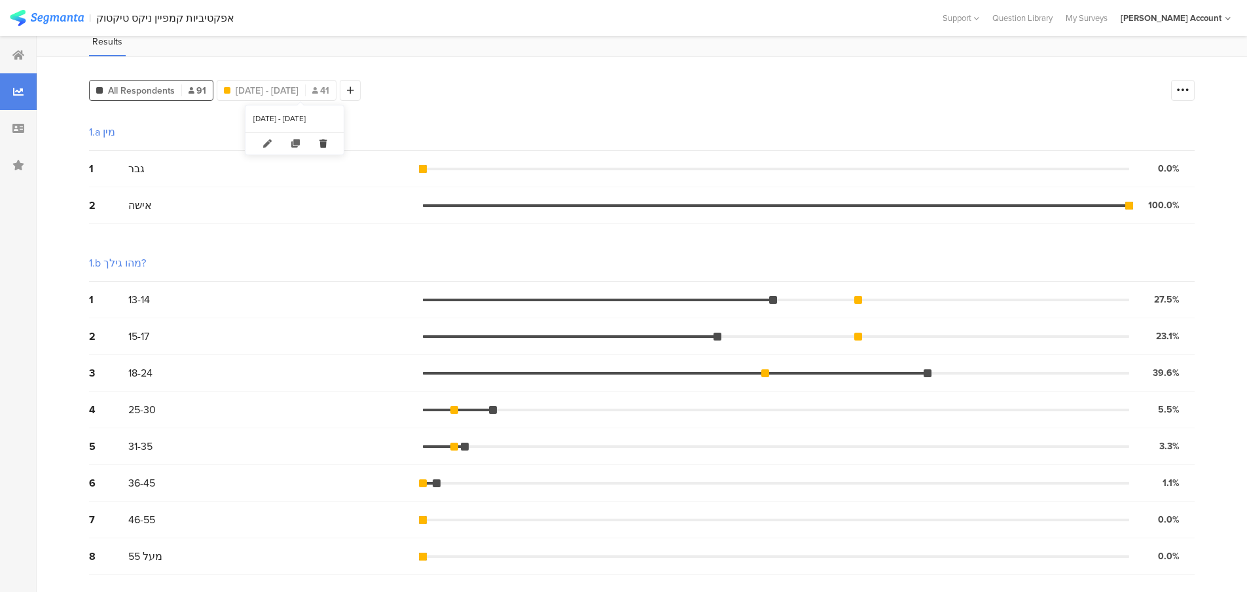
click at [335, 146] on icon at bounding box center [323, 144] width 27 height 22
click at [234, 91] on div at bounding box center [227, 90] width 21 height 21
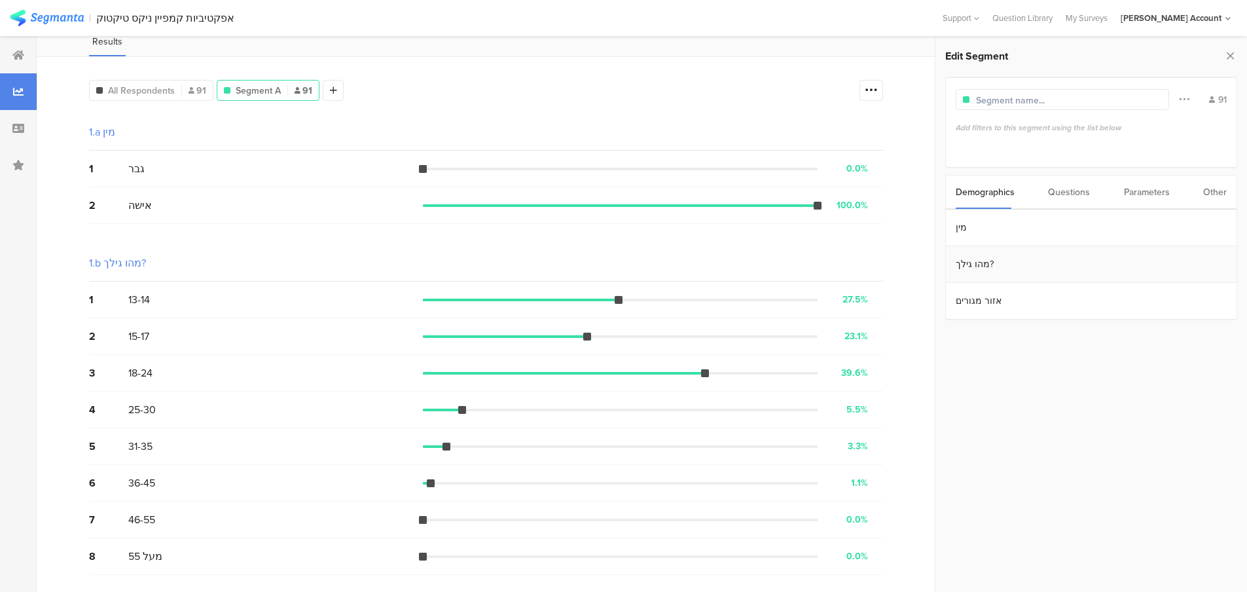
click at [988, 262] on section "מהו גילך?" at bounding box center [1091, 264] width 291 height 37
click at [998, 274] on div "18-24" at bounding box center [1091, 275] width 260 height 12
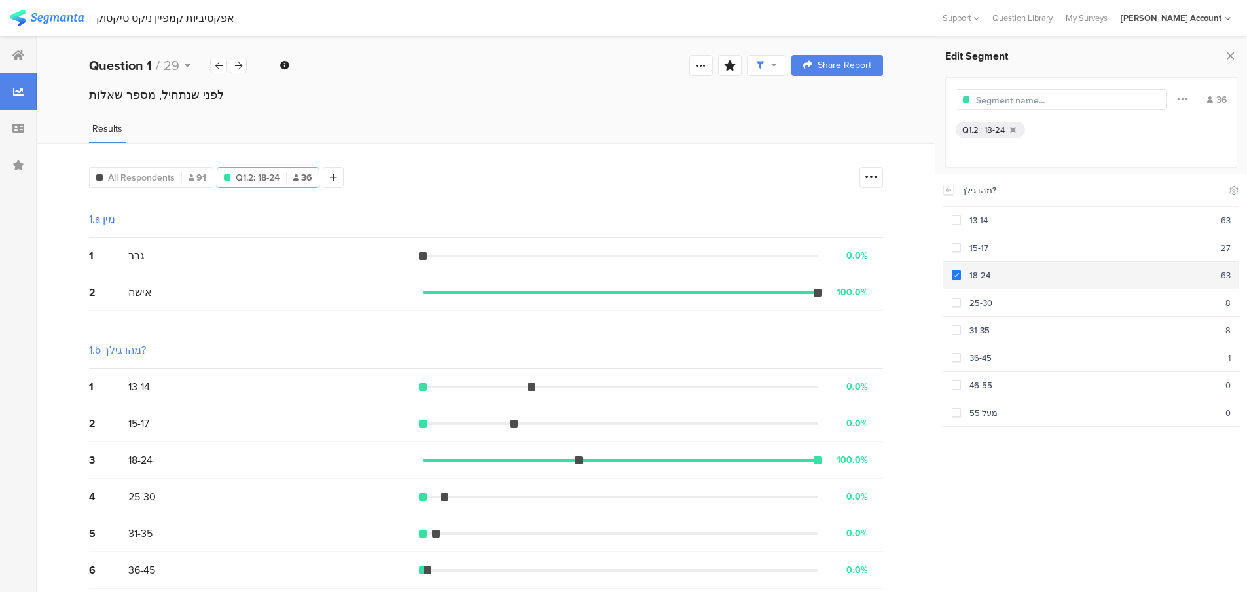
click at [952, 274] on span at bounding box center [956, 274] width 9 height 9
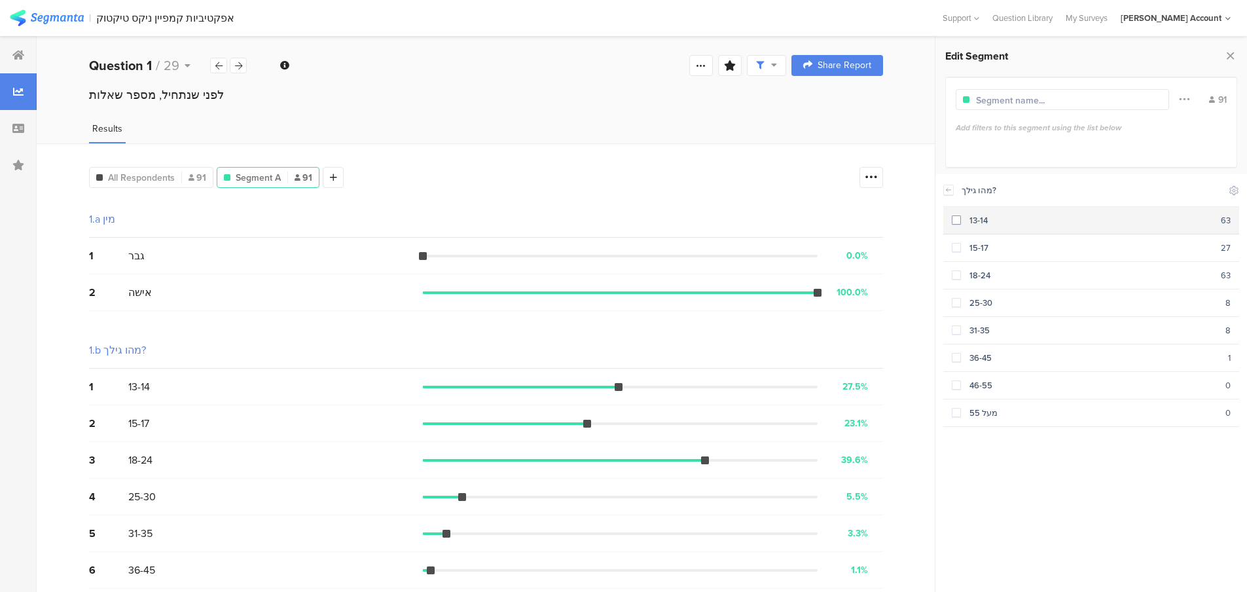
click at [953, 219] on span at bounding box center [956, 219] width 9 height 9
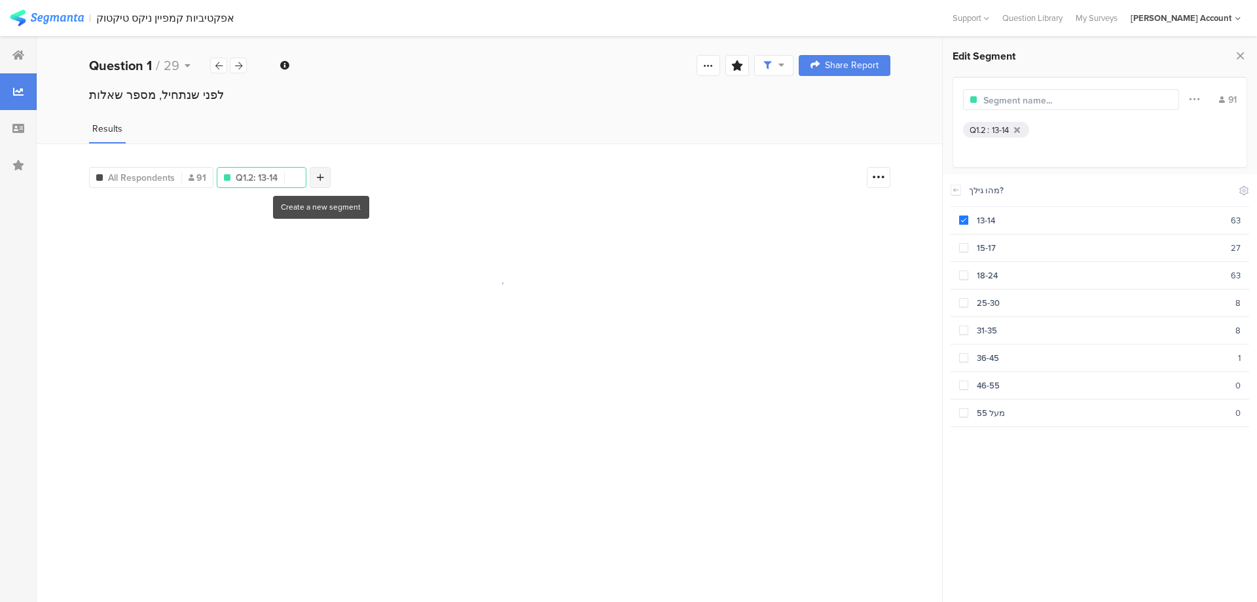
click at [324, 178] on icon at bounding box center [320, 177] width 7 height 9
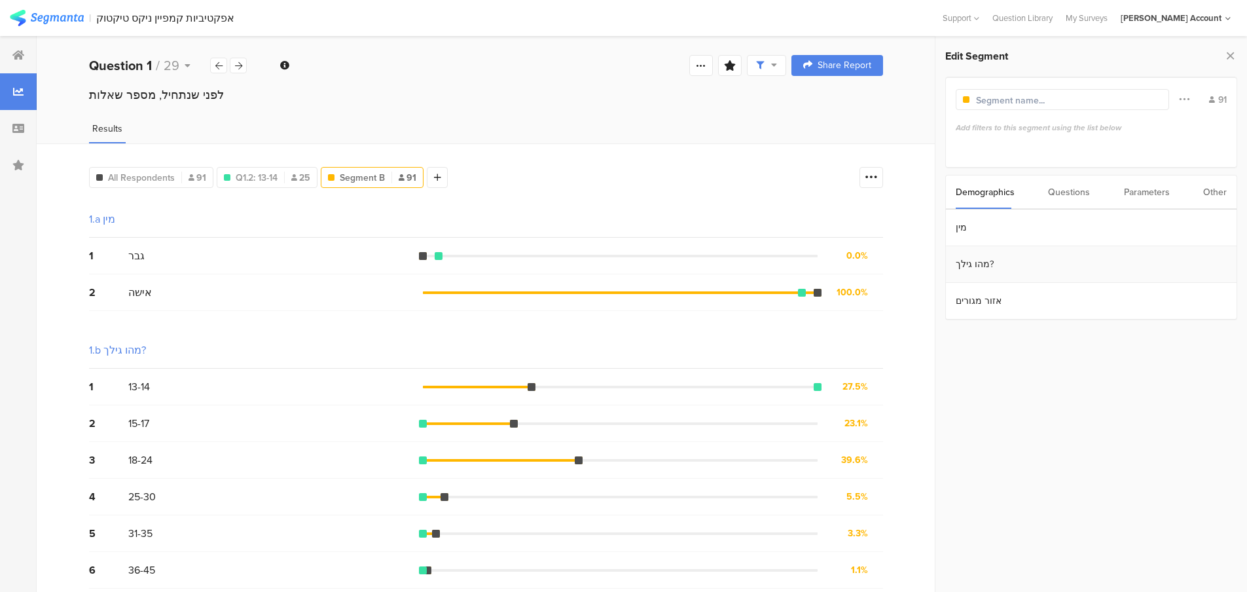
click at [981, 259] on section "מהו גילך?" at bounding box center [1091, 264] width 291 height 37
click at [988, 249] on div "15-17" at bounding box center [1091, 248] width 260 height 12
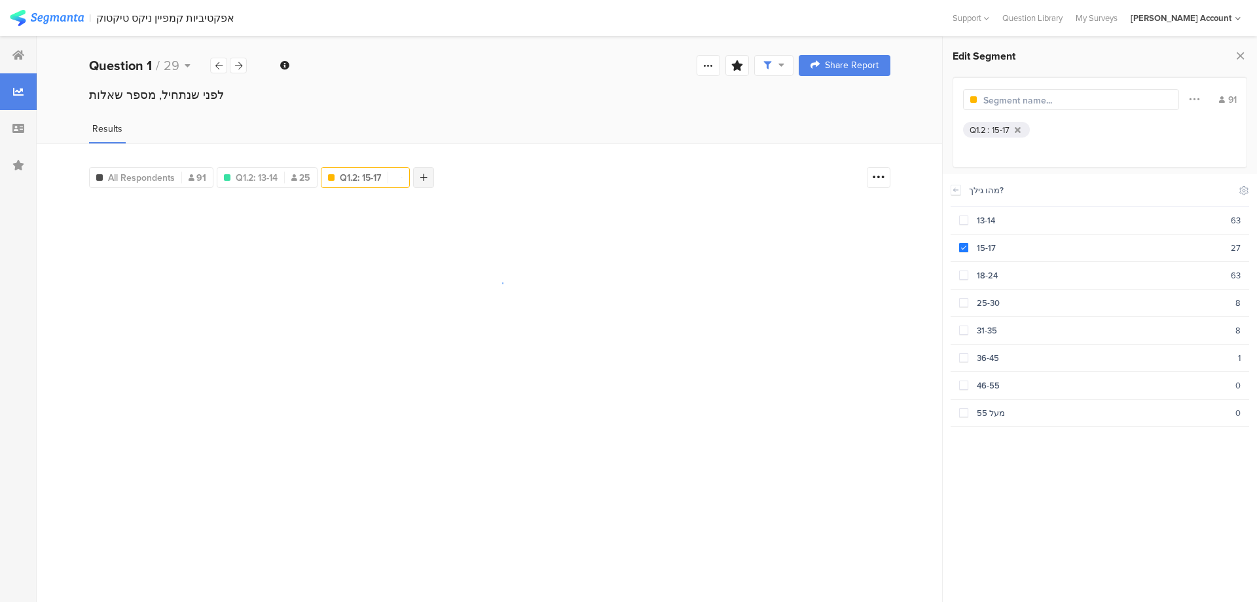
click at [431, 179] on div at bounding box center [423, 177] width 21 height 21
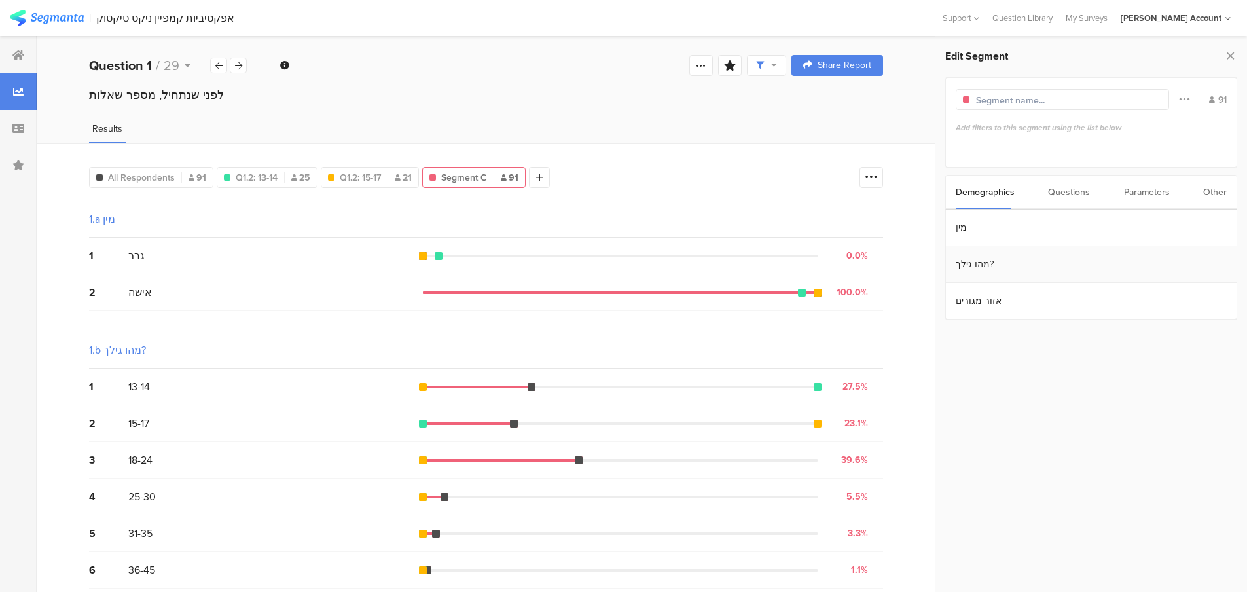
click at [999, 264] on section "מהו גילך?" at bounding box center [1091, 264] width 291 height 37
click at [1011, 278] on div "18-24" at bounding box center [1091, 275] width 260 height 12
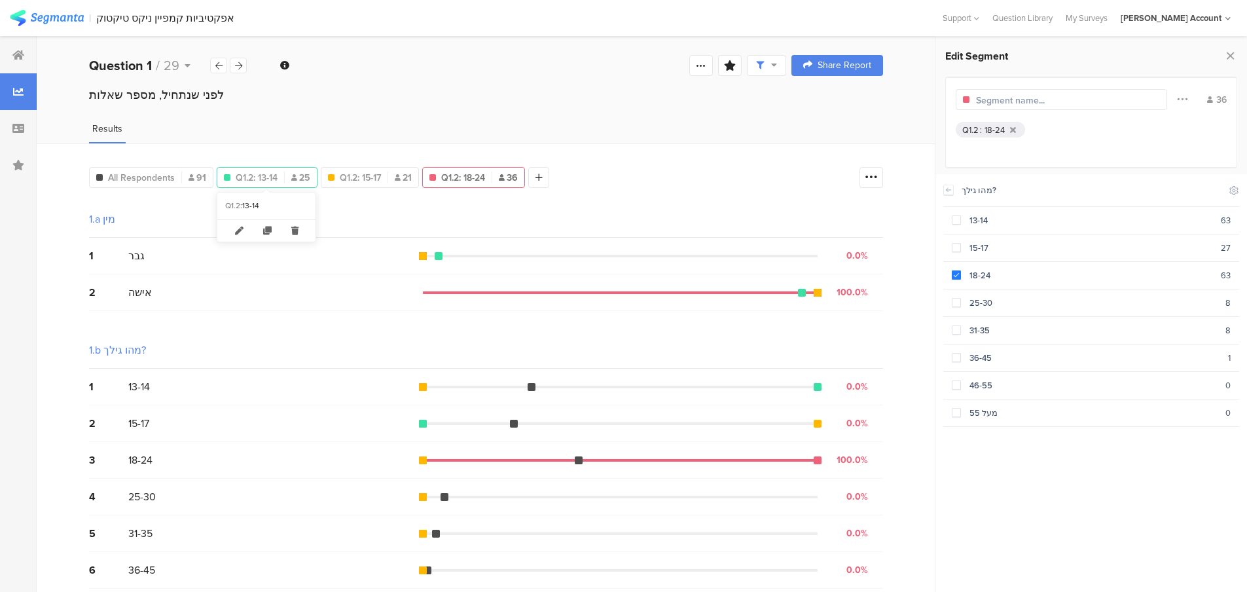
click at [271, 174] on span "Q1.2: 13-14" at bounding box center [257, 178] width 42 height 14
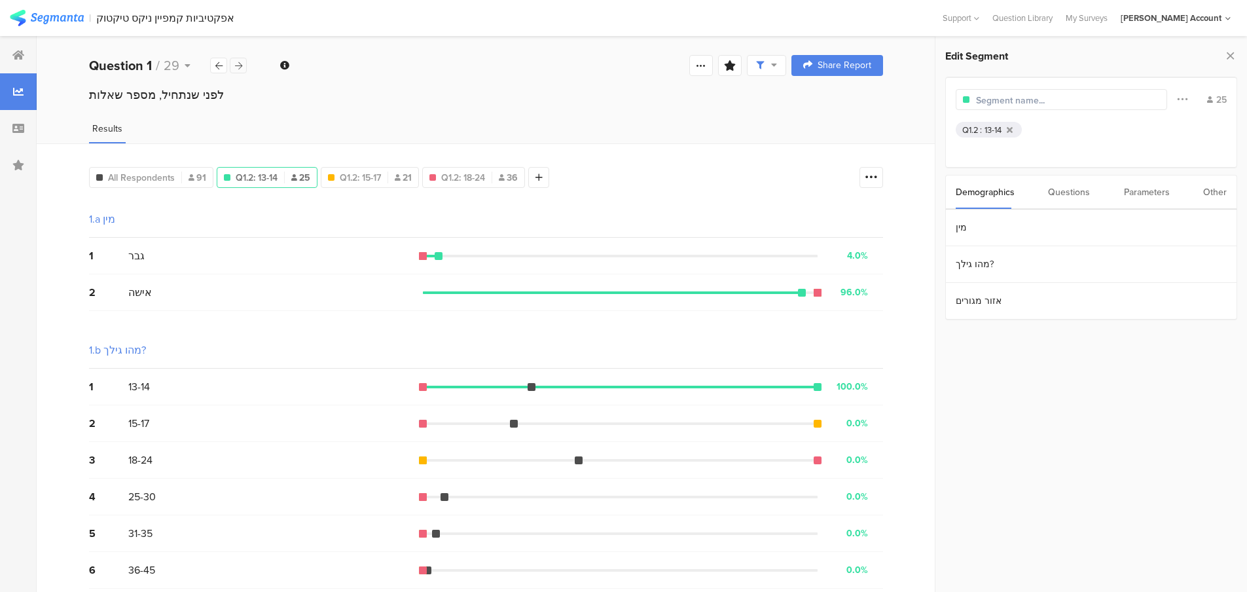
click at [240, 62] on icon at bounding box center [238, 66] width 7 height 9
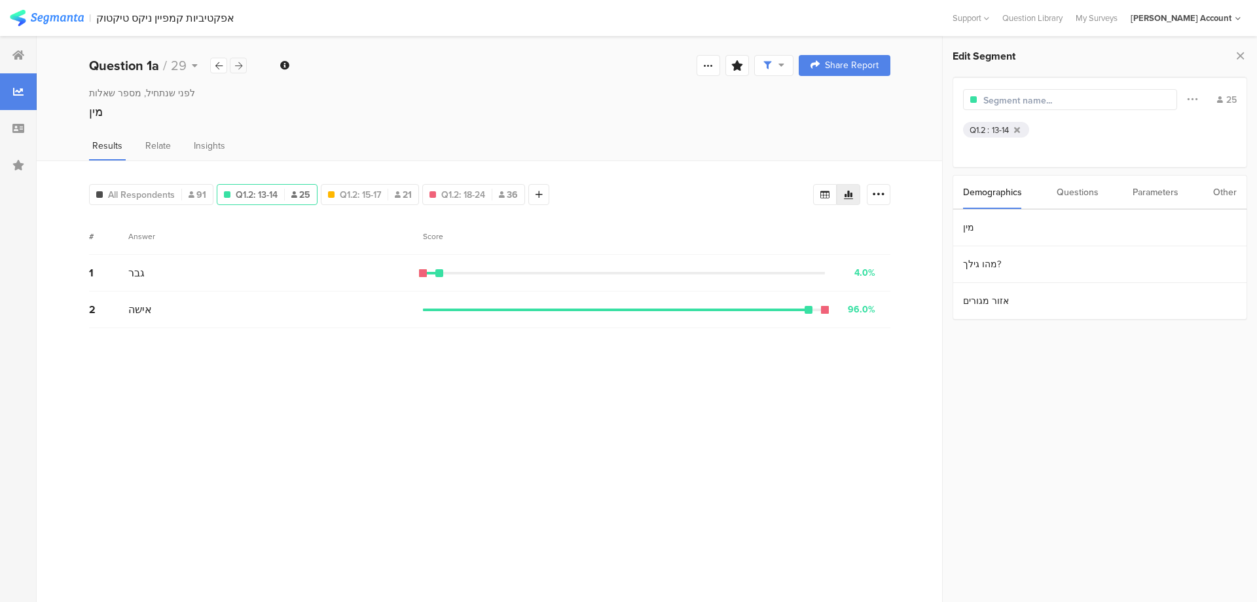
click at [240, 62] on icon at bounding box center [238, 66] width 7 height 9
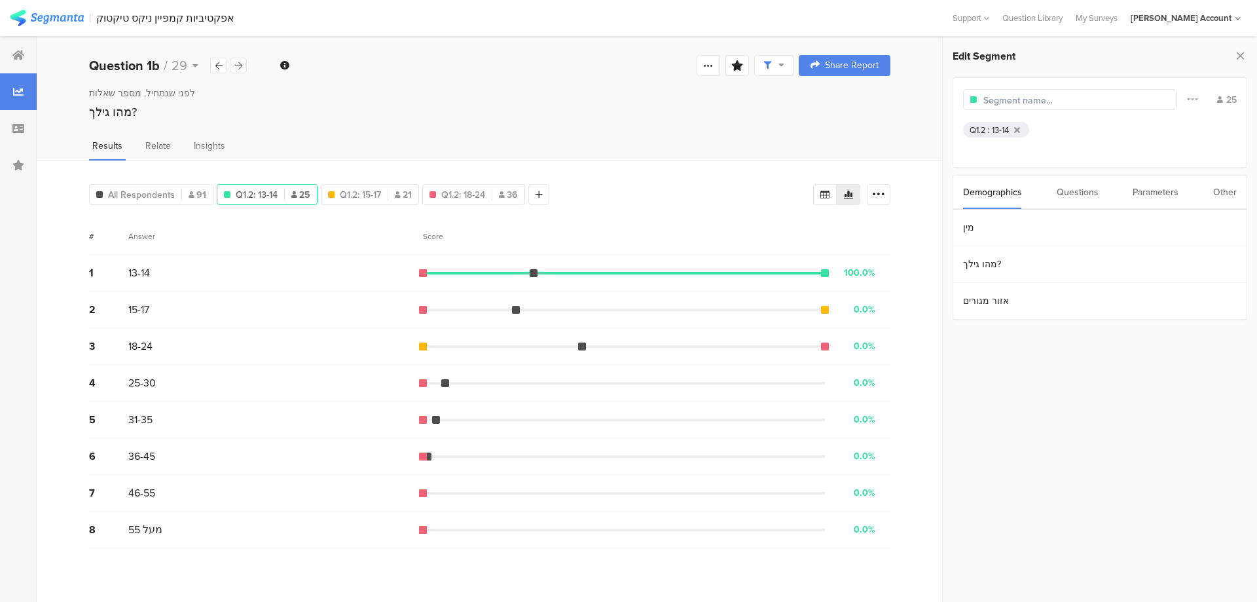
click at [240, 62] on icon at bounding box center [238, 66] width 7 height 9
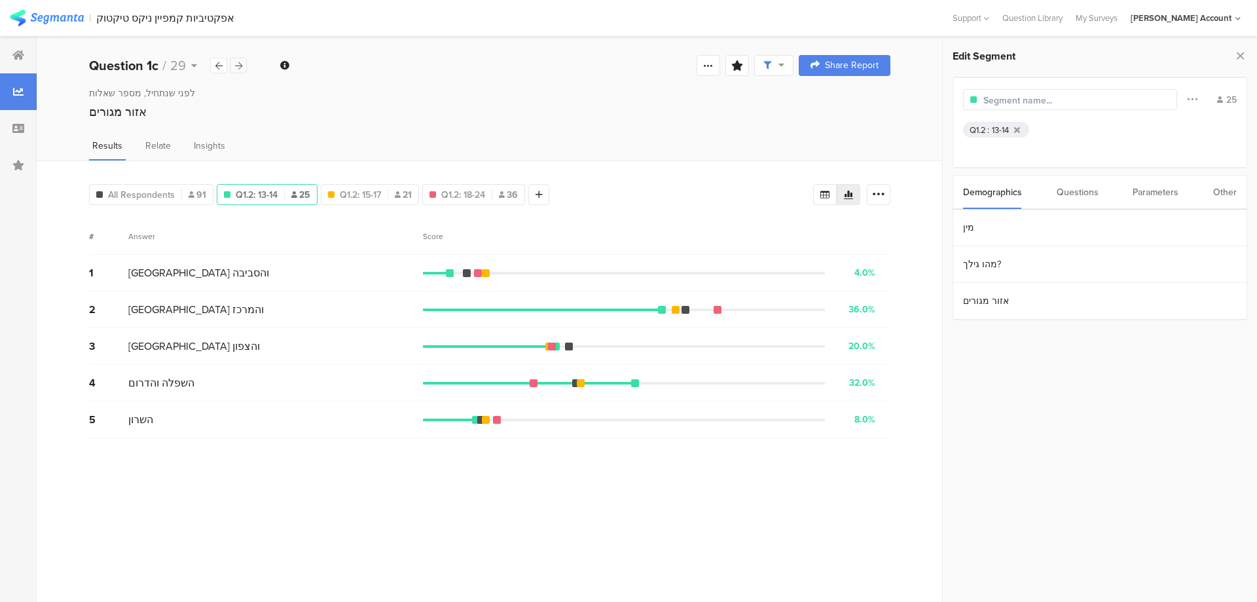
click at [240, 62] on icon at bounding box center [238, 66] width 7 height 9
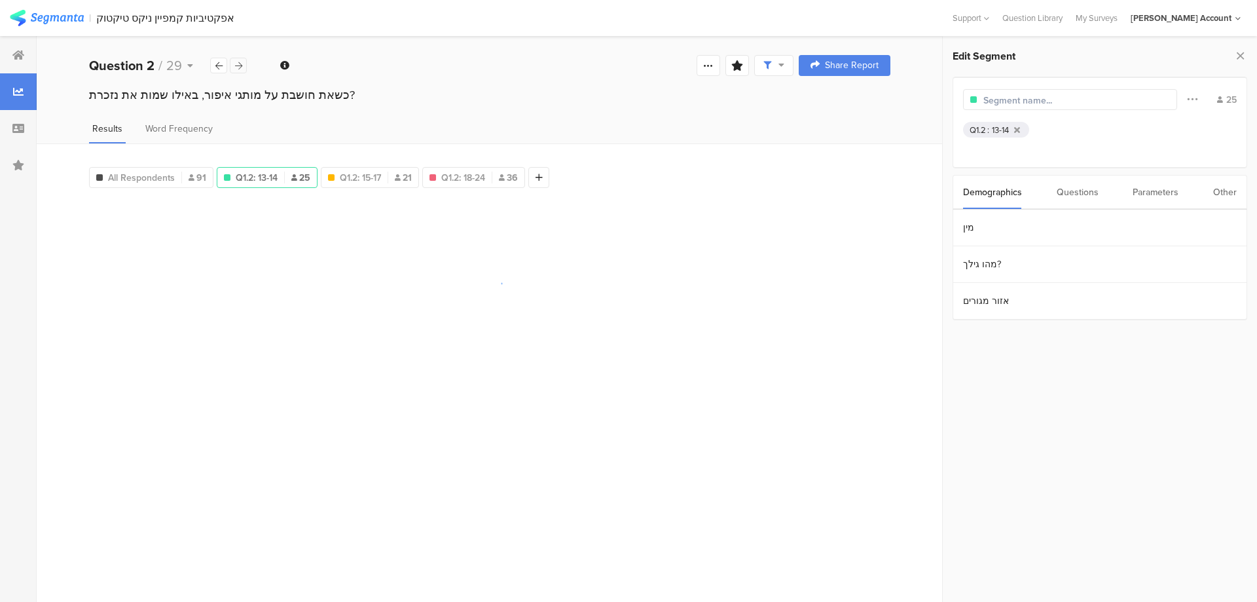
click at [240, 62] on icon at bounding box center [238, 66] width 7 height 9
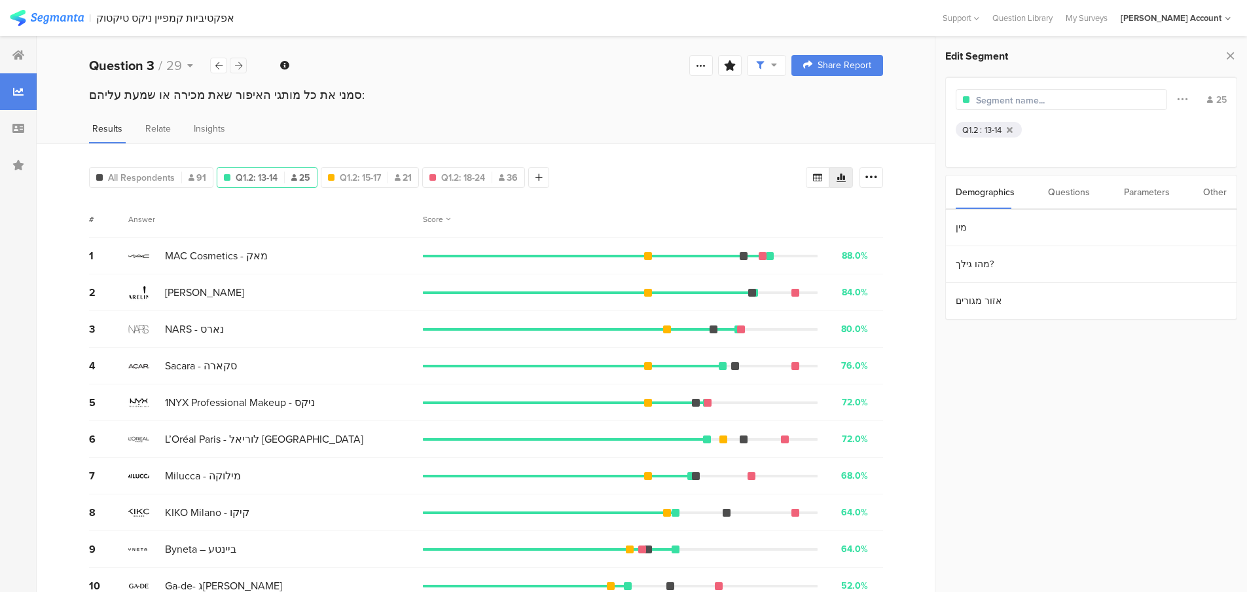
click at [240, 62] on icon at bounding box center [238, 66] width 7 height 9
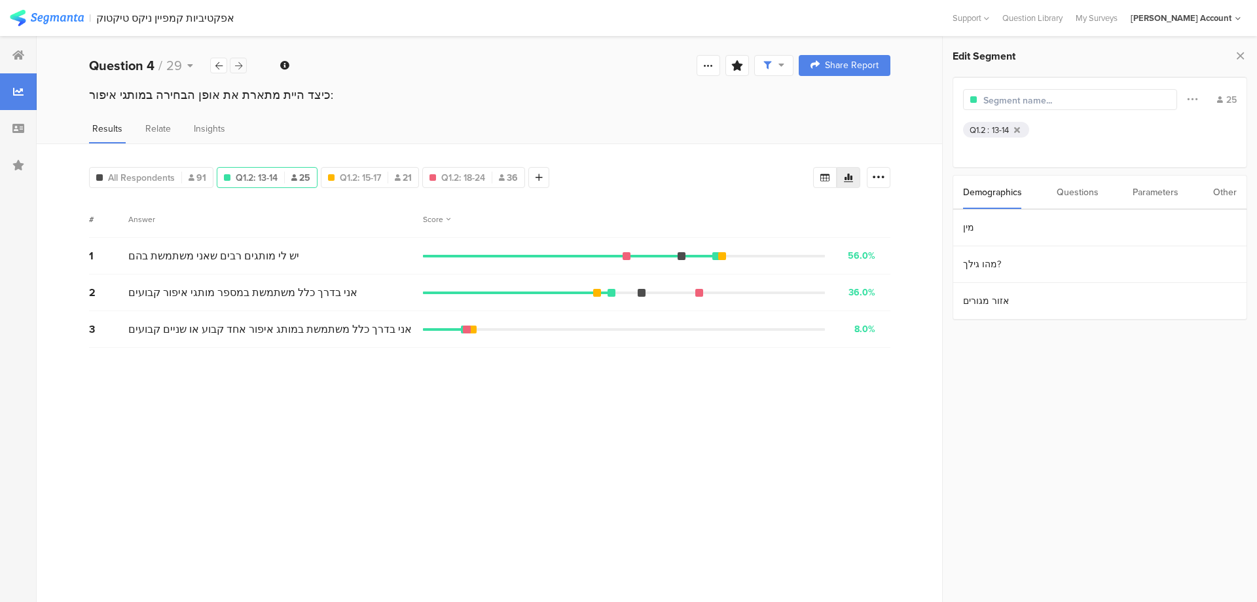
click at [240, 62] on icon at bounding box center [238, 66] width 7 height 9
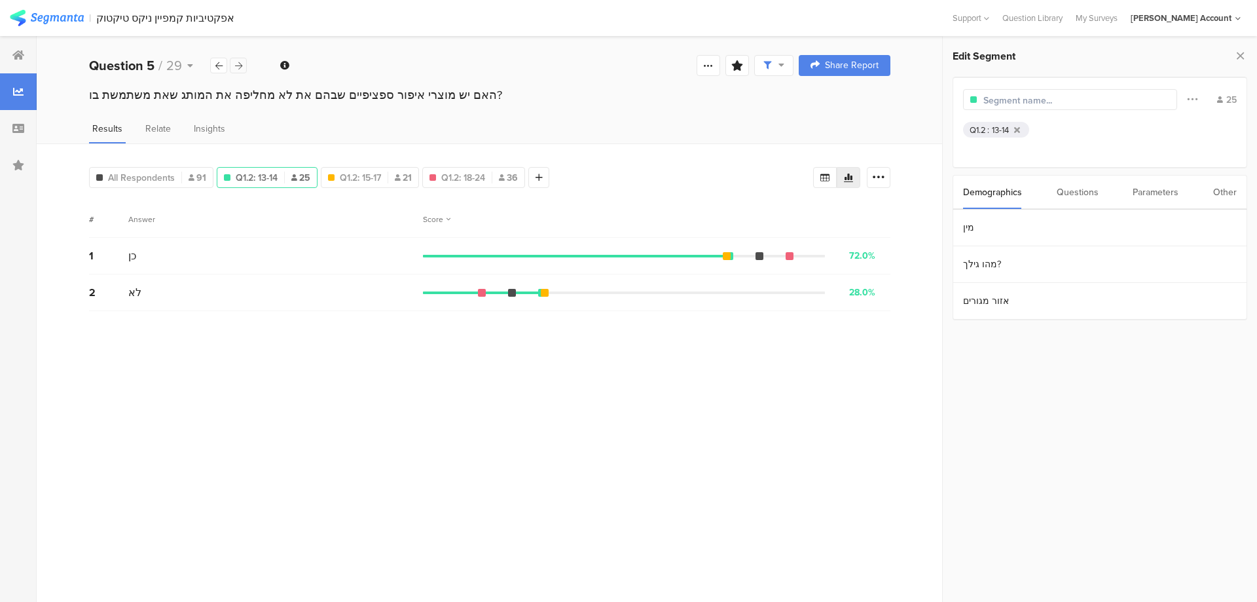
click at [240, 62] on icon at bounding box center [238, 66] width 7 height 9
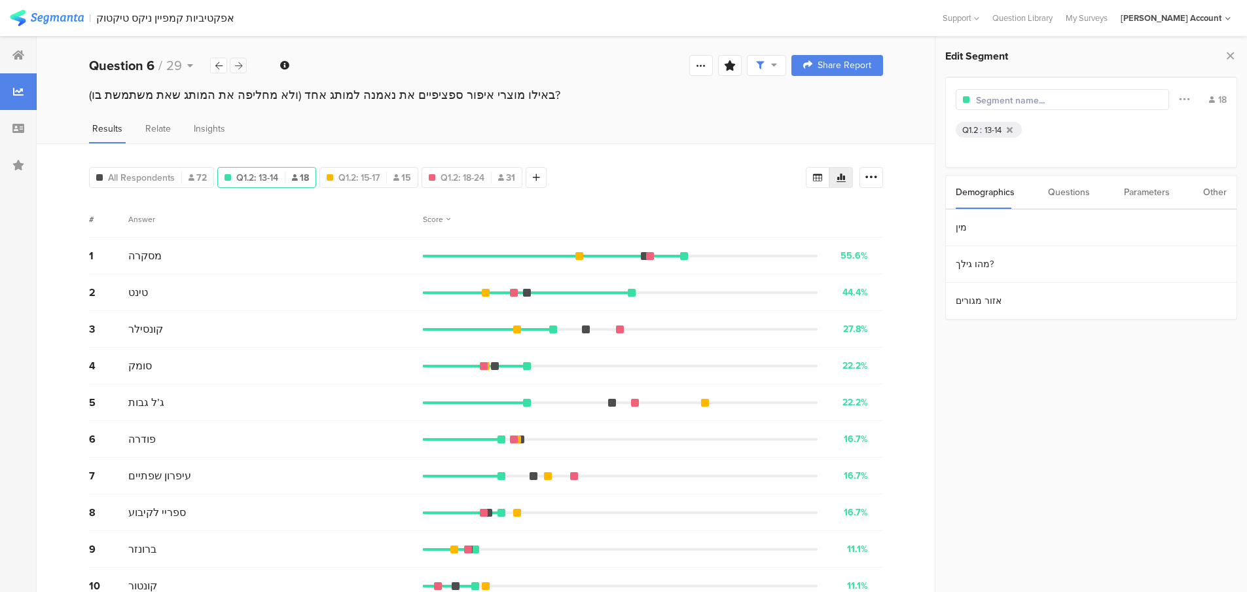
click at [240, 62] on icon at bounding box center [238, 66] width 7 height 9
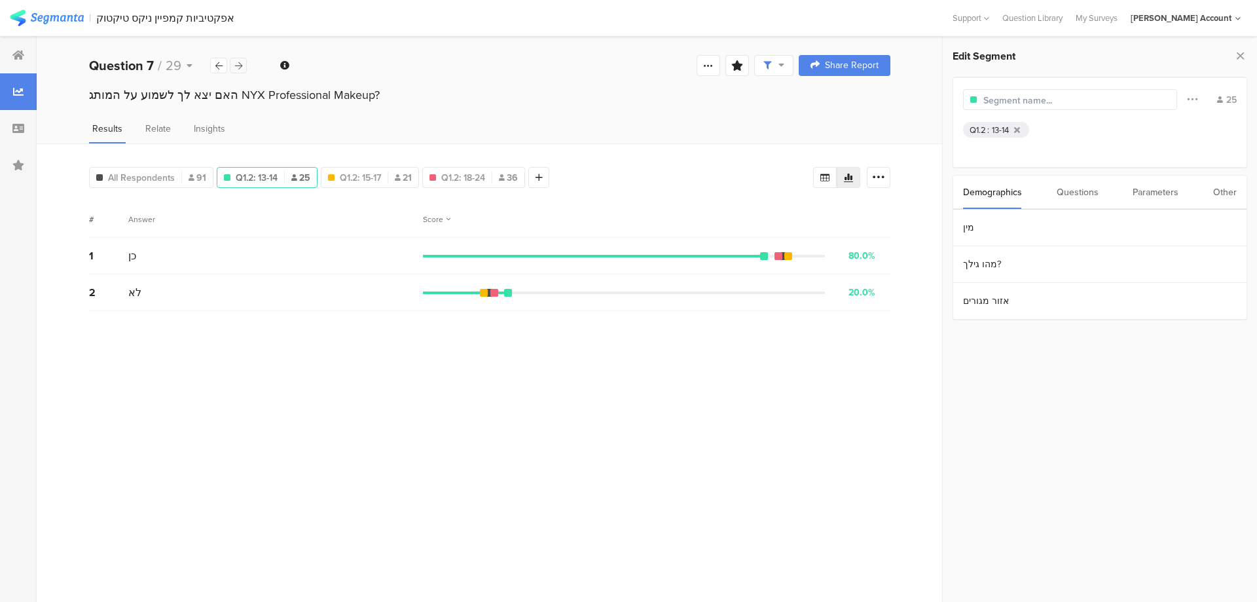
click at [240, 62] on icon at bounding box center [238, 66] width 7 height 9
click at [234, 69] on div at bounding box center [238, 66] width 17 height 16
click at [236, 65] on icon at bounding box center [238, 66] width 7 height 9
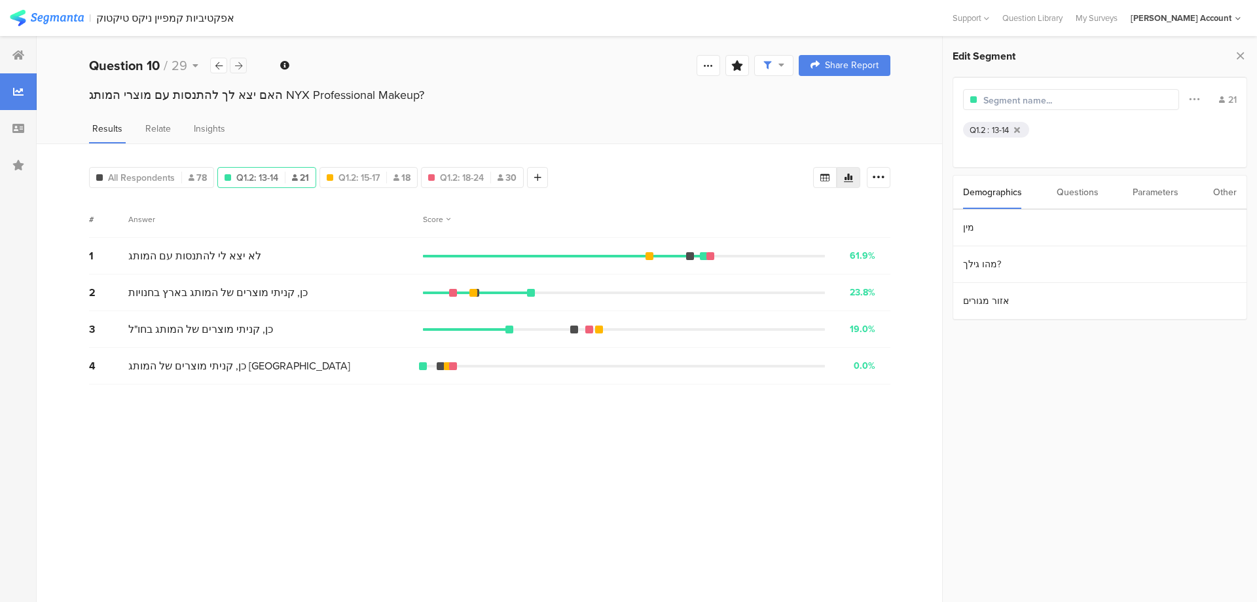
click at [236, 65] on icon at bounding box center [238, 66] width 7 height 9
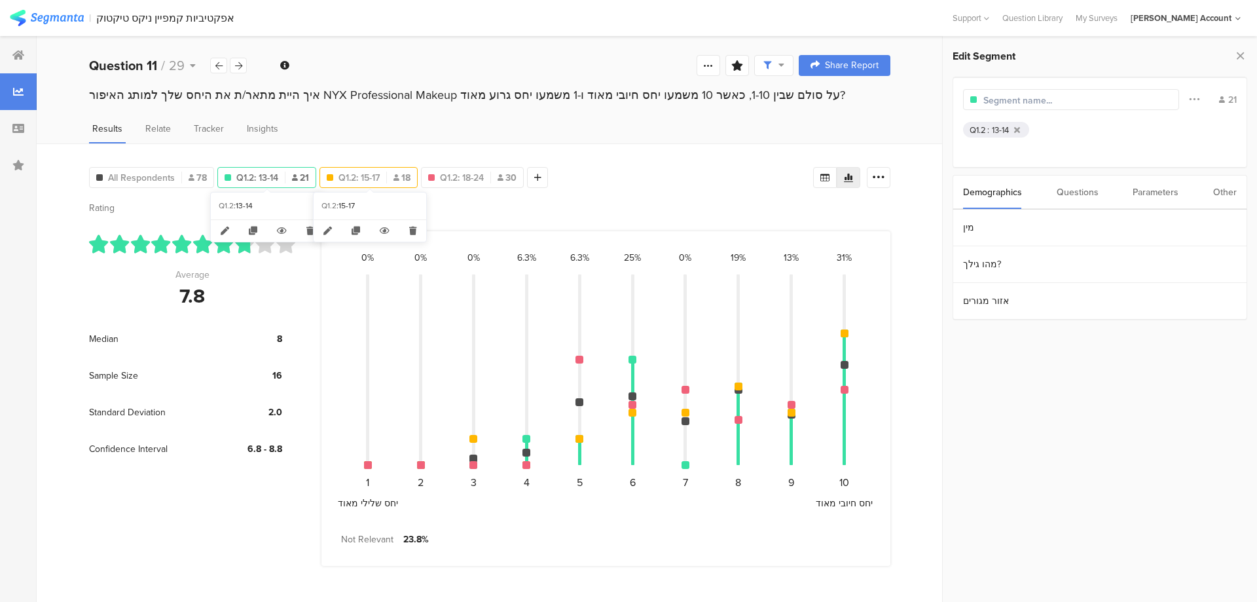
click at [353, 173] on span "Q1.2: 15-17" at bounding box center [358, 178] width 41 height 14
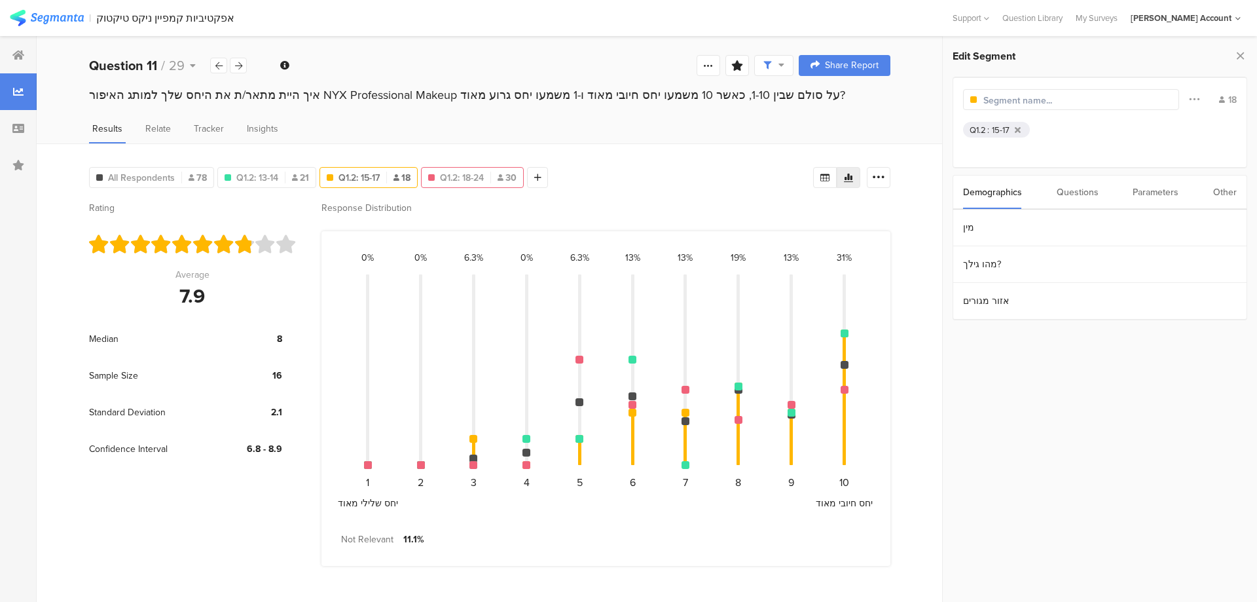
click at [503, 168] on div "Q1.2: 18-24 30" at bounding box center [472, 177] width 103 height 21
click at [484, 173] on span "Q1.2: 18-24" at bounding box center [462, 178] width 44 height 14
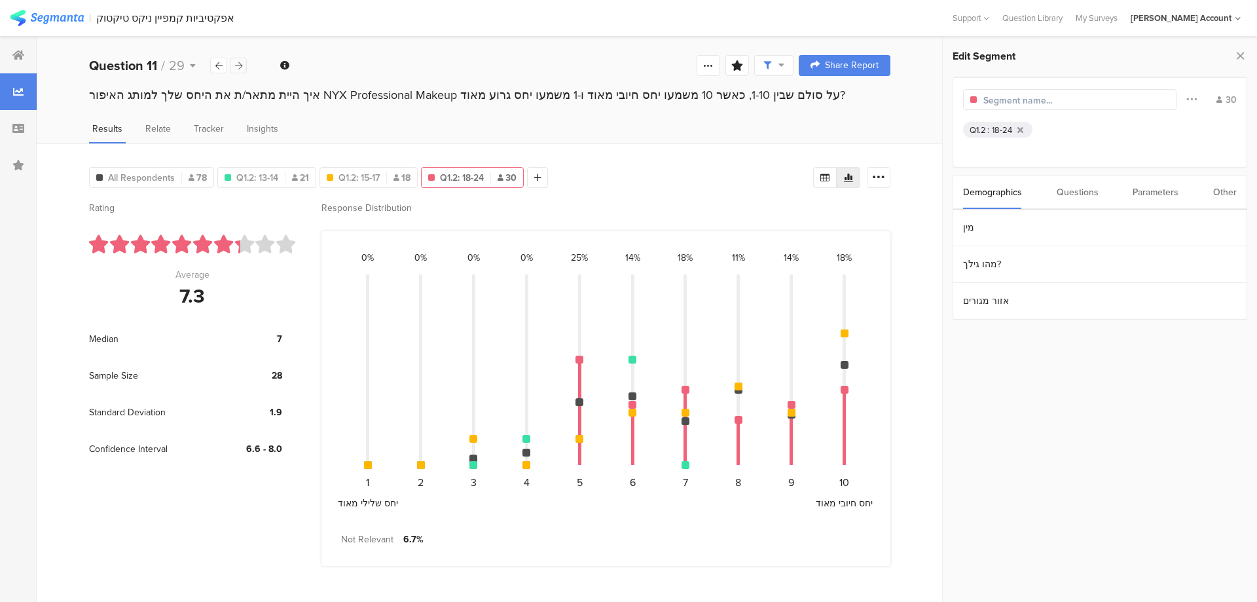
click at [242, 71] on div at bounding box center [238, 66] width 17 height 16
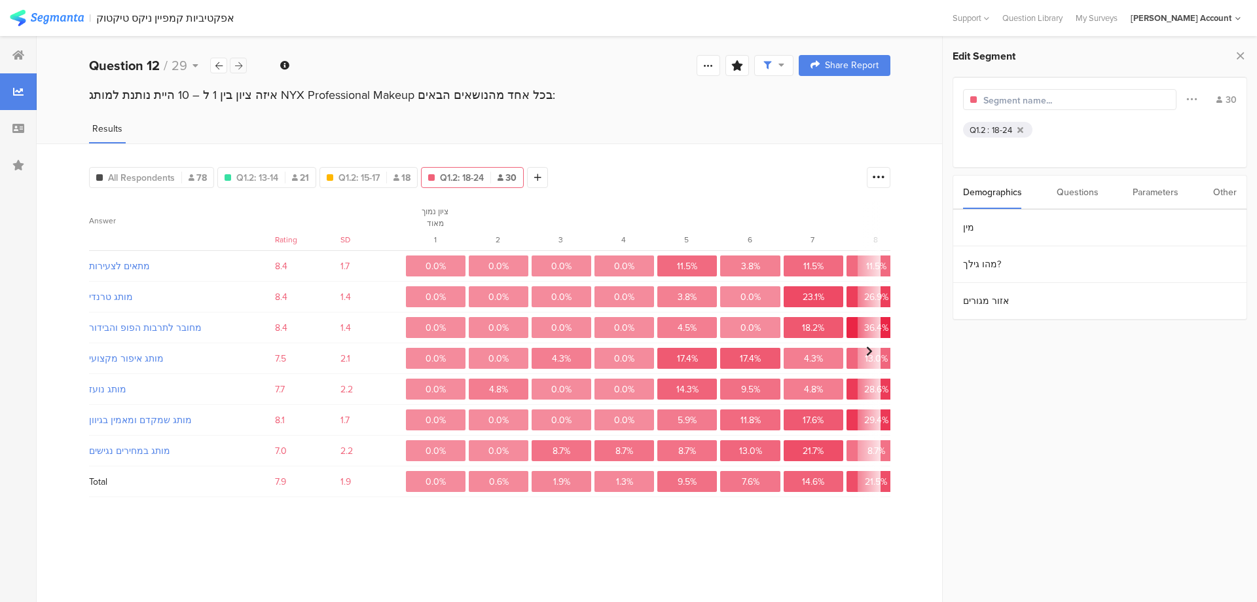
click at [242, 71] on div at bounding box center [238, 66] width 17 height 16
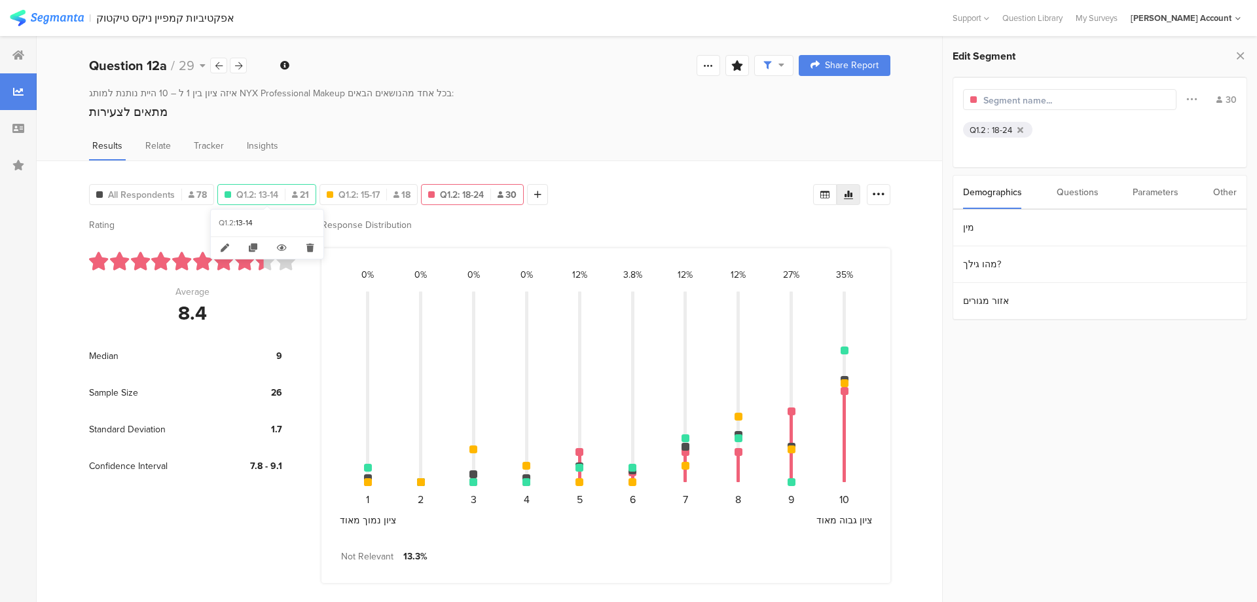
click at [247, 190] on span "Q1.2: 13-14" at bounding box center [257, 195] width 42 height 14
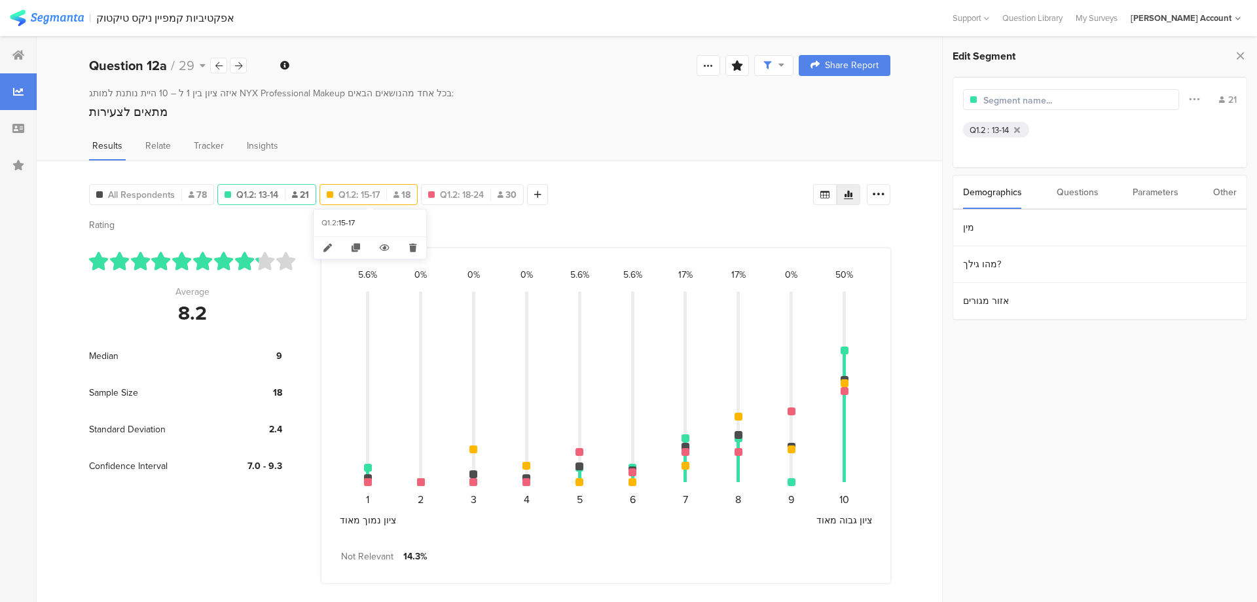
click at [344, 189] on span "Q1.2: 15-17" at bounding box center [358, 195] width 41 height 14
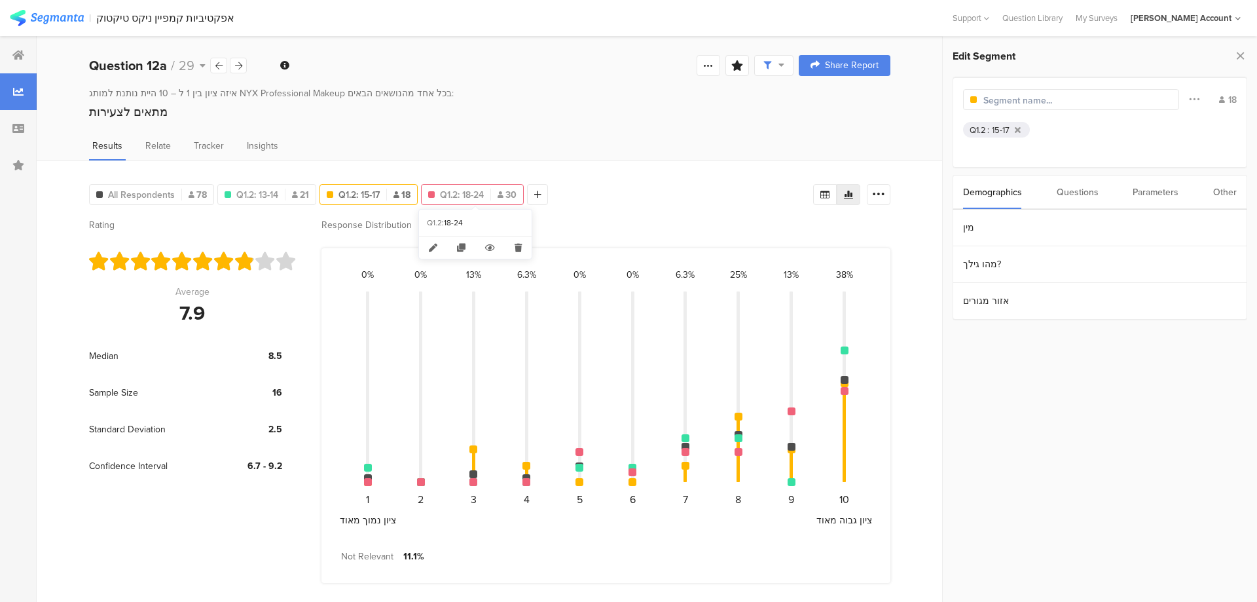
click at [459, 190] on span "Q1.2: 18-24" at bounding box center [462, 195] width 44 height 14
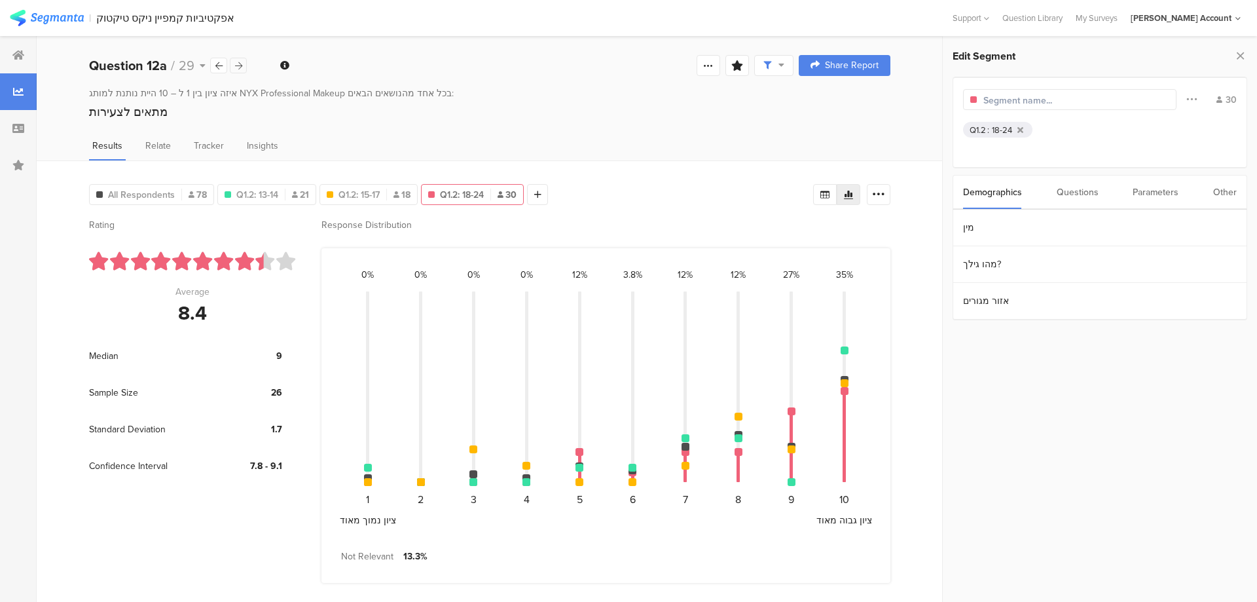
click at [244, 71] on div at bounding box center [238, 66] width 17 height 16
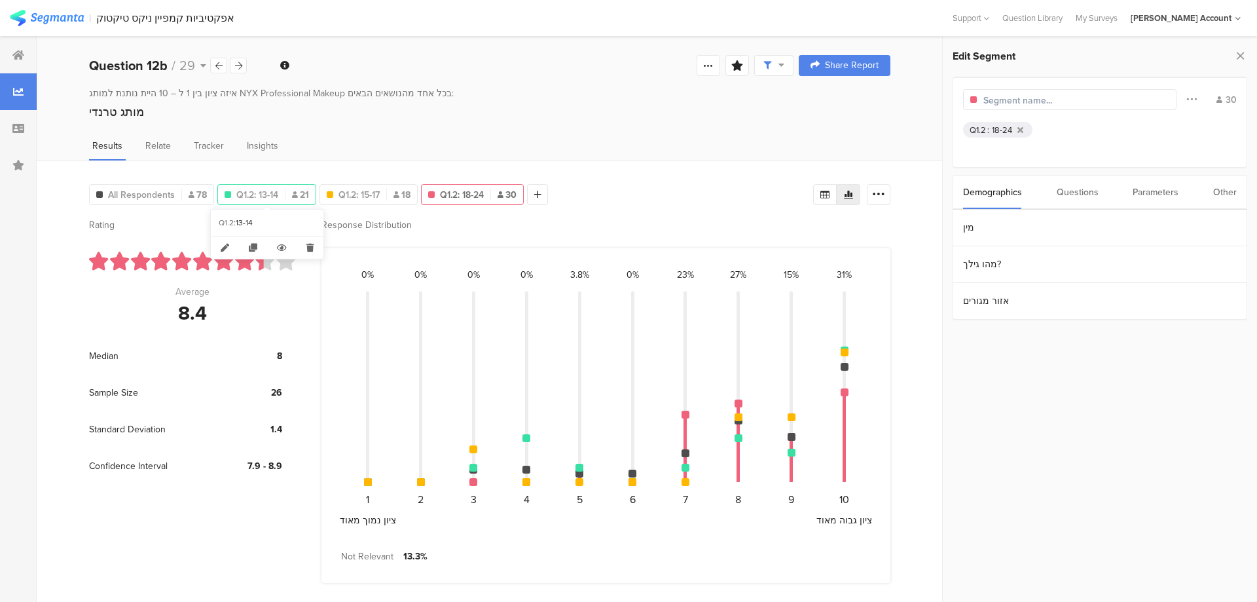
click at [290, 201] on div "Q1.2: 13-14 21" at bounding box center [267, 195] width 98 height 14
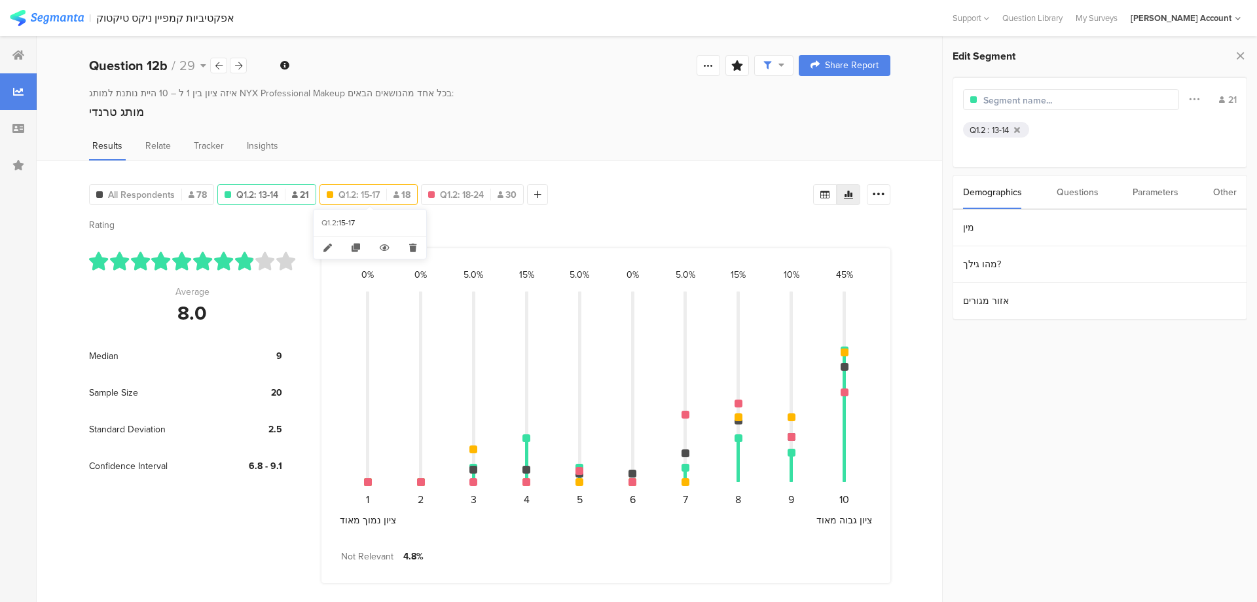
click at [355, 192] on span "Q1.2: 15-17" at bounding box center [358, 195] width 41 height 14
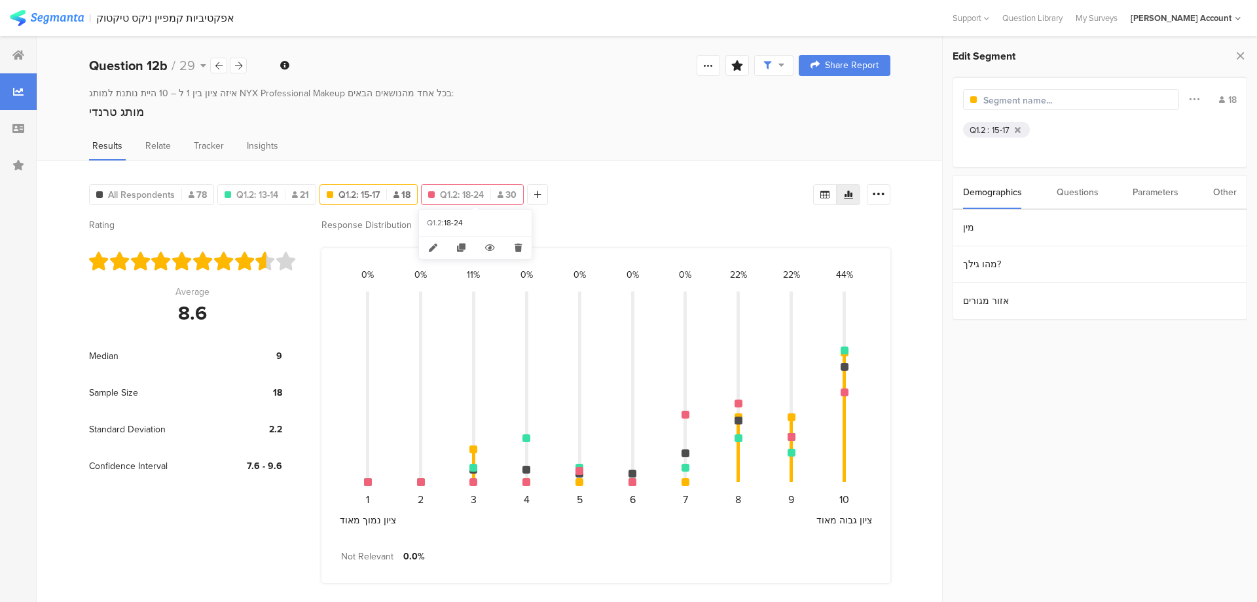
click at [446, 192] on span "Q1.2: 18-24" at bounding box center [462, 195] width 44 height 14
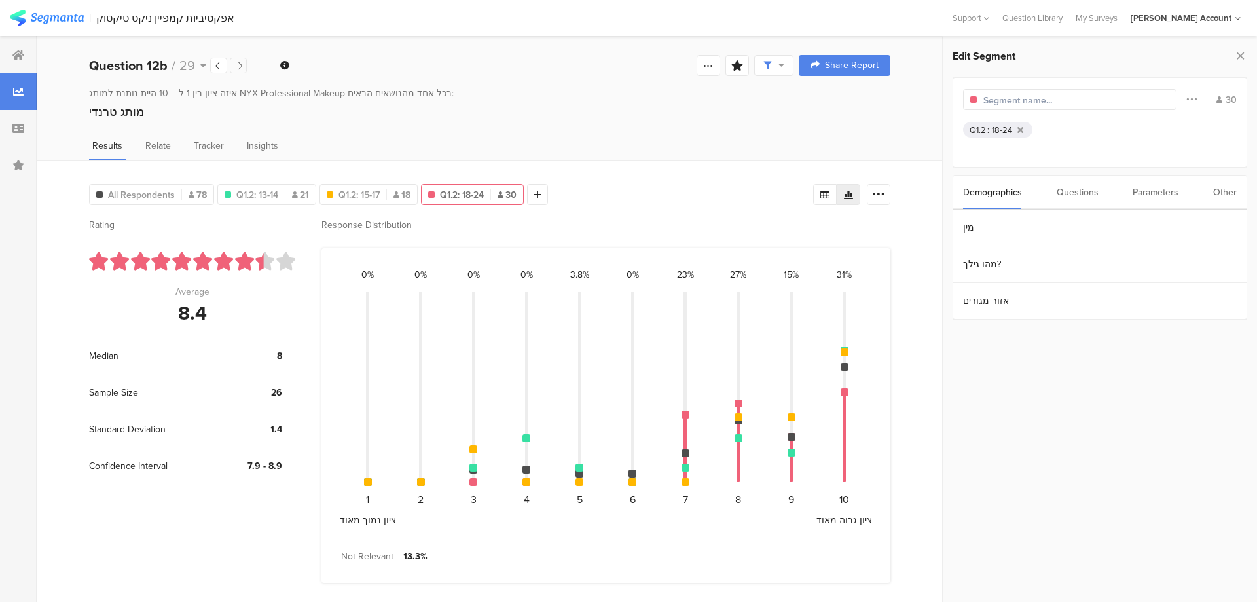
click at [239, 67] on icon at bounding box center [238, 66] width 7 height 9
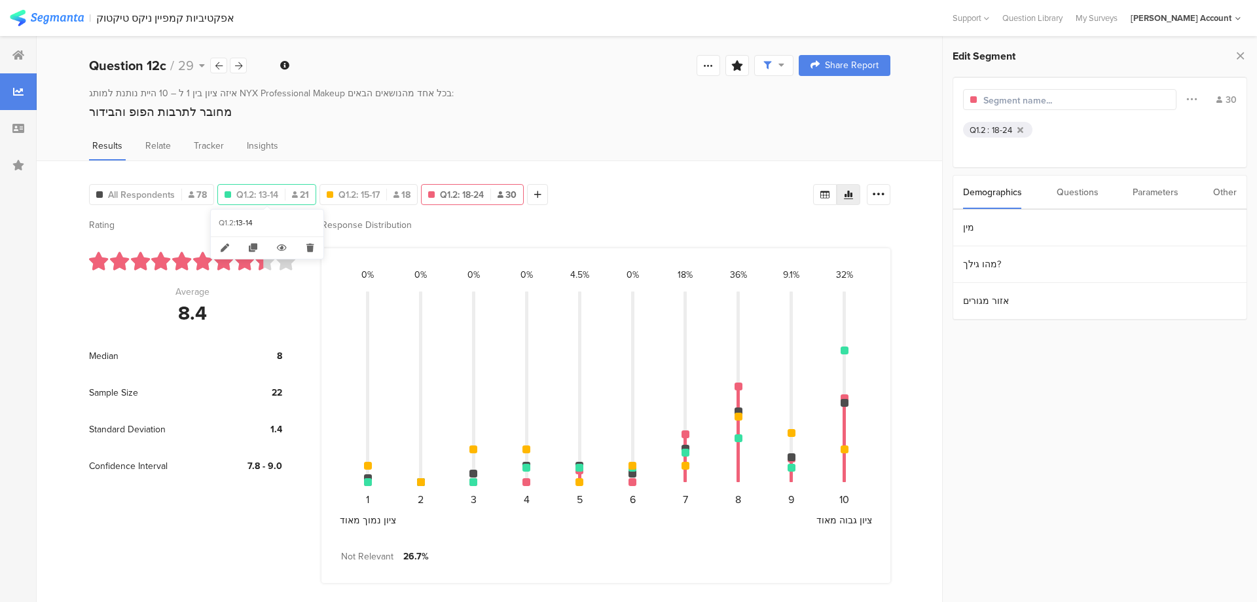
click at [268, 188] on span "Q1.2: 13-14" at bounding box center [257, 195] width 42 height 14
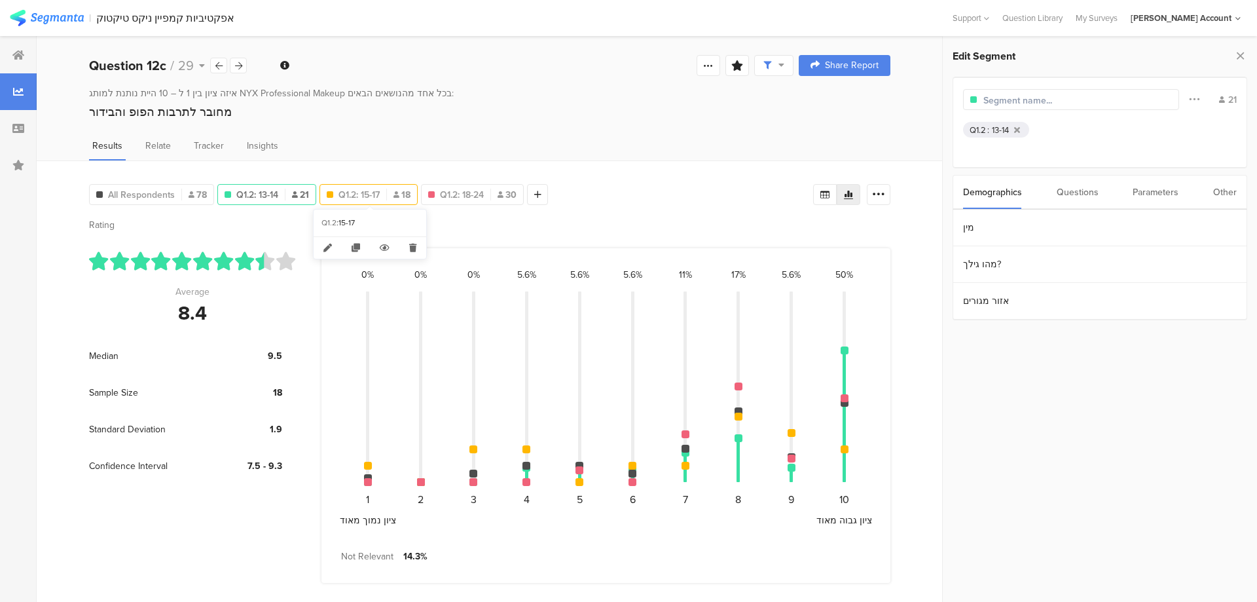
click at [366, 194] on span "Q1.2: 15-17" at bounding box center [358, 195] width 41 height 14
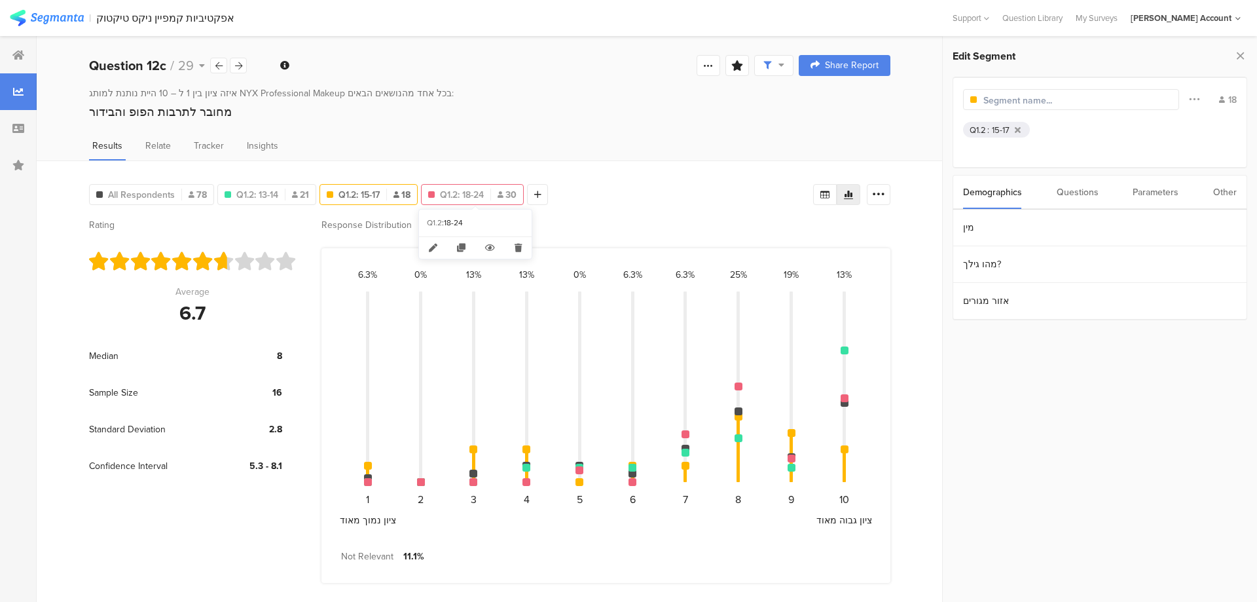
click at [484, 199] on span "Q1.2: 18-24" at bounding box center [462, 195] width 44 height 14
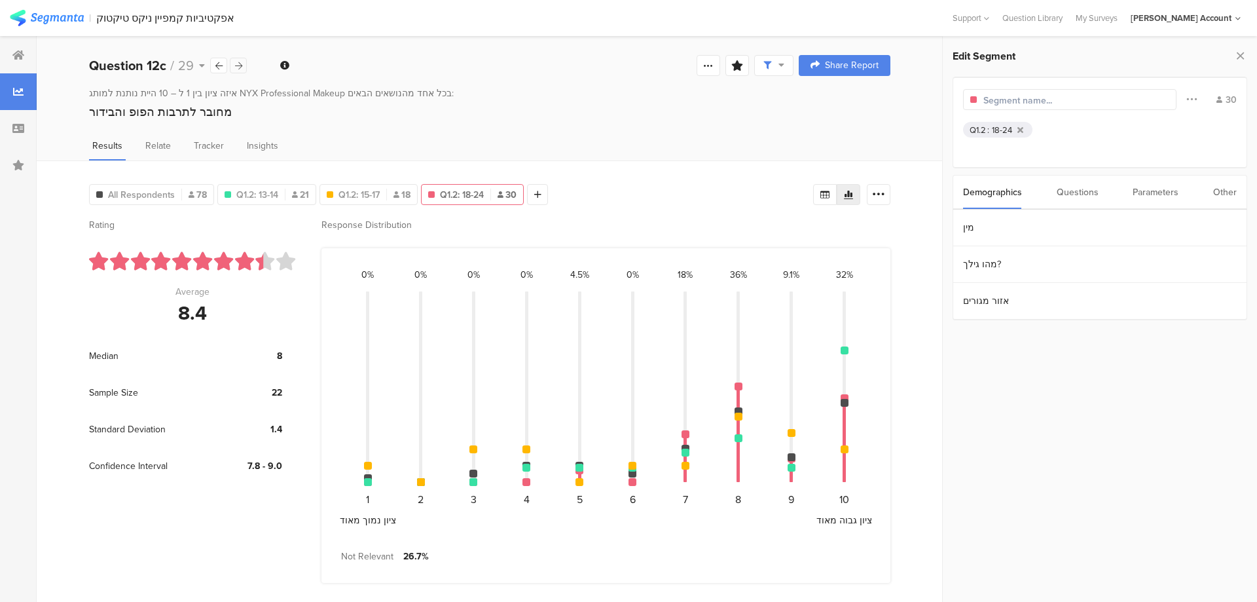
click at [238, 63] on icon at bounding box center [238, 66] width 7 height 9
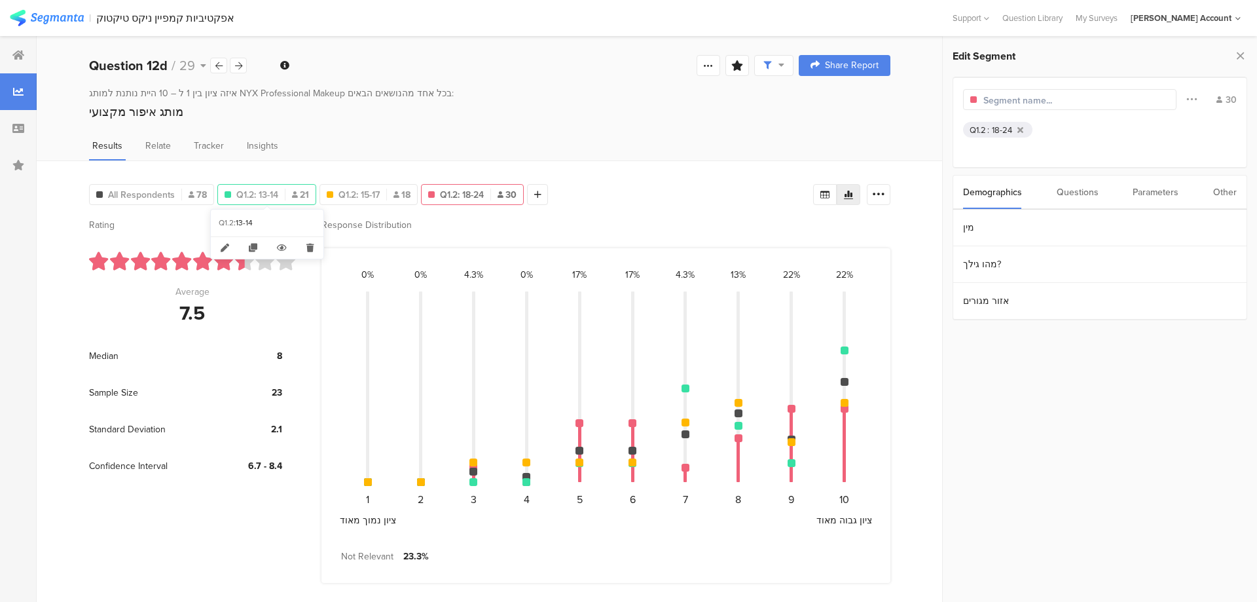
click at [272, 192] on span "Q1.2: 13-14" at bounding box center [257, 195] width 42 height 14
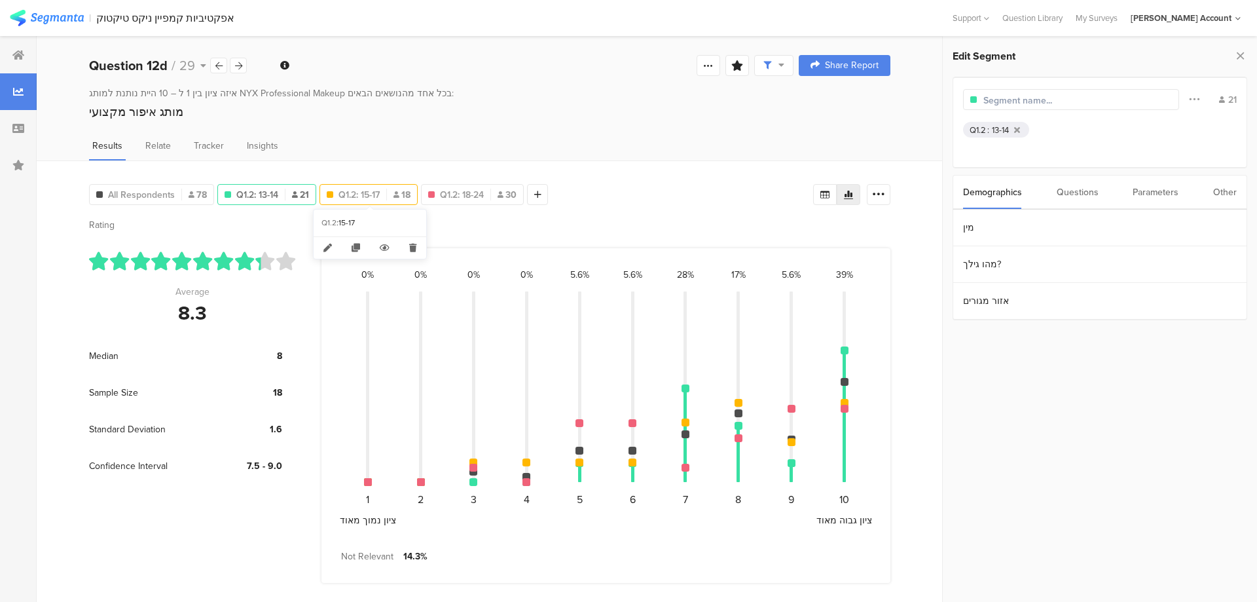
click at [347, 193] on span "Q1.2: 15-17" at bounding box center [358, 195] width 41 height 14
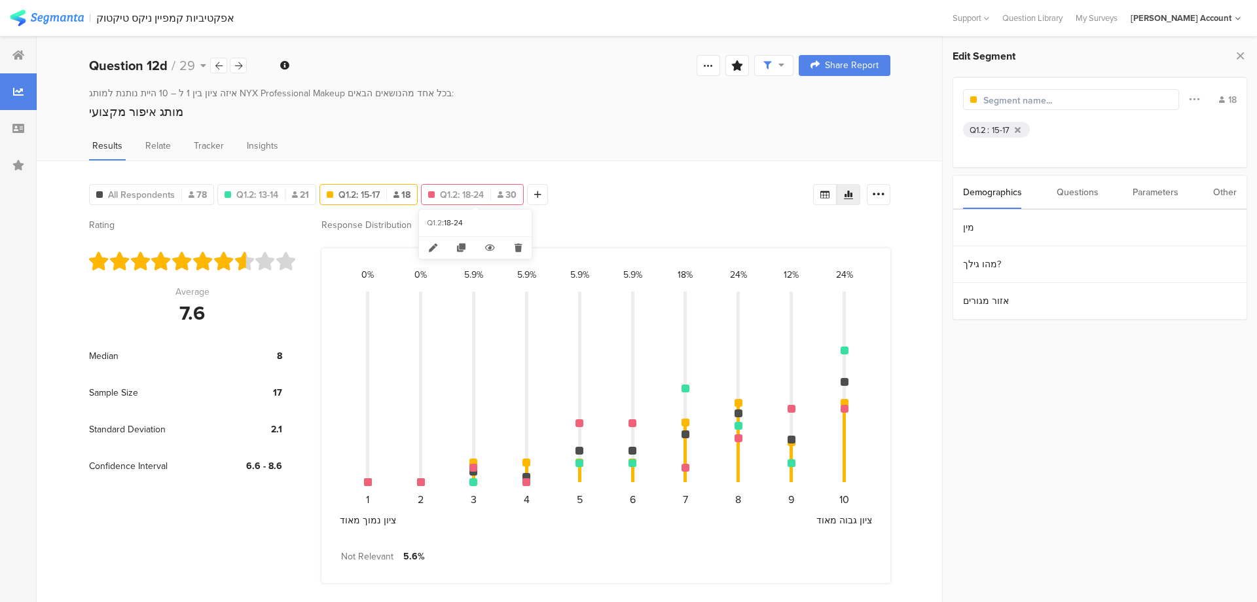
click at [458, 191] on span "Q1.2: 18-24" at bounding box center [462, 195] width 44 height 14
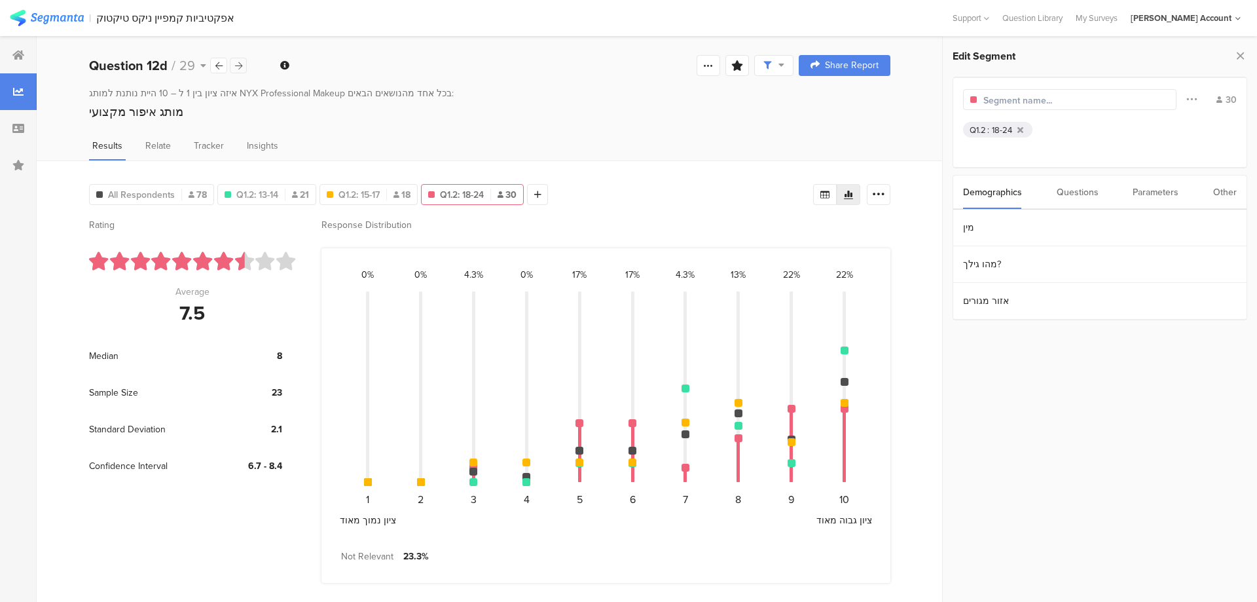
click at [240, 68] on icon at bounding box center [238, 66] width 7 height 9
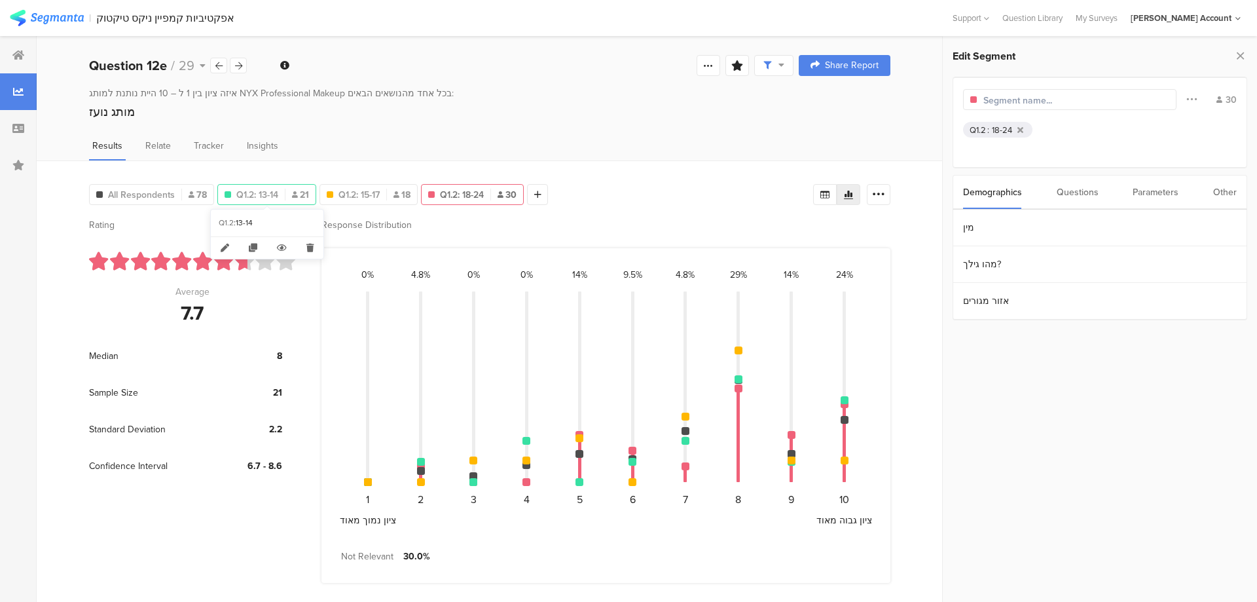
click at [285, 189] on div at bounding box center [285, 195] width 1 height 12
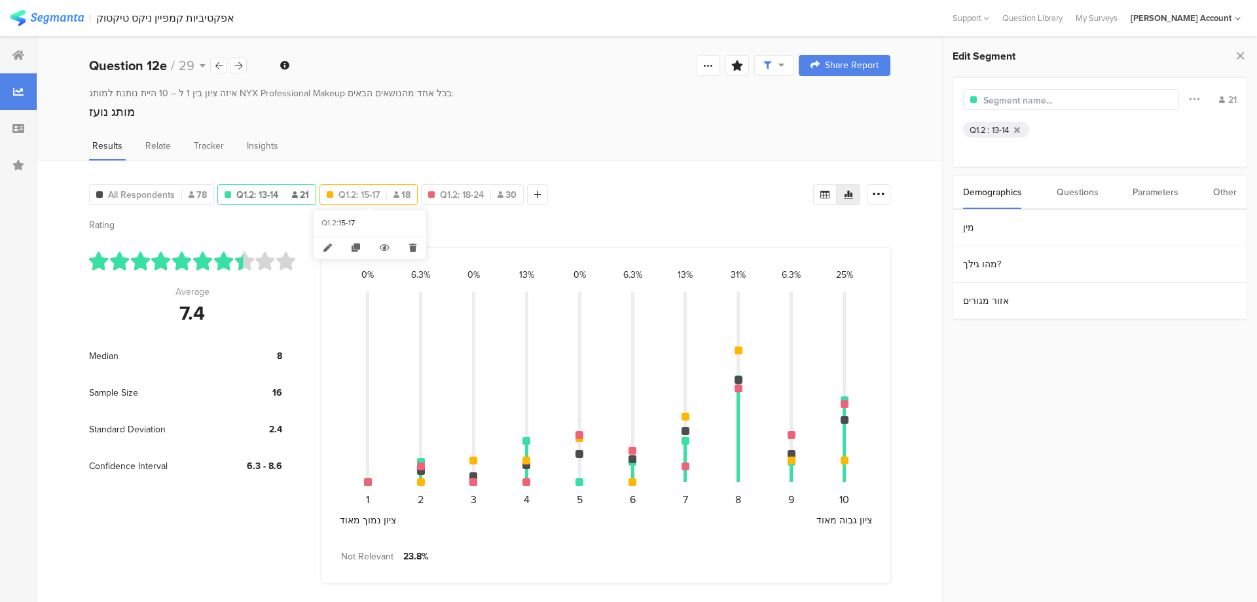
click at [364, 190] on span "Q1.2: 15-17" at bounding box center [358, 195] width 41 height 14
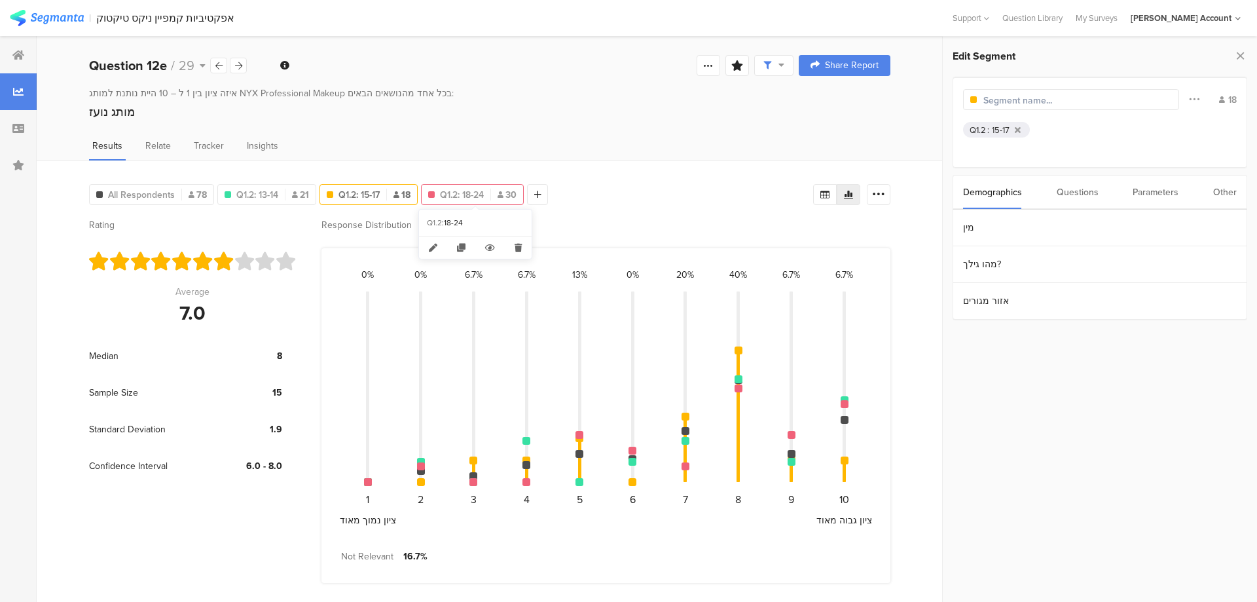
click at [458, 186] on div "Q1.2: 18-24 30" at bounding box center [472, 194] width 103 height 21
